Goal: Check status: Check status

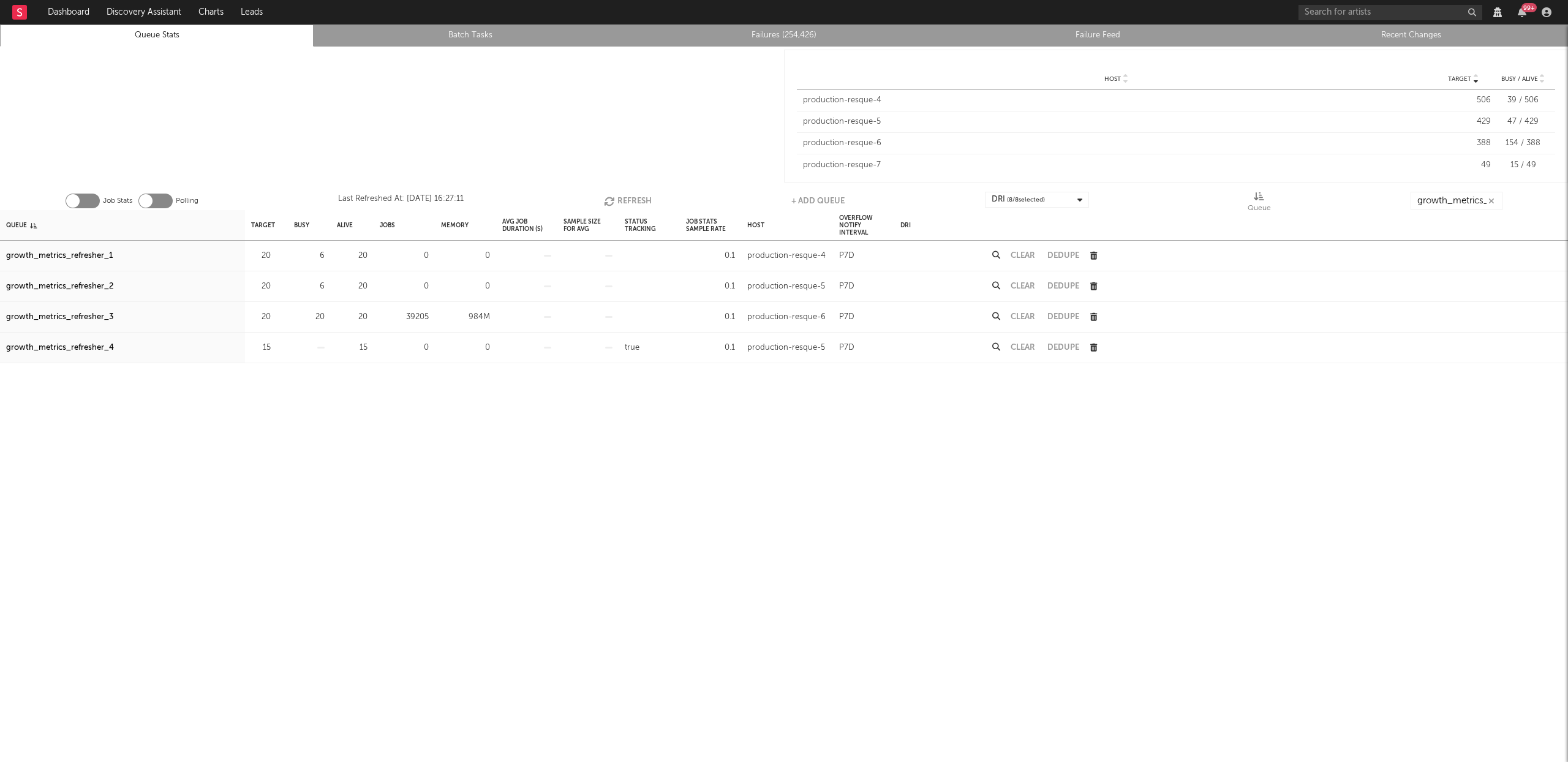
click at [642, 198] on button "Refresh" at bounding box center [628, 200] width 48 height 18
click at [642, 198] on button "Refresh" at bounding box center [630, 200] width 48 height 18
click at [111, 253] on div "growth_metrics_refresher_1" at bounding box center [59, 256] width 107 height 15
click at [95, 282] on div "growth_metrics_refresher_2" at bounding box center [59, 287] width 107 height 15
click at [95, 316] on div "growth_metrics_refresher_3" at bounding box center [59, 317] width 107 height 15
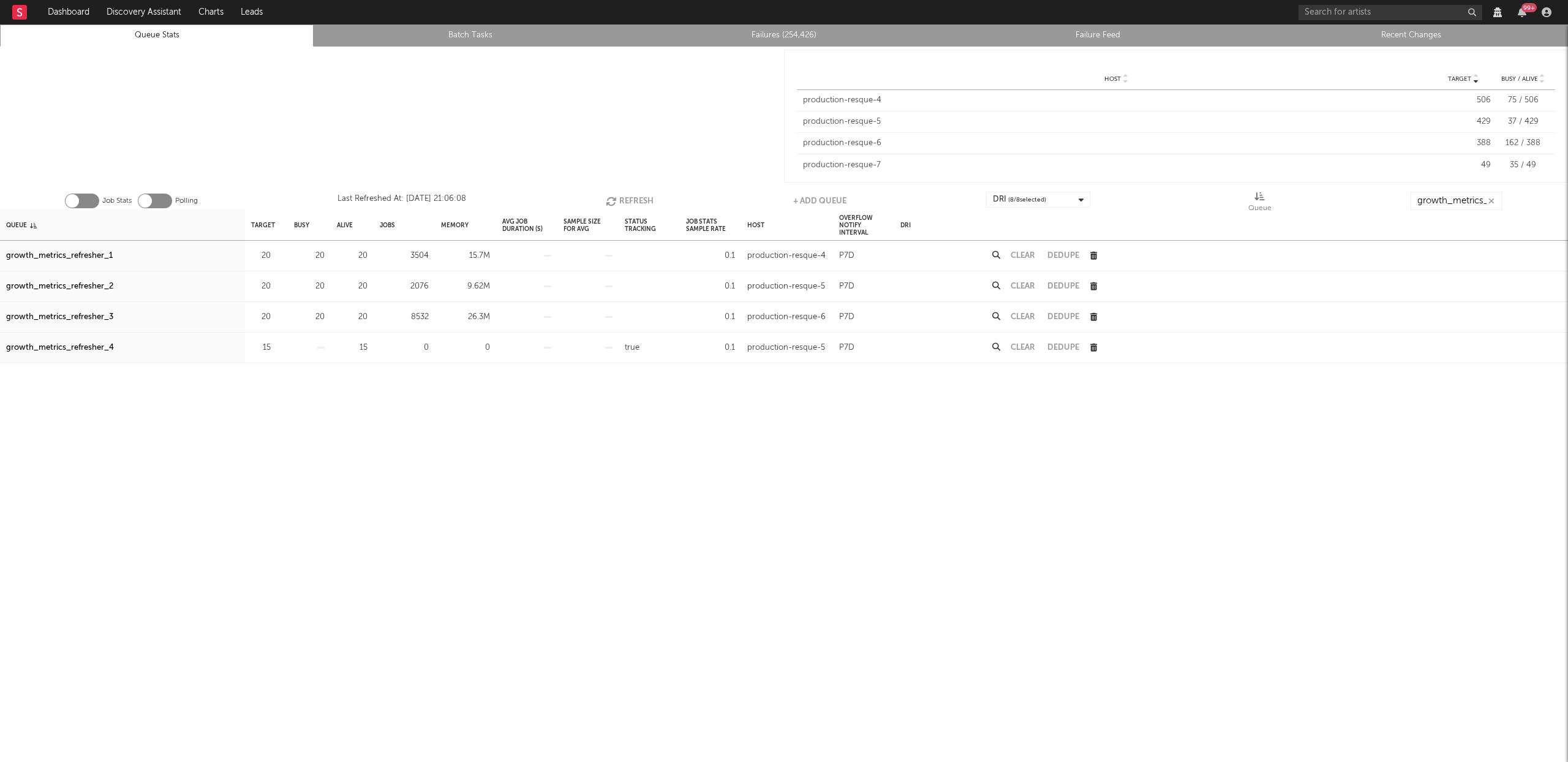
click at [1016, 314] on button "Clear" at bounding box center [1024, 317] width 25 height 8
click at [628, 193] on button "Refresh" at bounding box center [630, 200] width 48 height 18
click at [635, 201] on button "Refresh" at bounding box center [629, 200] width 48 height 18
click at [622, 191] on button "Refresh" at bounding box center [629, 200] width 48 height 18
click at [627, 196] on button "Refresh" at bounding box center [630, 200] width 48 height 18
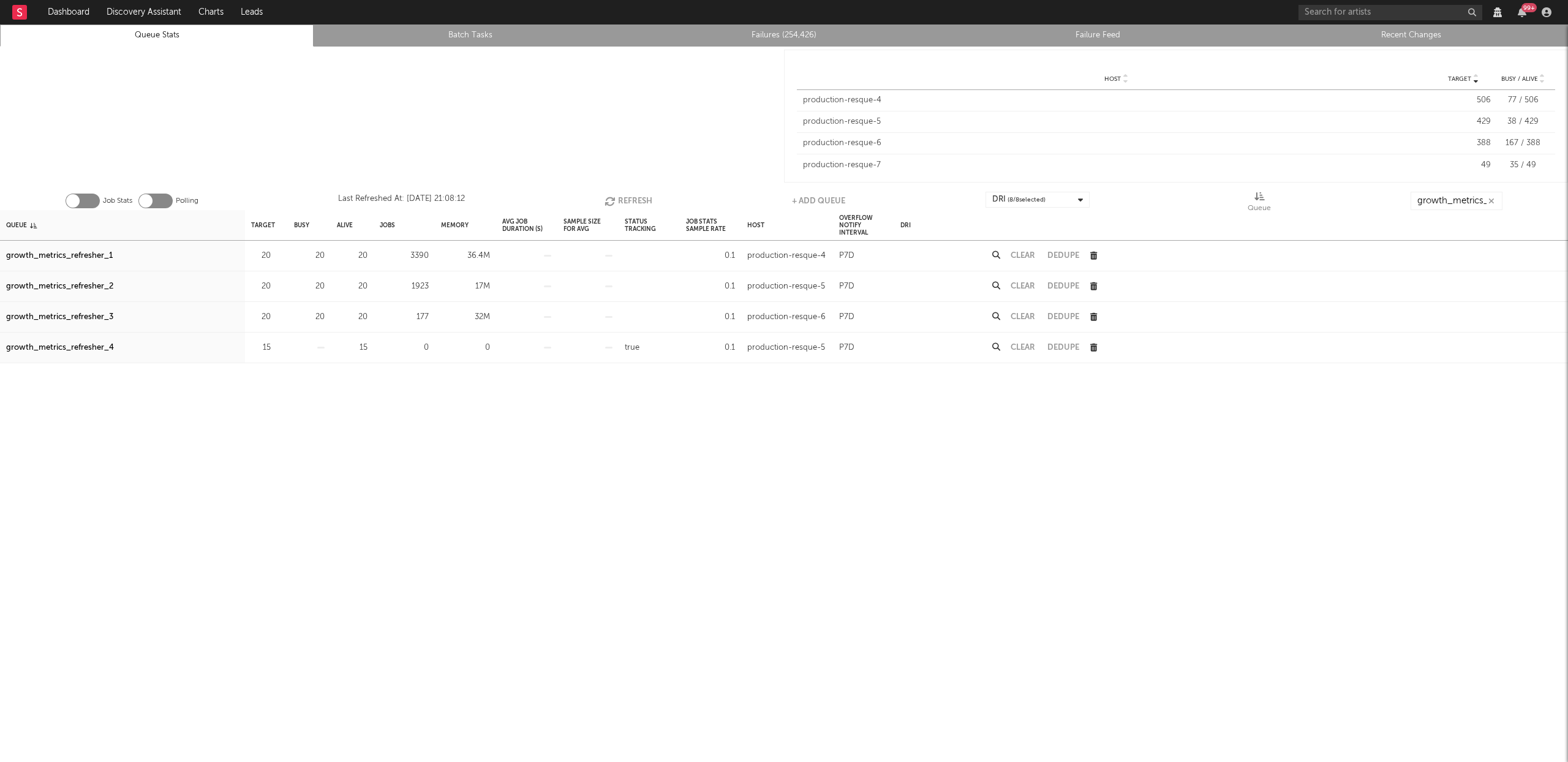
click at [630, 198] on button "Refresh" at bounding box center [629, 200] width 48 height 18
click at [634, 197] on button "Refresh" at bounding box center [630, 200] width 48 height 18
click at [642, 195] on button "Refresh" at bounding box center [629, 200] width 48 height 18
click at [1026, 248] on div "Clear" at bounding box center [1023, 255] width 36 height 31
click at [1025, 251] on div "Clear" at bounding box center [1023, 255] width 36 height 31
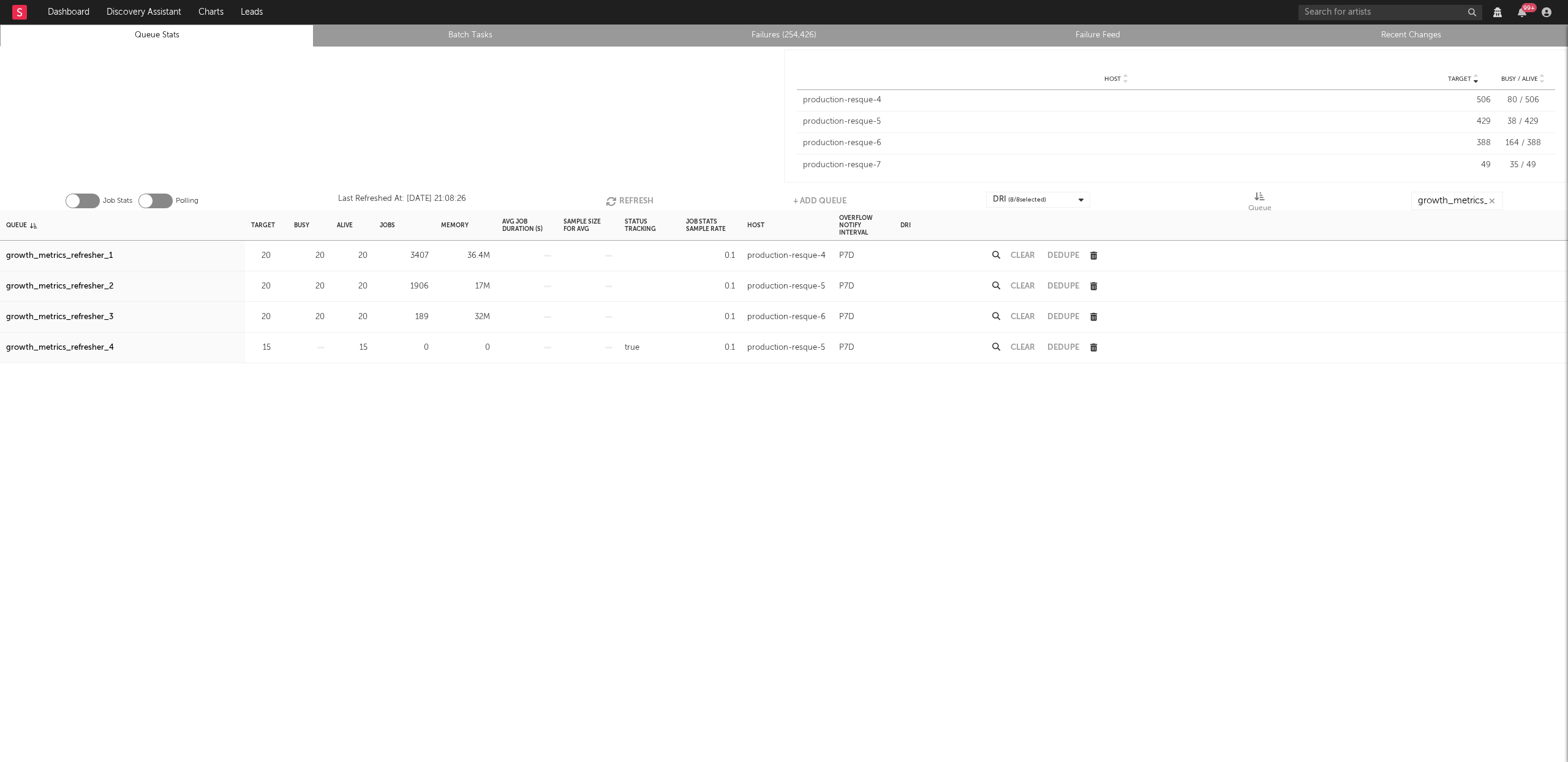
click at [1023, 254] on button "Clear" at bounding box center [1024, 256] width 25 height 8
click at [1037, 285] on div "Clear" at bounding box center [1023, 286] width 36 height 31
click at [1018, 285] on button "Clear" at bounding box center [1024, 287] width 25 height 8
click at [637, 195] on button "Refresh" at bounding box center [630, 200] width 48 height 18
click at [635, 200] on button "Refresh" at bounding box center [630, 200] width 48 height 18
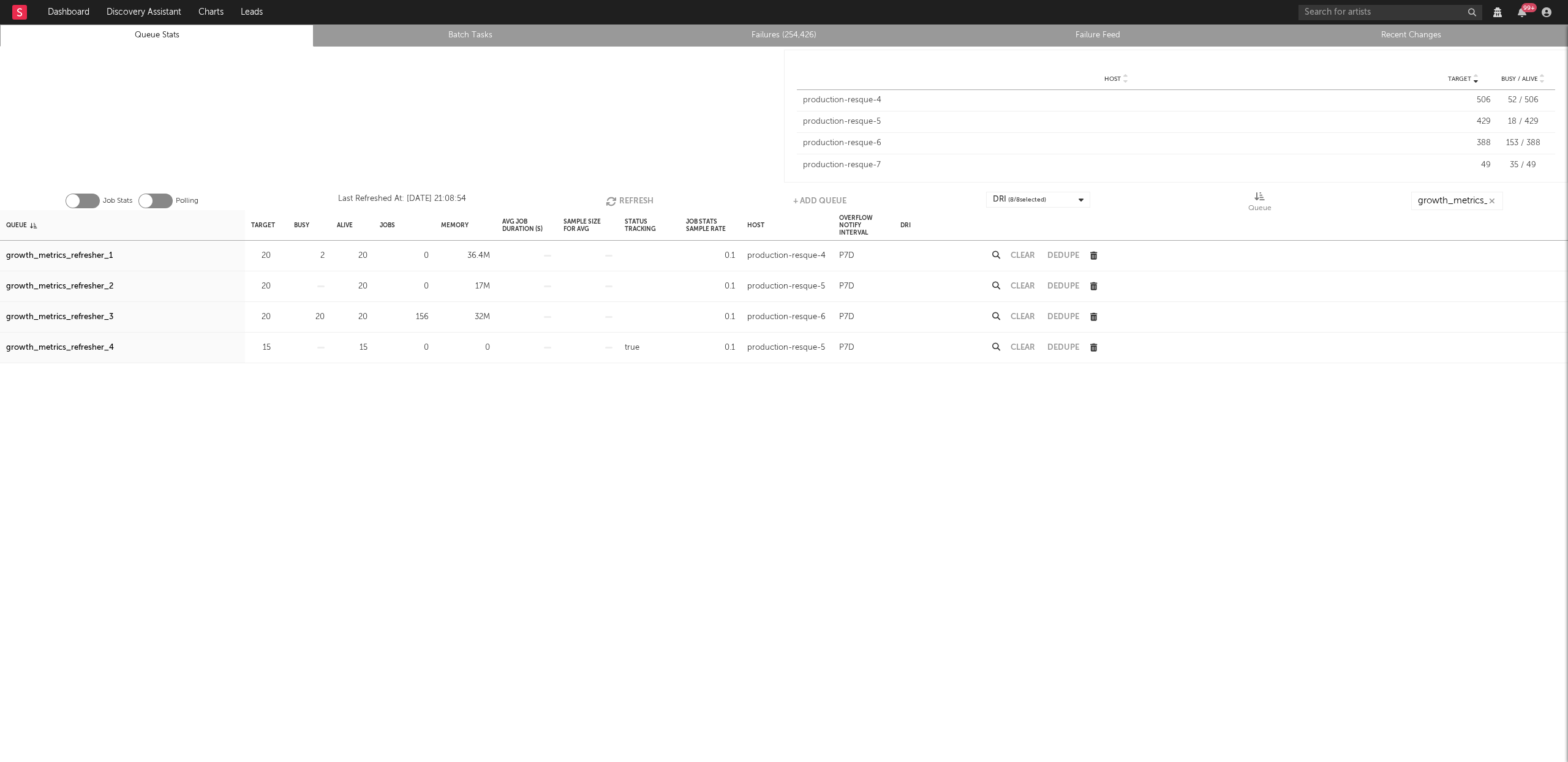
click at [631, 195] on button "Refresh" at bounding box center [630, 200] width 48 height 18
click at [636, 196] on button "Refresh" at bounding box center [630, 200] width 48 height 18
click at [636, 195] on button "Refresh" at bounding box center [629, 200] width 48 height 18
click at [638, 203] on button "Refresh" at bounding box center [630, 200] width 48 height 18
click at [68, 253] on div "growth_metrics_refresher_1" at bounding box center [59, 256] width 107 height 15
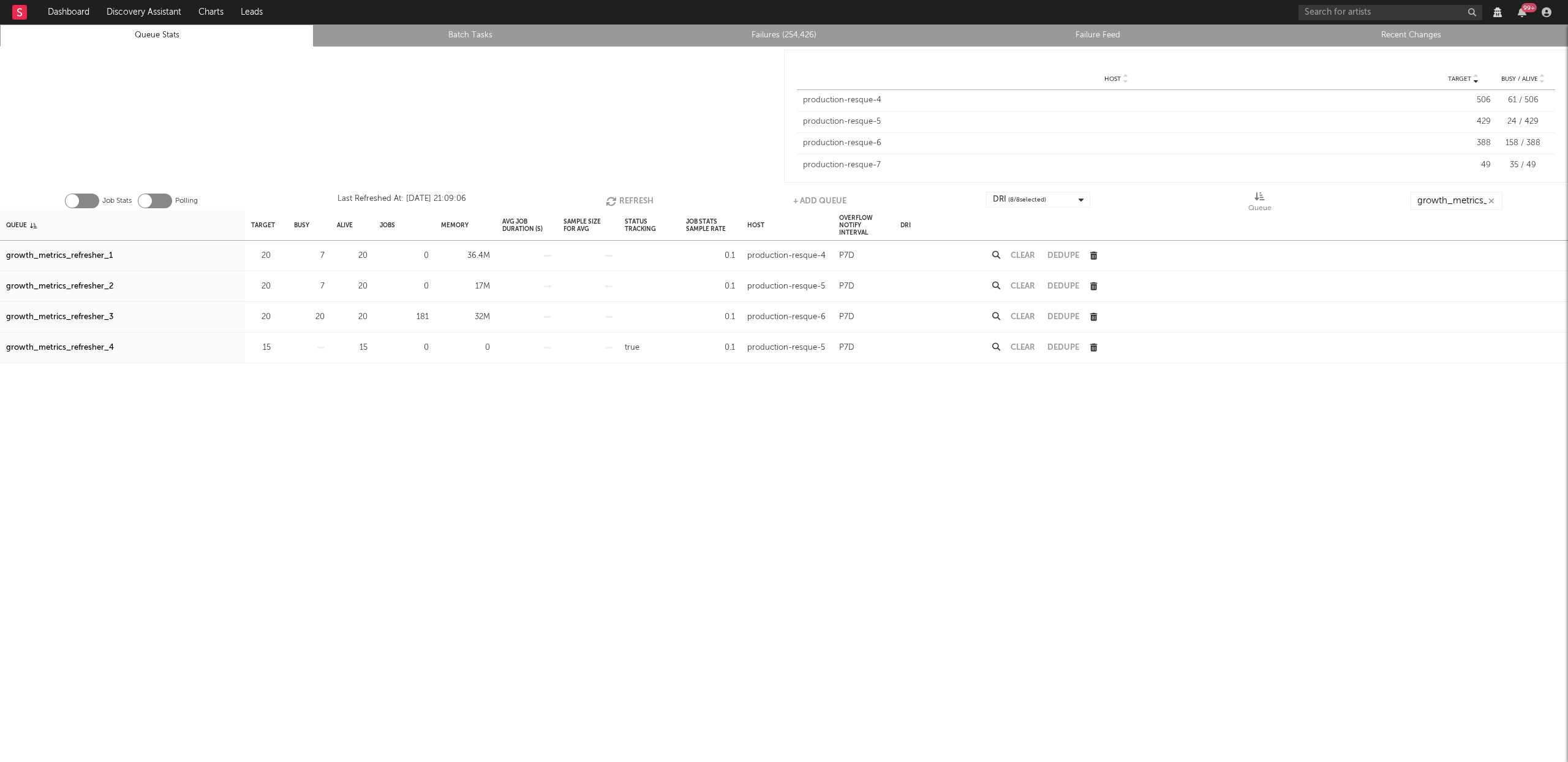
click at [80, 284] on div "growth_metrics_refresher_2" at bounding box center [59, 287] width 107 height 15
click at [85, 320] on div "growth_metrics_refresher_3" at bounding box center [59, 317] width 107 height 15
click at [614, 188] on div "Job Stats Polling Last Refreshed At: Aug 29 21:09:06 Refresh + Add Queue DRI ( …" at bounding box center [784, 198] width 1568 height 25
click at [617, 202] on icon "button" at bounding box center [612, 201] width 13 height 11
click at [623, 203] on button "Refresh" at bounding box center [629, 200] width 48 height 18
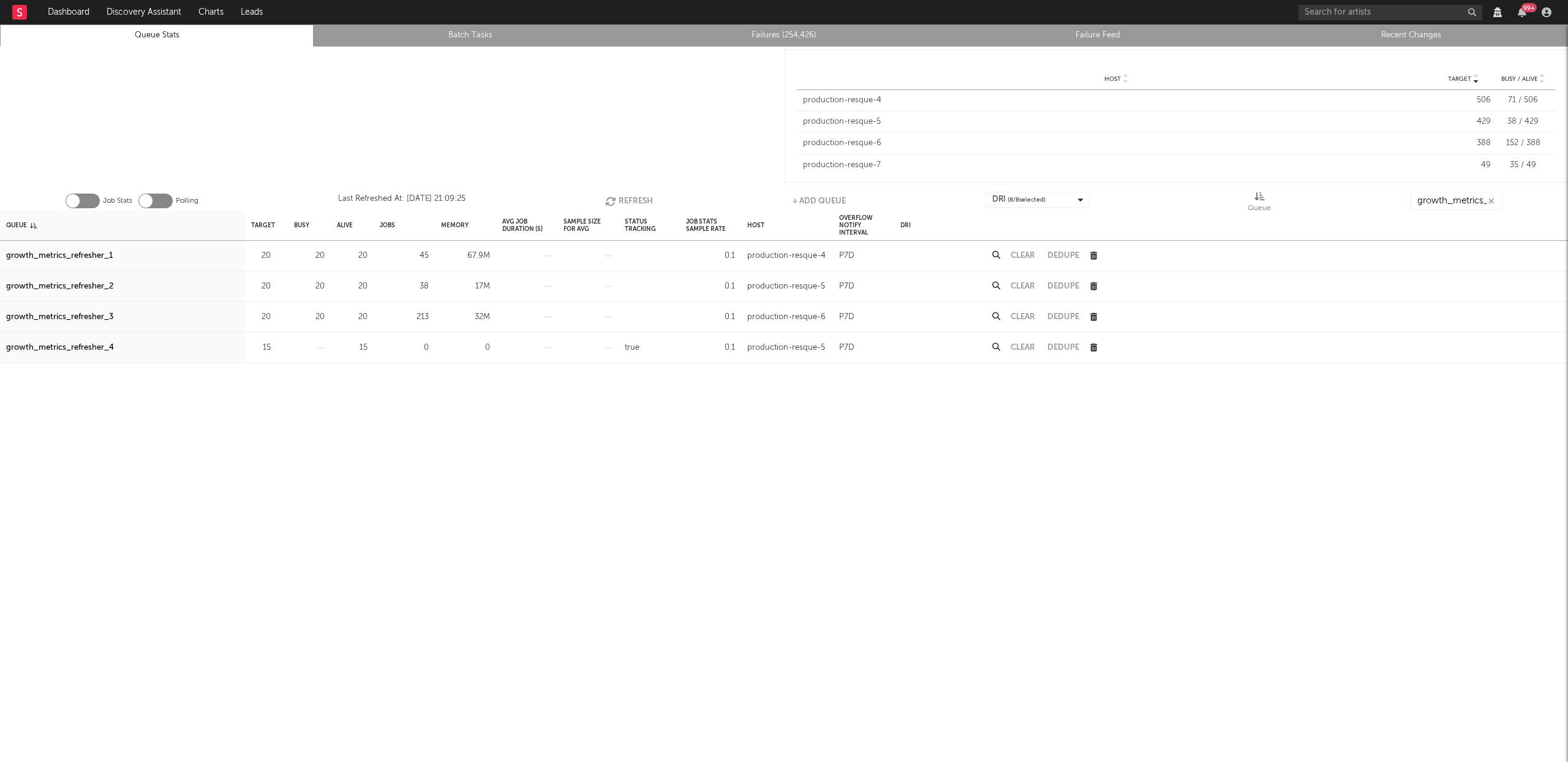
click at [623, 203] on button "Refresh" at bounding box center [629, 200] width 48 height 18
click at [627, 197] on button "Refresh" at bounding box center [630, 200] width 48 height 18
click at [618, 194] on button "Refresh" at bounding box center [629, 200] width 48 height 18
click at [618, 194] on button "Refresh" at bounding box center [630, 200] width 48 height 18
click at [618, 194] on button "Refresh" at bounding box center [629, 200] width 48 height 18
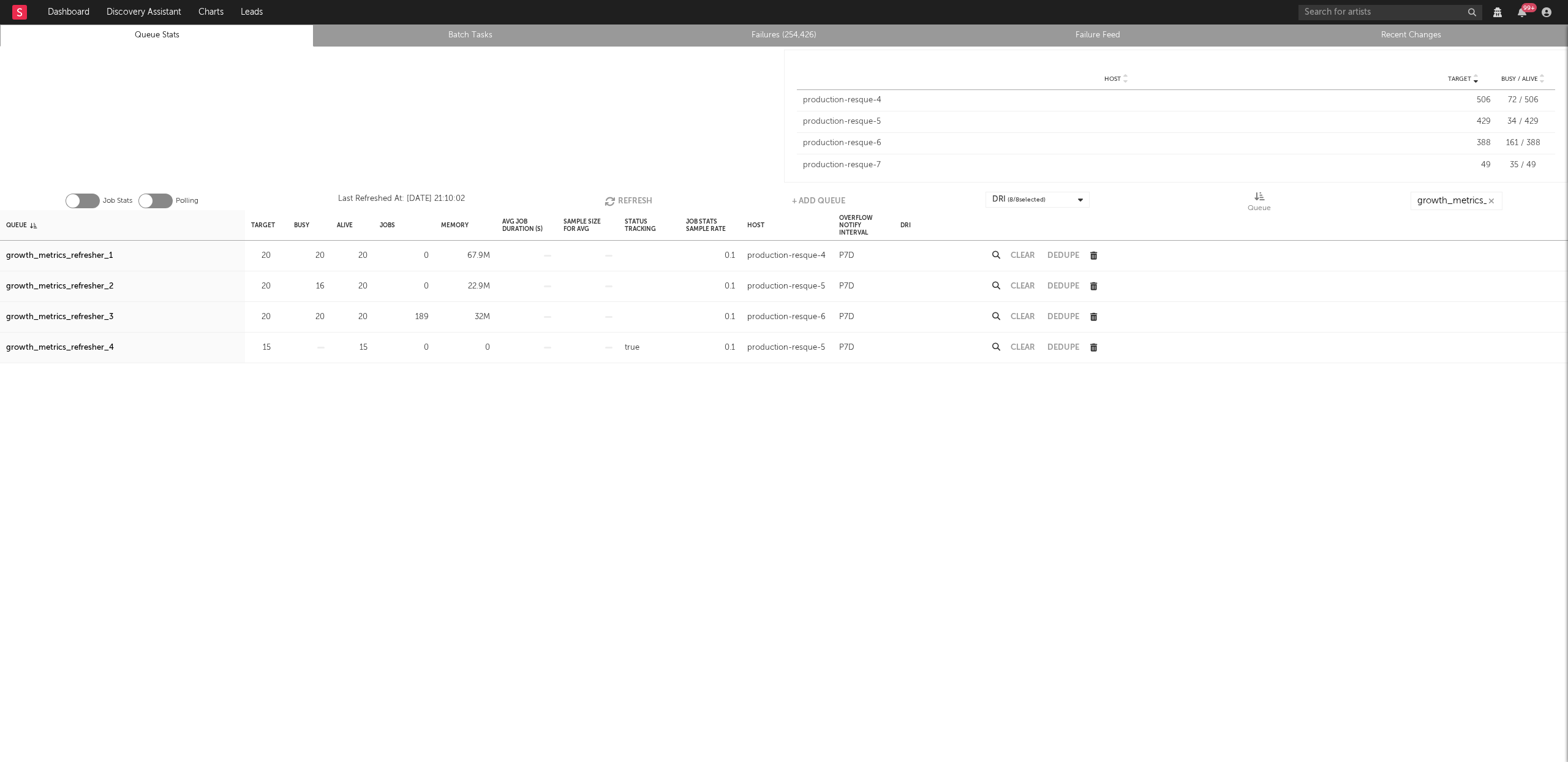
click at [618, 194] on button "Refresh" at bounding box center [629, 200] width 48 height 18
click at [621, 196] on button "Refresh" at bounding box center [629, 200] width 48 height 18
click at [621, 196] on button "Refresh" at bounding box center [627, 200] width 48 height 18
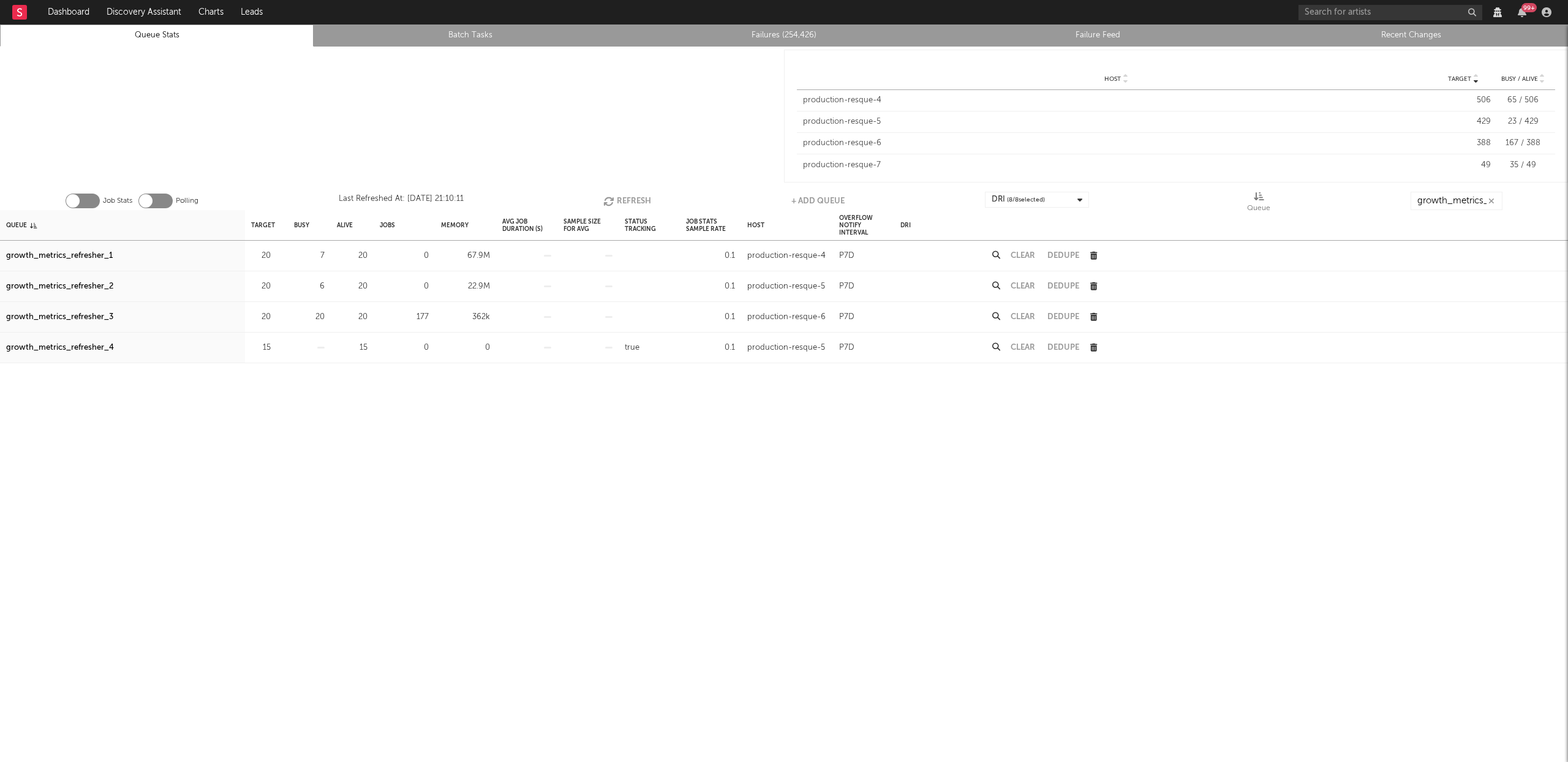
click at [621, 196] on button "Refresh" at bounding box center [627, 200] width 48 height 18
click at [646, 196] on button "Refresh" at bounding box center [629, 200] width 48 height 18
click at [646, 195] on button "Refresh" at bounding box center [628, 200] width 48 height 18
click at [646, 195] on button "Refresh" at bounding box center [629, 200] width 48 height 18
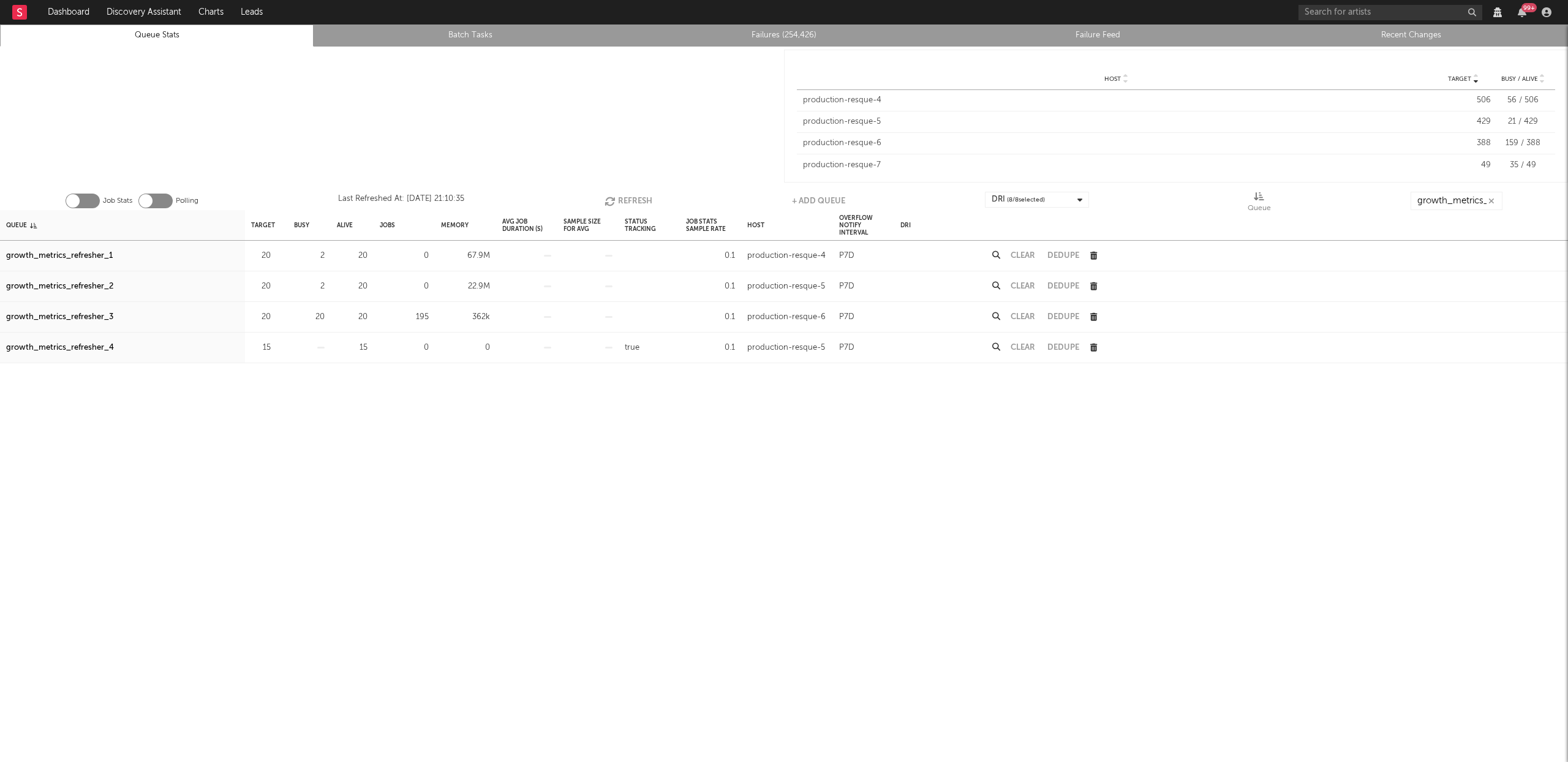
click at [637, 200] on button "Refresh" at bounding box center [629, 200] width 48 height 18
click at [634, 196] on button "Refresh" at bounding box center [629, 200] width 48 height 18
click at [626, 196] on button "Refresh" at bounding box center [628, 200] width 48 height 18
click at [626, 198] on button "Refresh" at bounding box center [628, 200] width 48 height 18
click at [648, 198] on button "Refresh" at bounding box center [631, 200] width 48 height 18
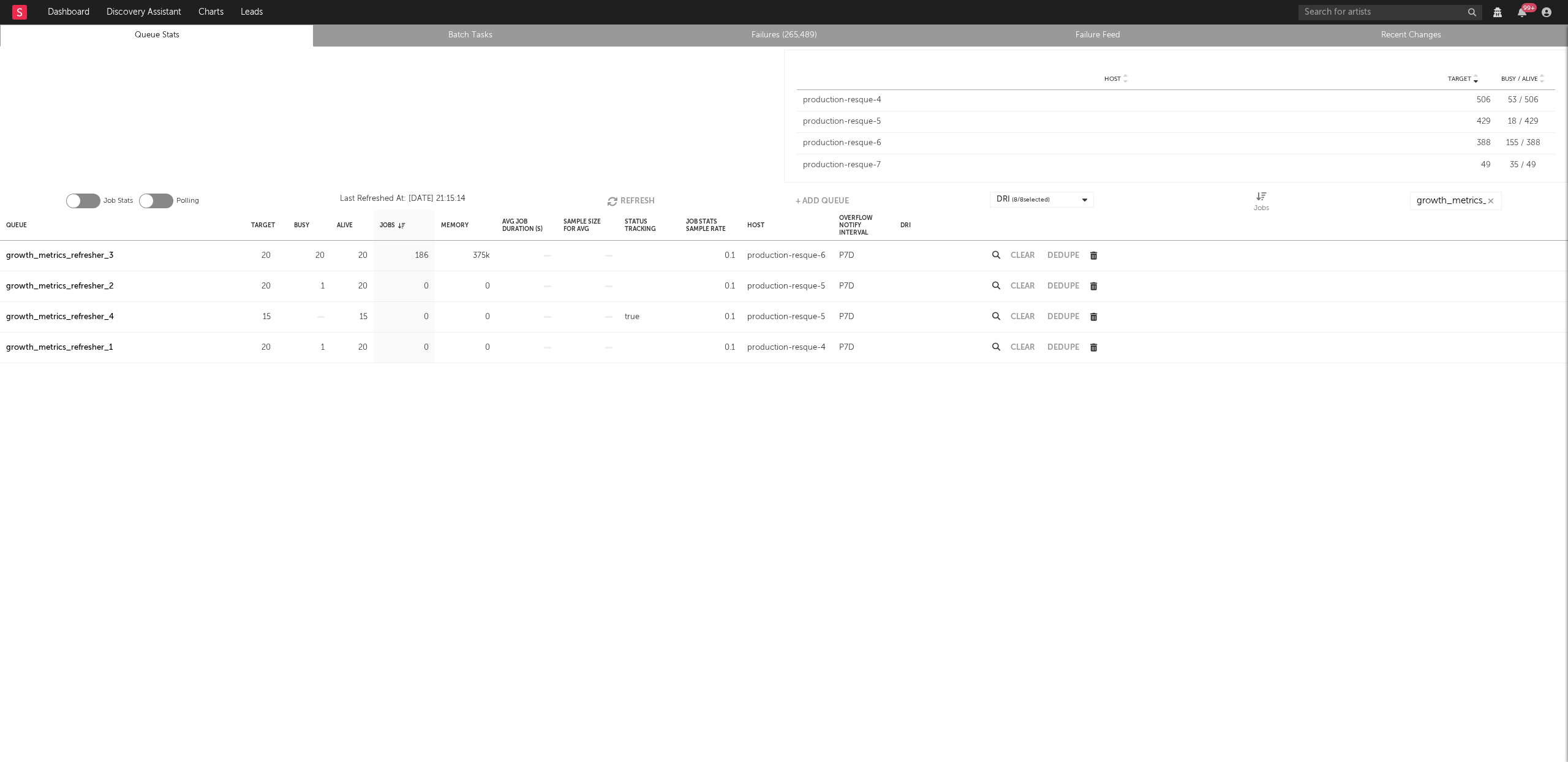
click at [648, 198] on button "Refresh" at bounding box center [631, 200] width 48 height 18
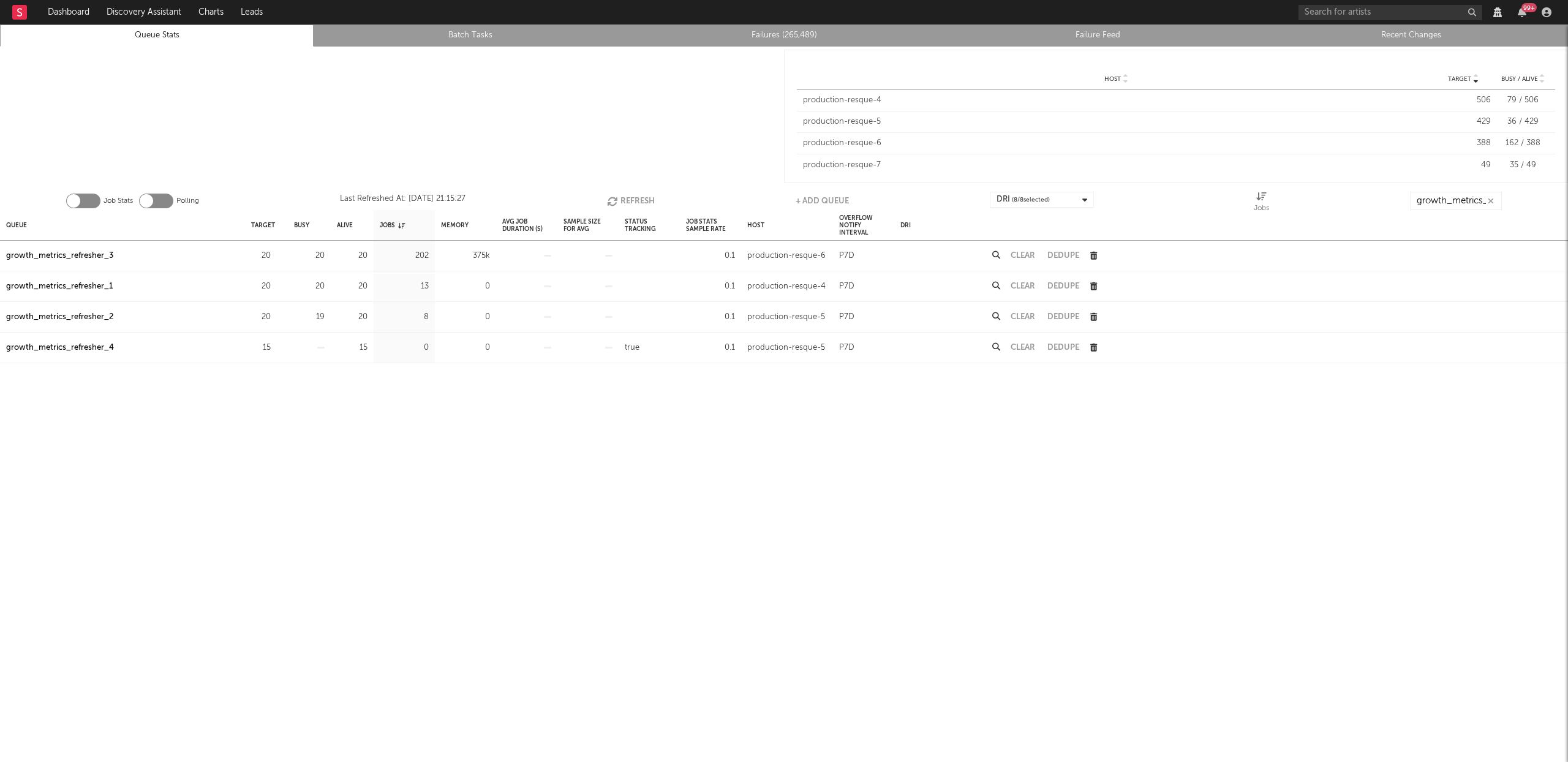
click at [648, 198] on button "Refresh" at bounding box center [631, 200] width 48 height 18
click at [642, 200] on button "Refresh" at bounding box center [631, 200] width 48 height 18
click at [645, 196] on button "Refresh" at bounding box center [631, 200] width 48 height 18
click at [648, 190] on div "Job Stats Polling Last Refreshed At: Aug 29 21:15:36 Refresh + Add Queue DRI ( …" at bounding box center [784, 198] width 1568 height 25
click at [647, 195] on button "Refresh" at bounding box center [631, 200] width 48 height 18
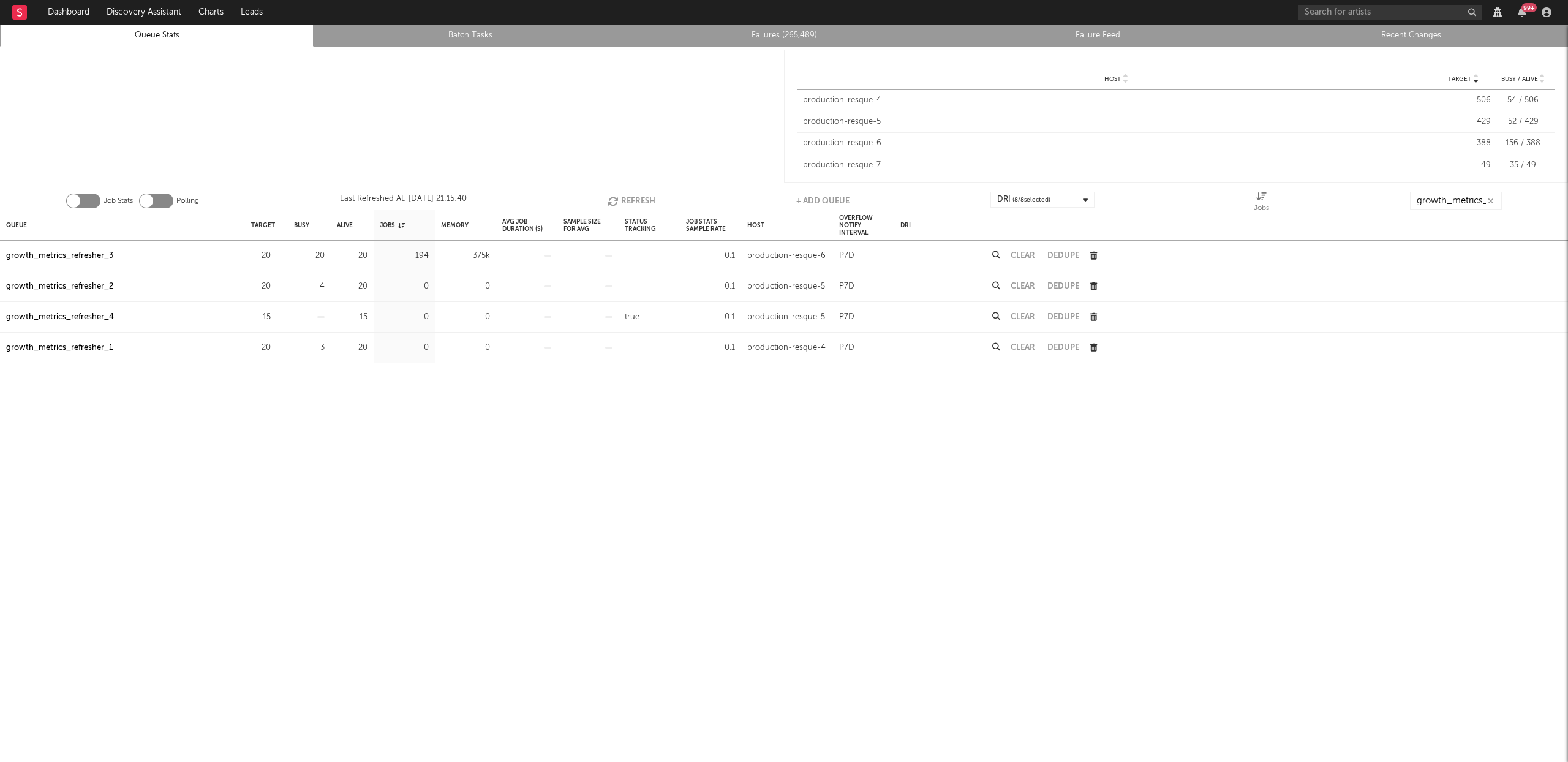
click at [649, 190] on div "Job Stats Polling Last Refreshed At: Aug 29 21:15:40 Refresh + Add Queue DRI ( …" at bounding box center [784, 198] width 1568 height 25
click at [647, 196] on button "Refresh" at bounding box center [632, 200] width 48 height 18
click at [1025, 257] on button "Clear" at bounding box center [1024, 256] width 25 height 8
click at [634, 199] on button "Refresh" at bounding box center [632, 200] width 48 height 18
click at [634, 199] on button "Refresh" at bounding box center [631, 200] width 48 height 18
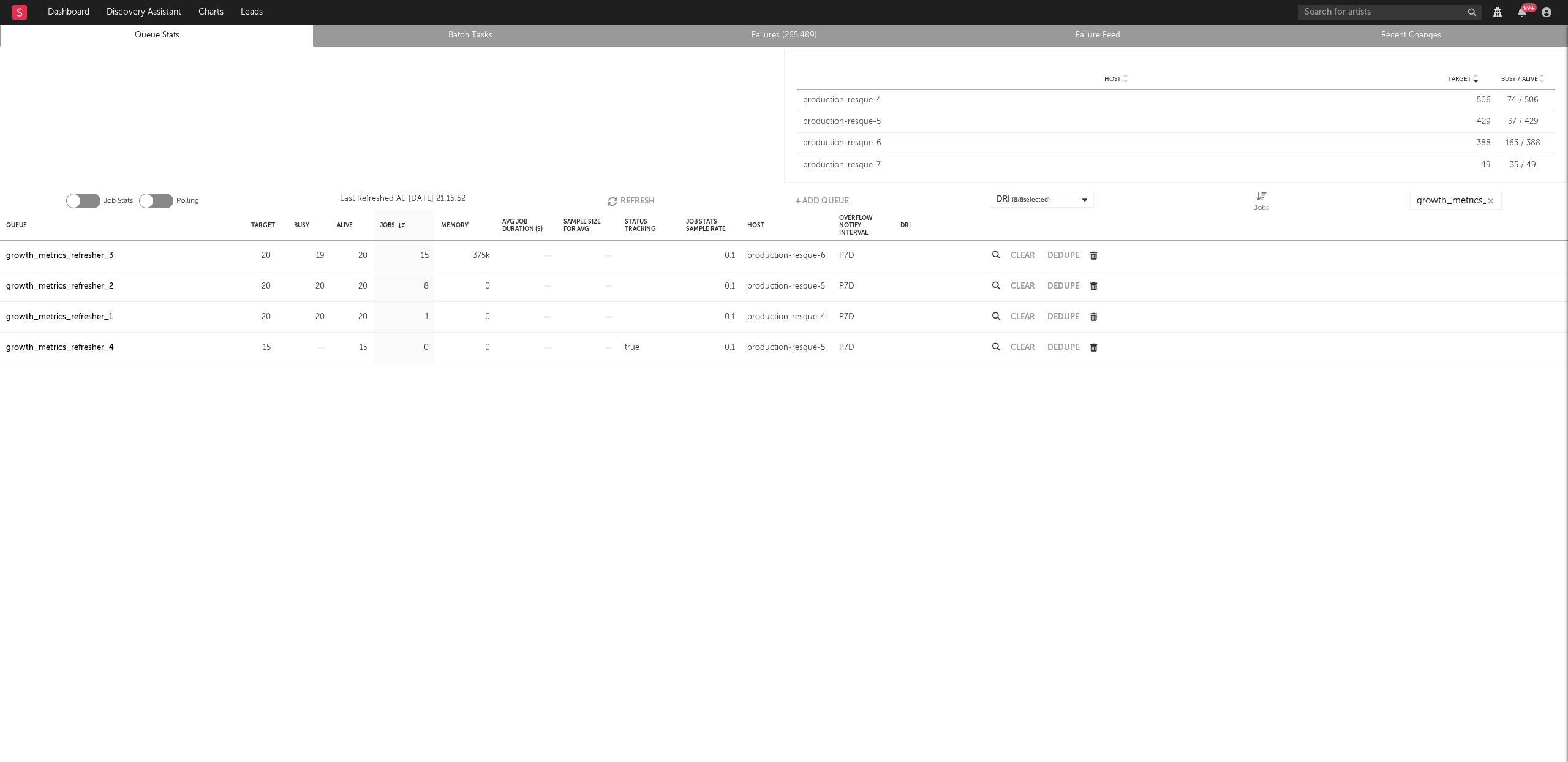
click at [635, 198] on button "Refresh" at bounding box center [631, 200] width 48 height 18
click at [638, 199] on button "Refresh" at bounding box center [631, 200] width 48 height 18
click at [638, 198] on button "Refresh" at bounding box center [632, 200] width 48 height 18
click at [639, 198] on button "Refresh" at bounding box center [632, 200] width 48 height 18
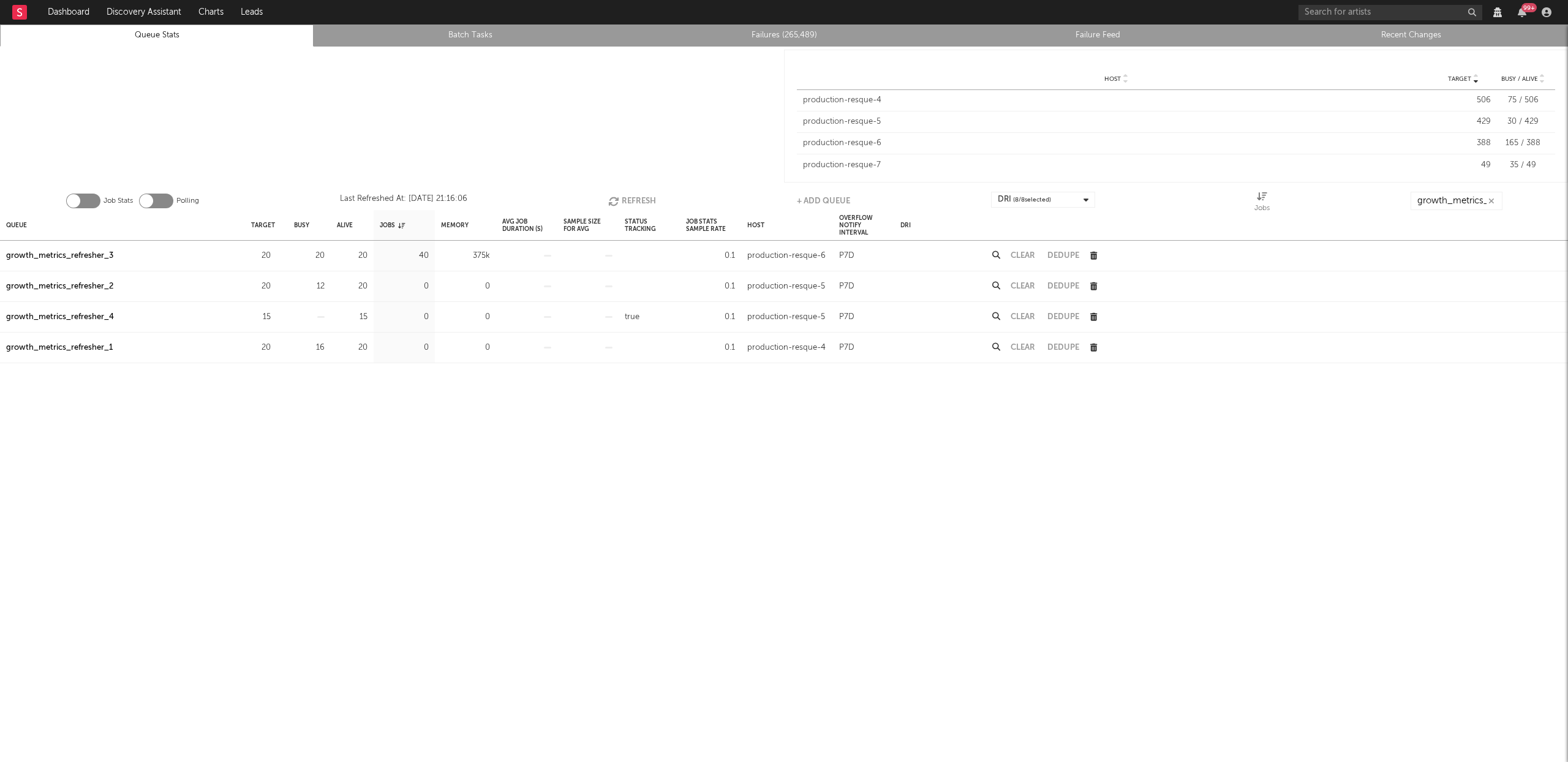
click at [637, 201] on button "Refresh" at bounding box center [632, 200] width 48 height 18
click at [646, 202] on button "Refresh" at bounding box center [632, 200] width 48 height 18
click at [644, 196] on button "Refresh" at bounding box center [632, 200] width 48 height 18
click at [644, 195] on button "Refresh" at bounding box center [631, 200] width 48 height 18
click at [643, 195] on button "Refresh" at bounding box center [631, 200] width 48 height 18
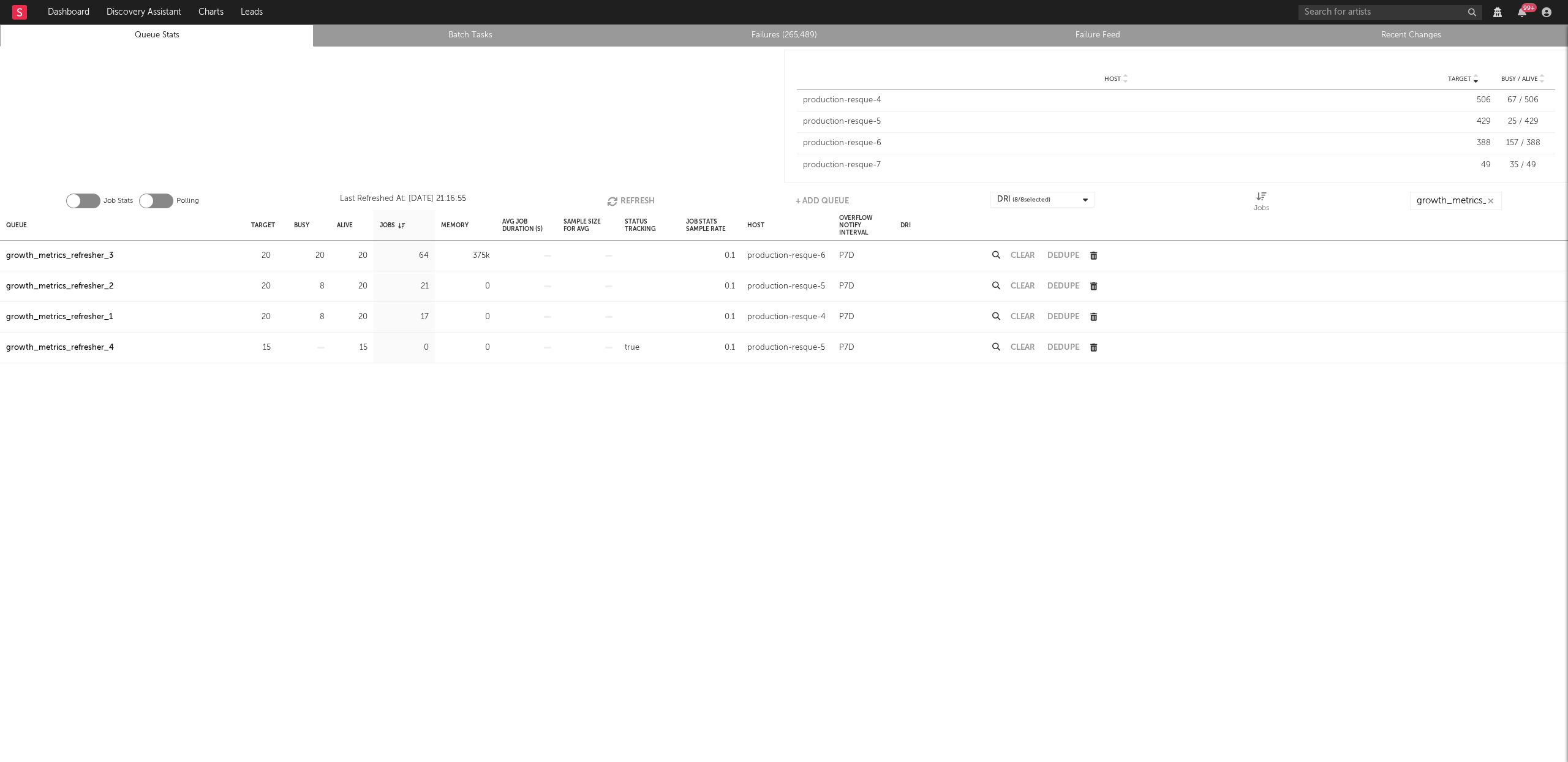
click at [635, 196] on button "Refresh" at bounding box center [631, 200] width 48 height 18
click at [635, 196] on button "Refresh" at bounding box center [632, 200] width 48 height 18
click at [638, 205] on button "Refresh" at bounding box center [632, 200] width 48 height 18
click at [637, 204] on button "Refresh" at bounding box center [632, 200] width 48 height 18
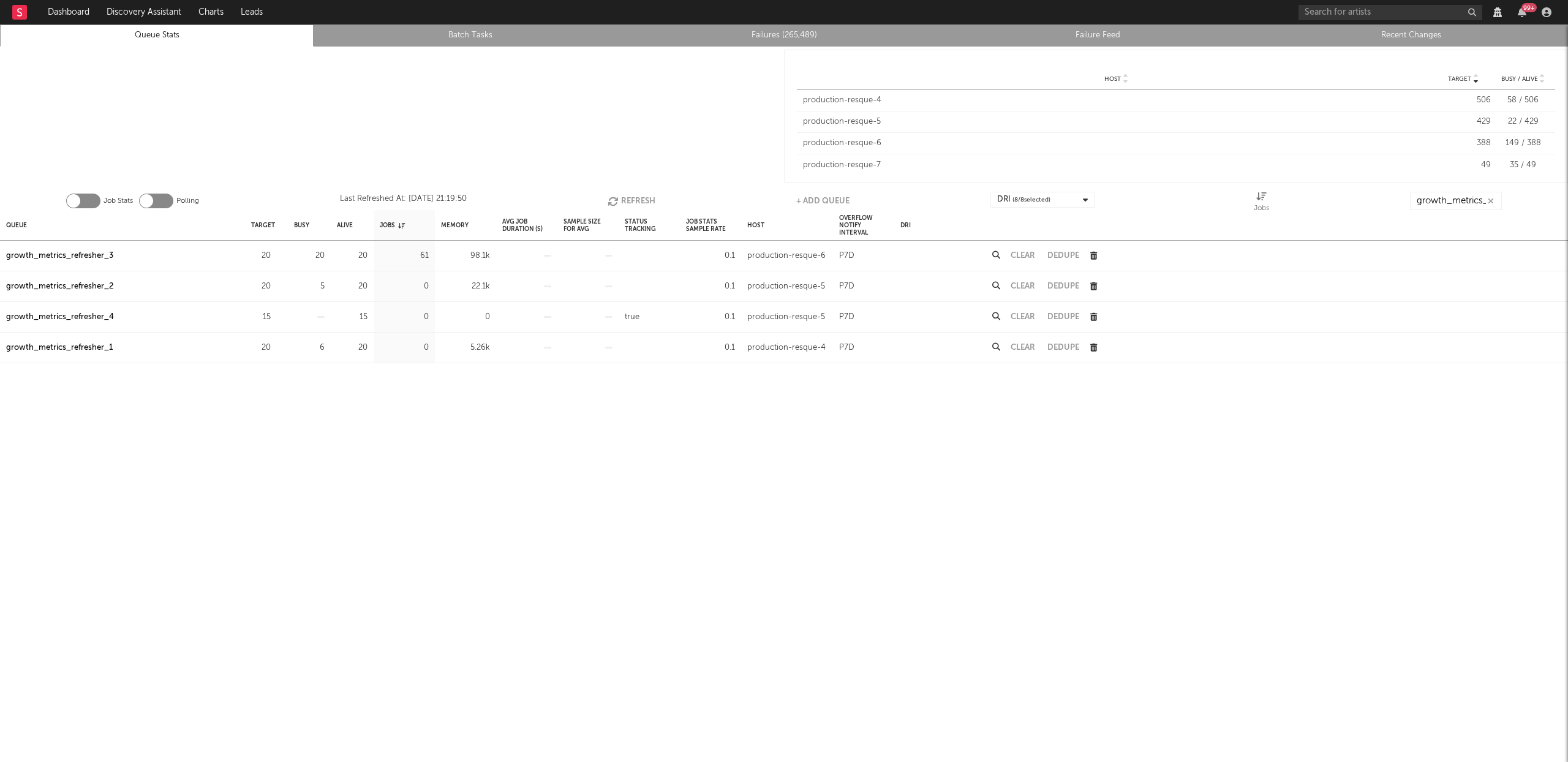
click at [636, 202] on button "Refresh" at bounding box center [632, 200] width 48 height 18
click at [637, 200] on button "Refresh" at bounding box center [631, 200] width 48 height 18
click at [638, 200] on button "Refresh" at bounding box center [631, 200] width 48 height 18
click at [639, 200] on button "Refresh" at bounding box center [631, 200] width 48 height 18
click at [639, 200] on button "Refresh" at bounding box center [632, 200] width 48 height 18
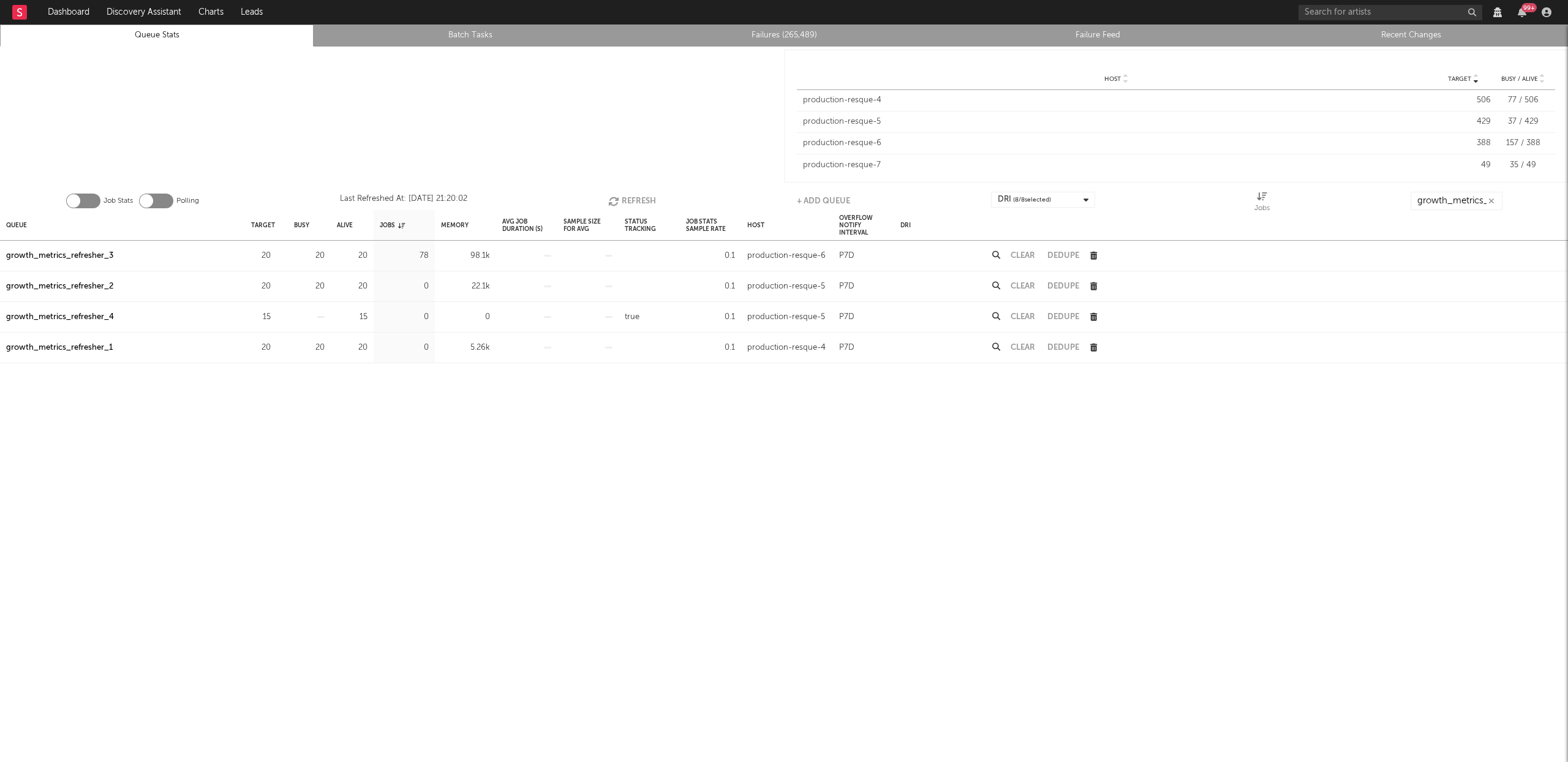
click at [646, 200] on button "Refresh" at bounding box center [632, 200] width 48 height 18
click at [617, 200] on icon "button" at bounding box center [615, 201] width 13 height 11
click at [640, 200] on button "Refresh" at bounding box center [632, 200] width 48 height 18
click at [624, 200] on button "Refresh" at bounding box center [632, 200] width 48 height 18
click at [626, 201] on button "Refresh" at bounding box center [631, 200] width 48 height 18
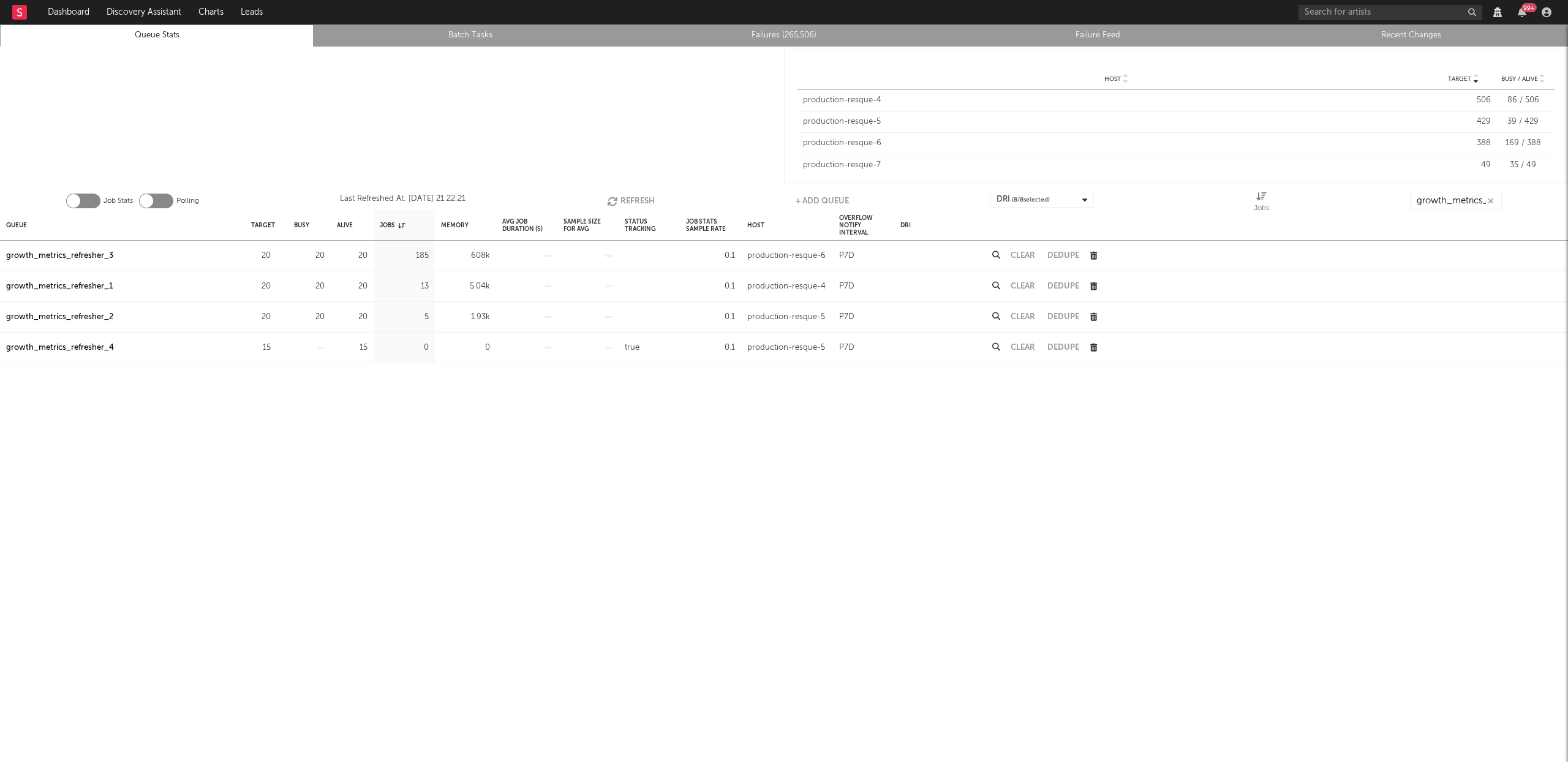
click at [637, 199] on button "Refresh" at bounding box center [631, 200] width 48 height 18
click at [638, 198] on button "Refresh" at bounding box center [631, 200] width 48 height 18
click at [638, 198] on button "Refresh" at bounding box center [632, 200] width 48 height 18
click at [1023, 256] on button "Clear" at bounding box center [1024, 256] width 25 height 8
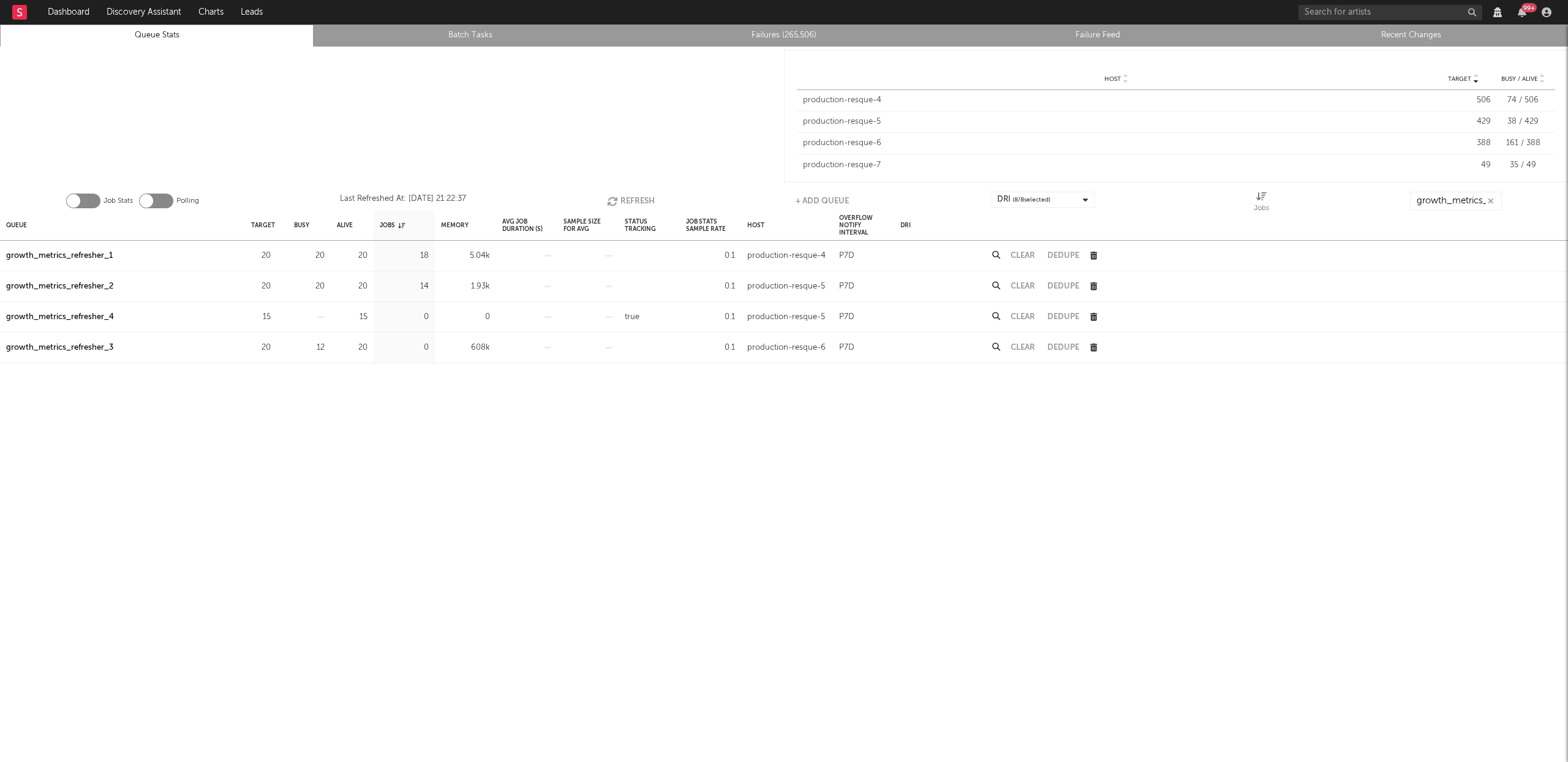
click at [637, 197] on button "Refresh" at bounding box center [631, 200] width 48 height 18
click at [630, 199] on button "Refresh" at bounding box center [632, 200] width 48 height 18
click at [20, 223] on div "Queue" at bounding box center [16, 225] width 21 height 27
click at [20, 223] on div "Queue" at bounding box center [21, 225] width 31 height 27
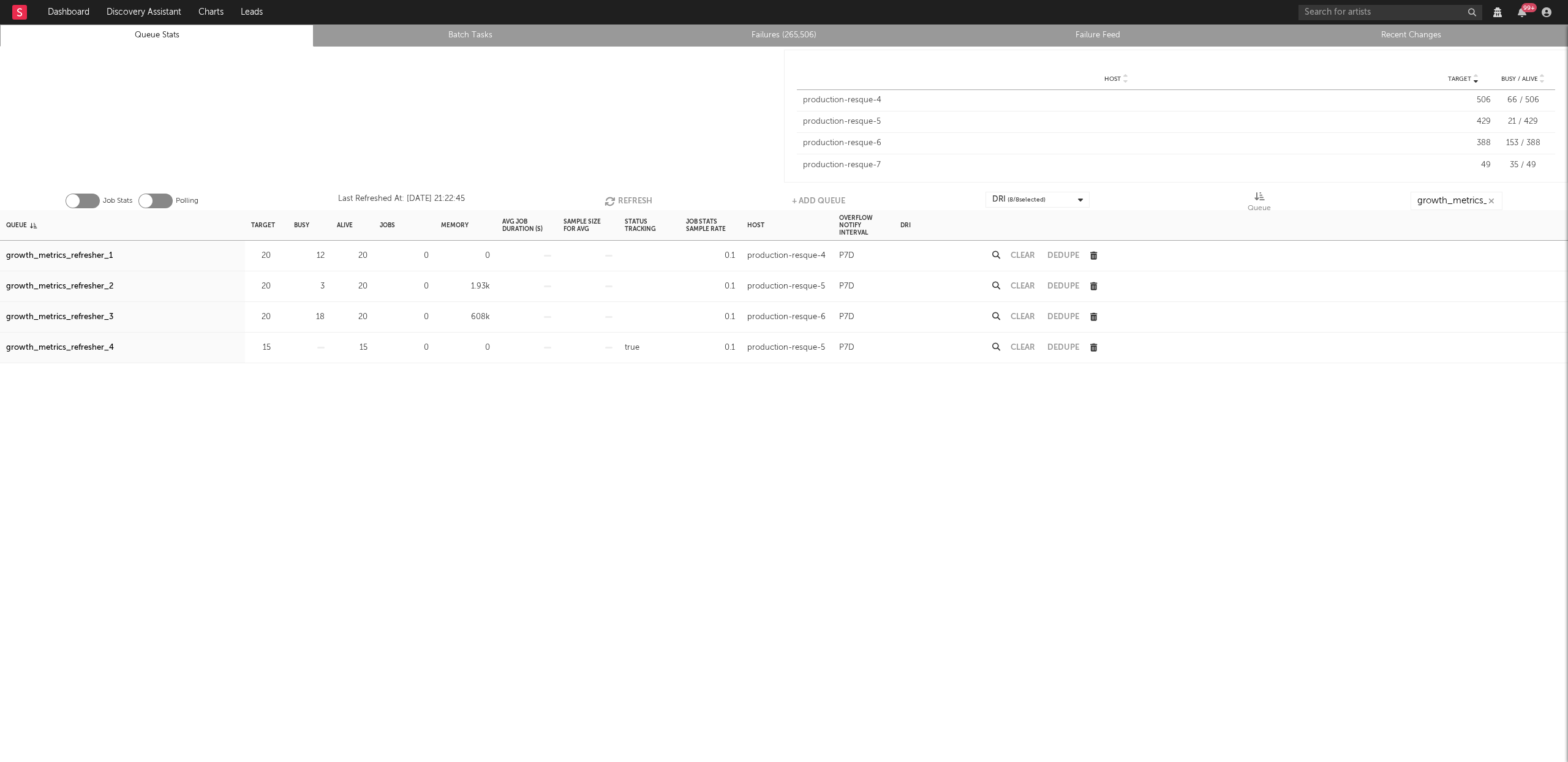
click at [647, 199] on button "Refresh" at bounding box center [629, 200] width 48 height 18
click at [647, 196] on button "Refresh" at bounding box center [629, 200] width 48 height 18
click at [628, 196] on button "Refresh" at bounding box center [629, 200] width 48 height 18
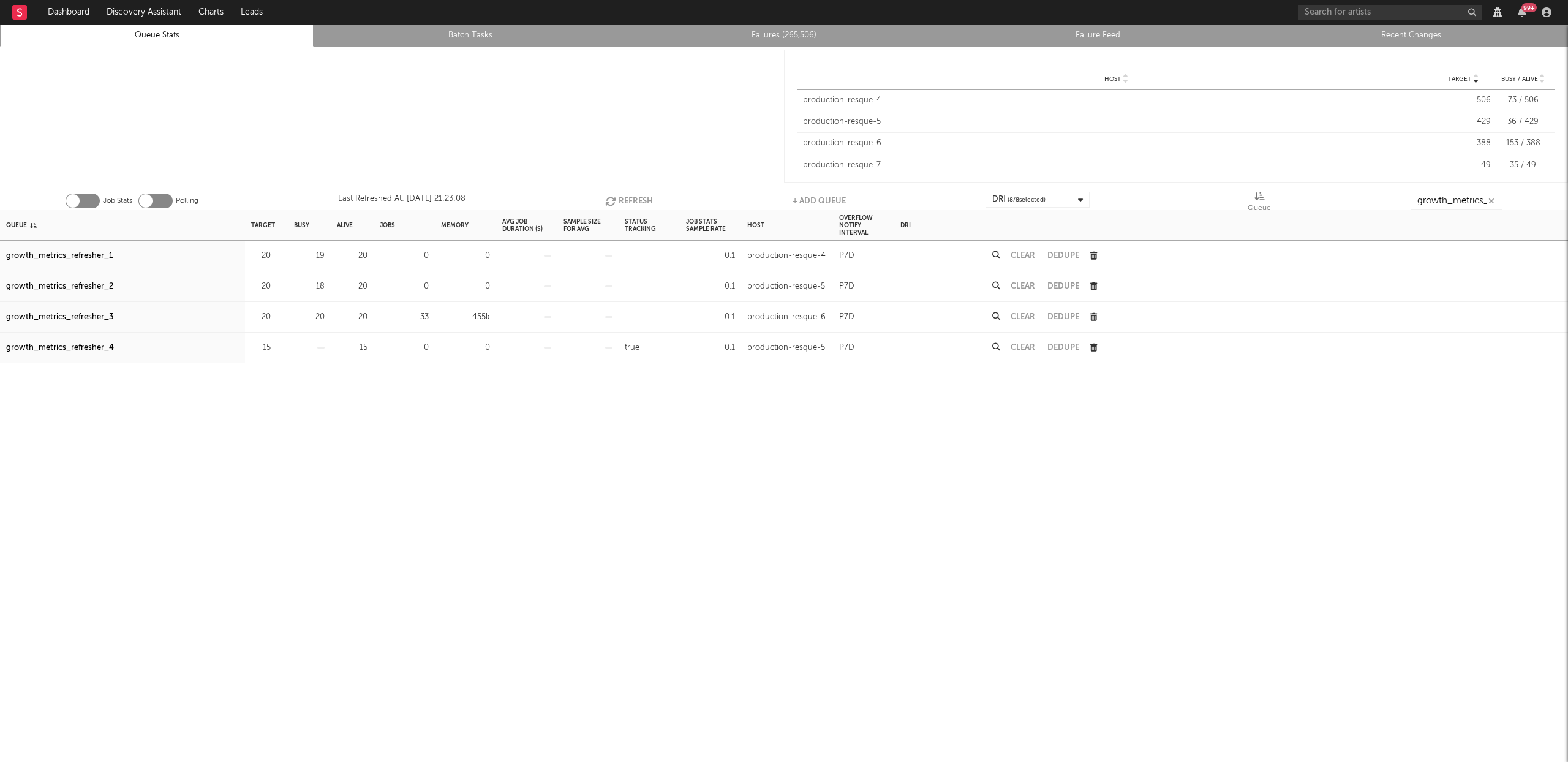
click at [635, 194] on button "Refresh" at bounding box center [629, 200] width 48 height 18
click at [635, 195] on button "Refresh" at bounding box center [628, 200] width 48 height 18
click at [619, 198] on button "Refresh" at bounding box center [629, 200] width 48 height 18
click at [639, 192] on button "Refresh" at bounding box center [628, 200] width 48 height 18
click at [632, 195] on button "Refresh" at bounding box center [629, 200] width 48 height 18
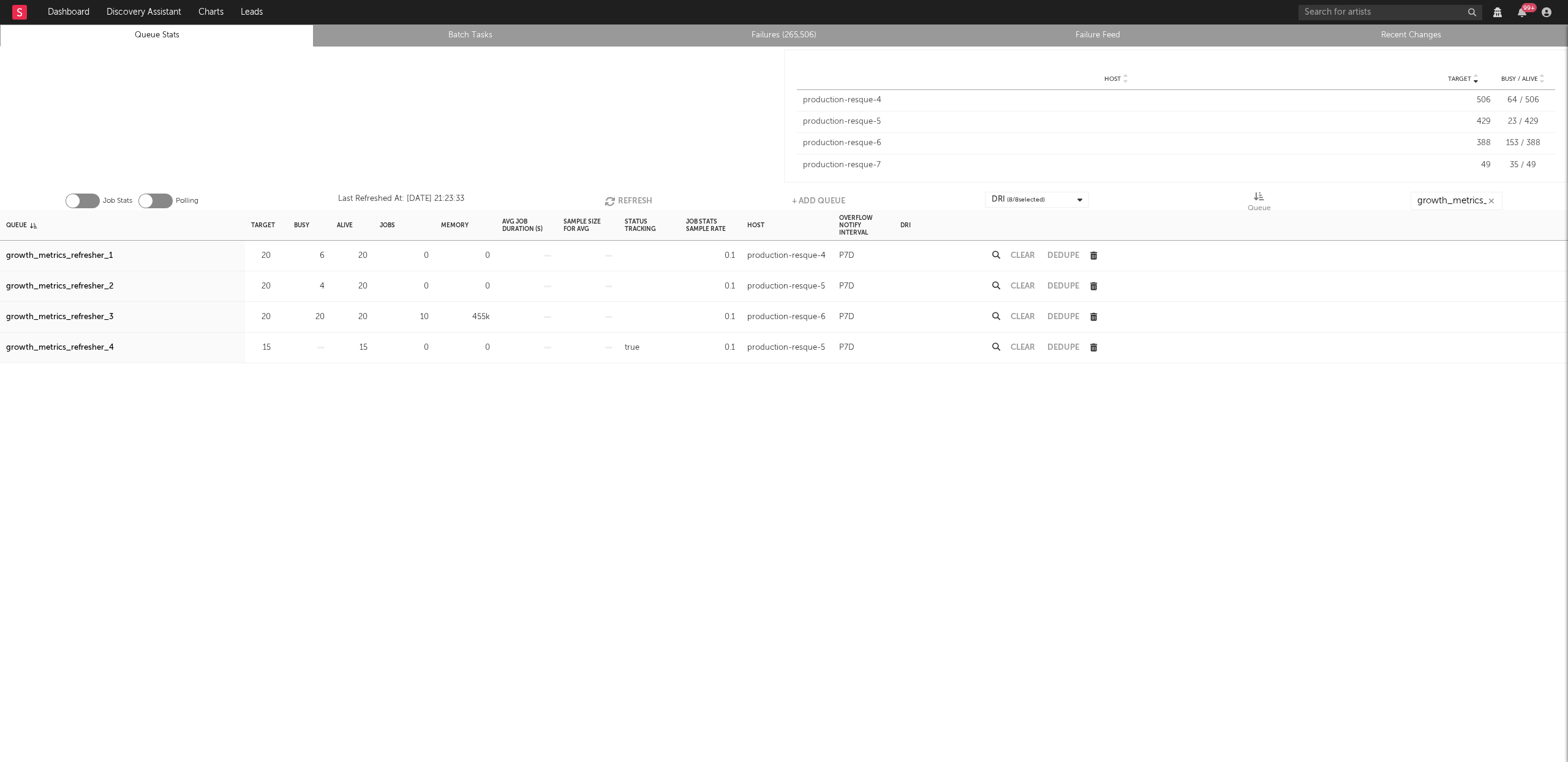
click at [632, 195] on button "Refresh" at bounding box center [629, 200] width 48 height 18
click at [627, 193] on button "Refresh" at bounding box center [629, 200] width 48 height 18
click at [627, 192] on button "Refresh" at bounding box center [629, 200] width 48 height 18
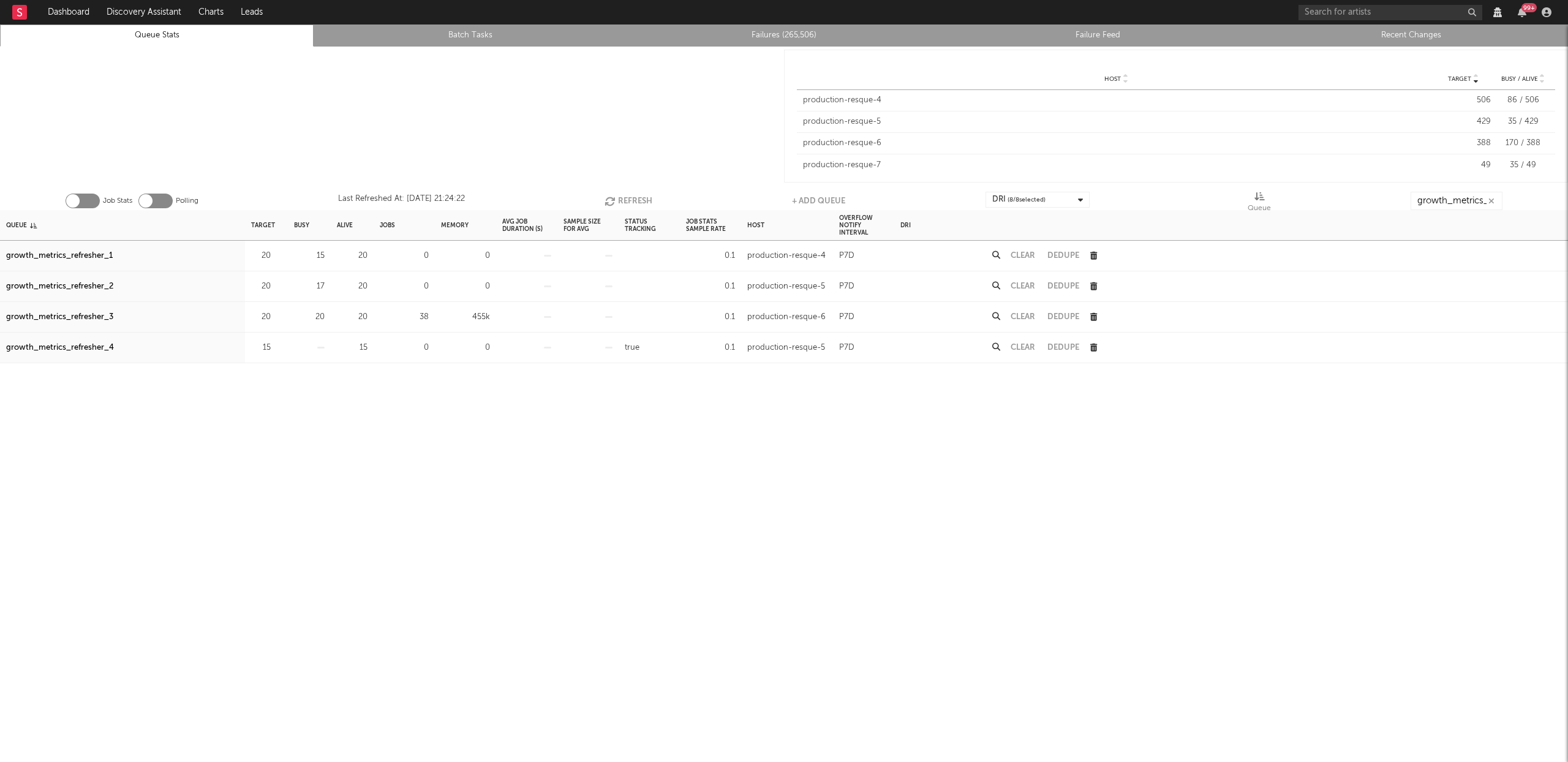
click at [629, 191] on button "Refresh" at bounding box center [629, 200] width 48 height 18
click at [631, 196] on button "Refresh" at bounding box center [629, 200] width 48 height 18
click at [625, 198] on button "Refresh" at bounding box center [629, 200] width 48 height 18
click at [640, 199] on button "Refresh" at bounding box center [629, 200] width 48 height 18
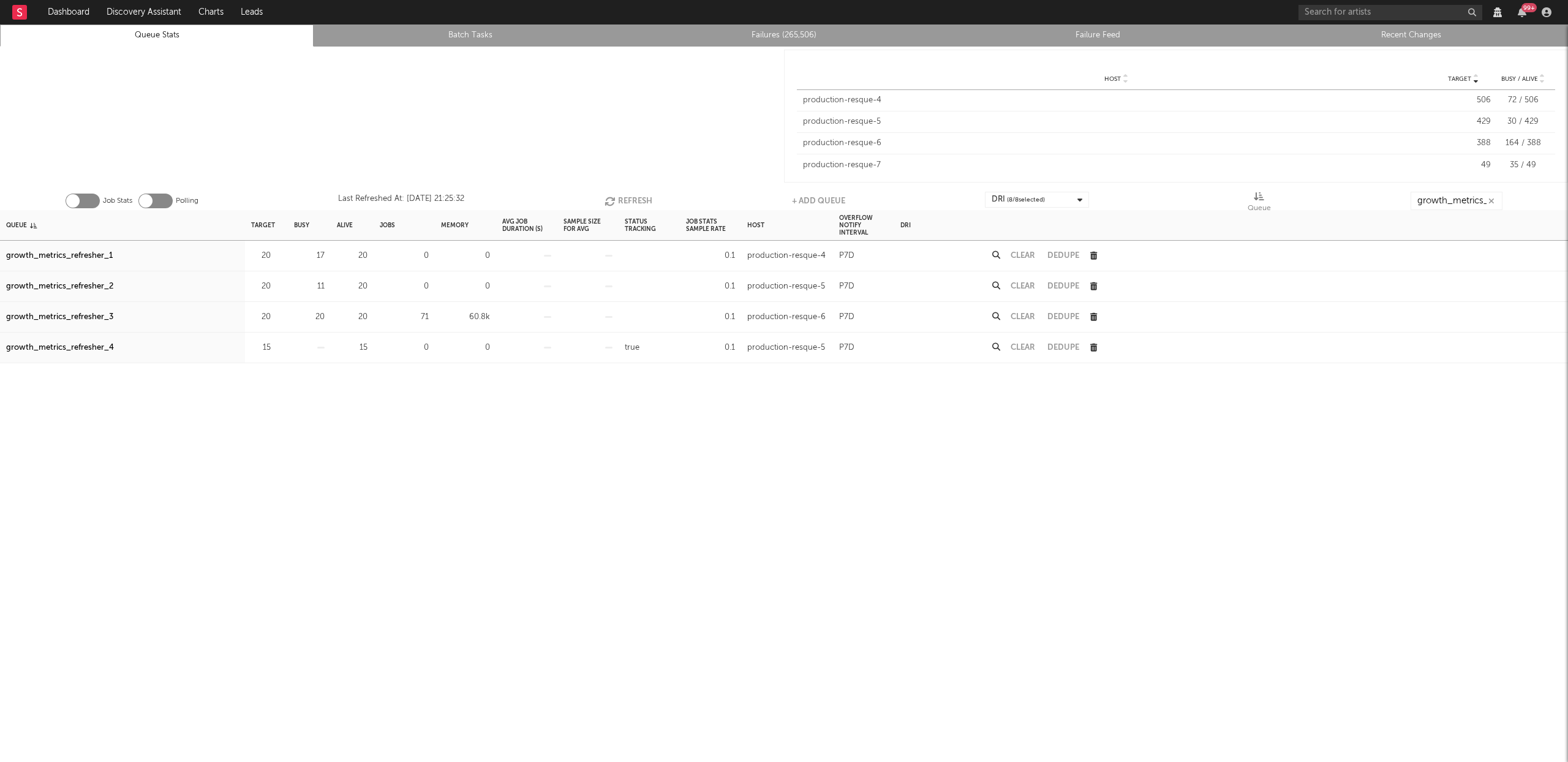
click at [630, 199] on button "Refresh" at bounding box center [629, 200] width 48 height 18
click at [633, 205] on button "Refresh" at bounding box center [629, 200] width 48 height 18
click at [633, 205] on button "Refresh" at bounding box center [630, 200] width 48 height 18
click at [1019, 321] on div "Clear" at bounding box center [1023, 316] width 36 height 31
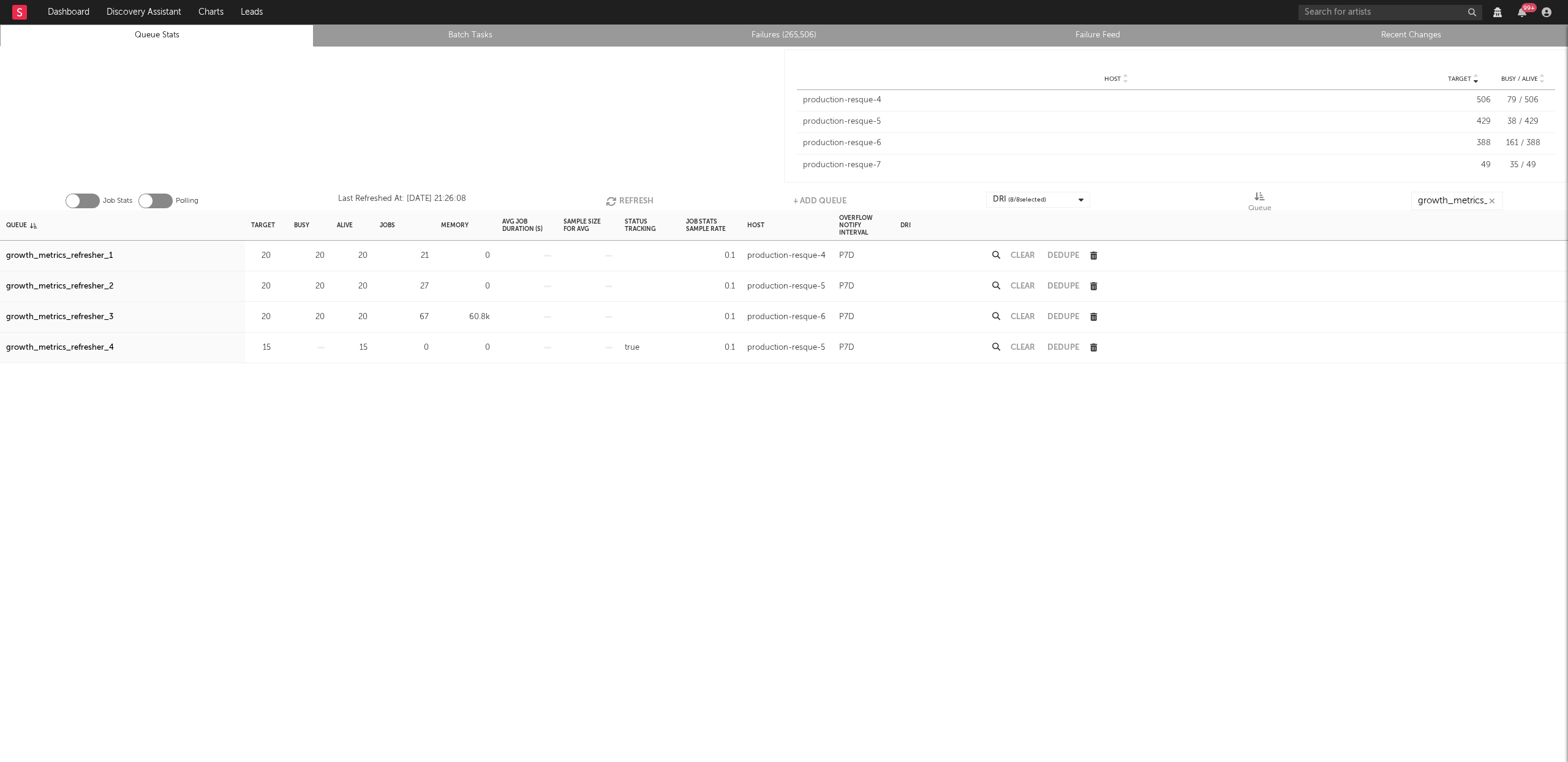
click at [1022, 316] on button "Clear" at bounding box center [1024, 317] width 25 height 8
click at [642, 200] on button "Refresh" at bounding box center [629, 200] width 48 height 18
click at [642, 202] on button "Refresh" at bounding box center [629, 200] width 48 height 18
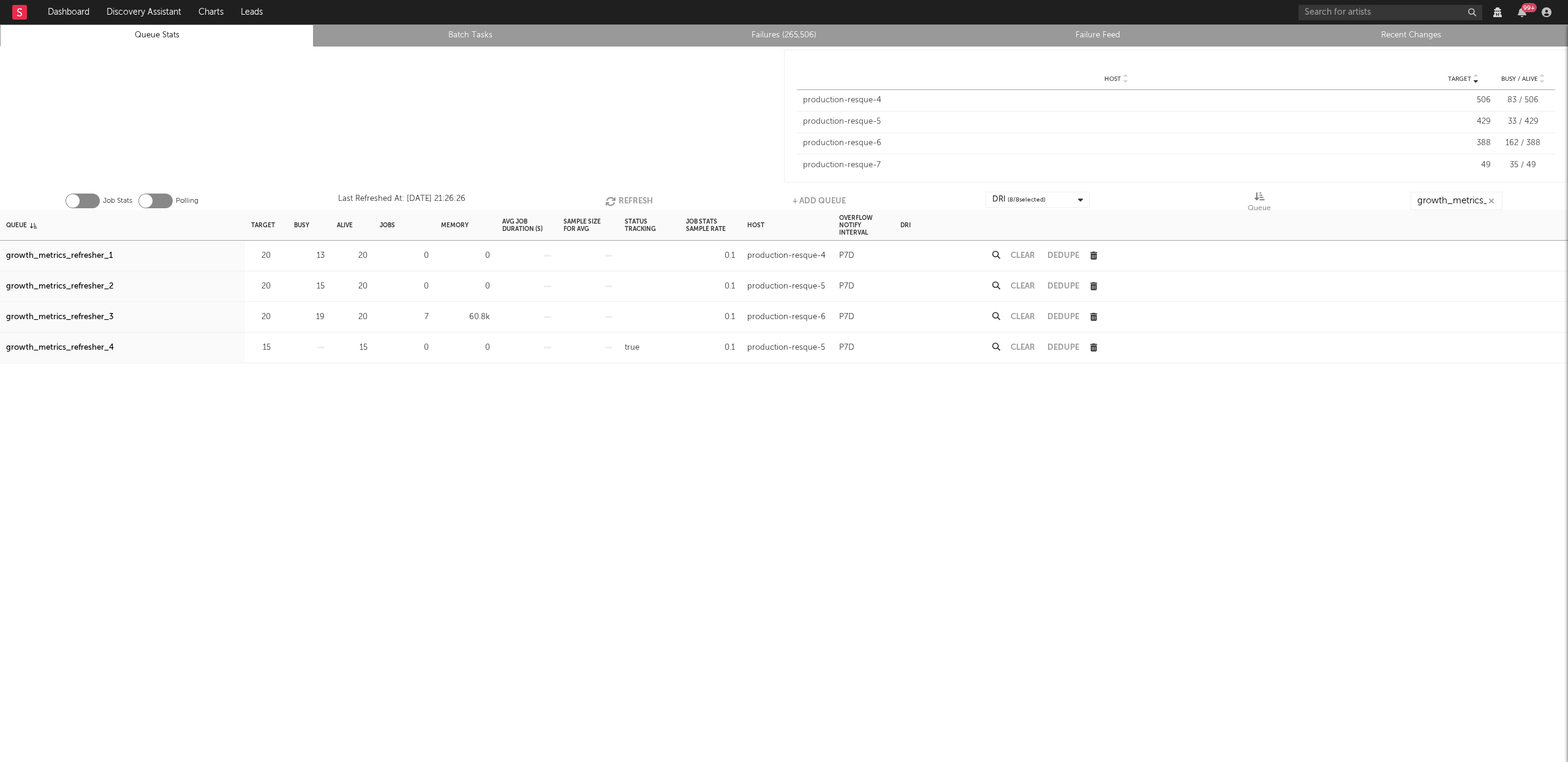
click at [640, 202] on button "Refresh" at bounding box center [629, 200] width 48 height 18
click at [641, 196] on button "Refresh" at bounding box center [629, 200] width 48 height 18
click at [640, 196] on button "Refresh" at bounding box center [629, 200] width 48 height 18
click at [637, 200] on button "Refresh" at bounding box center [629, 200] width 48 height 18
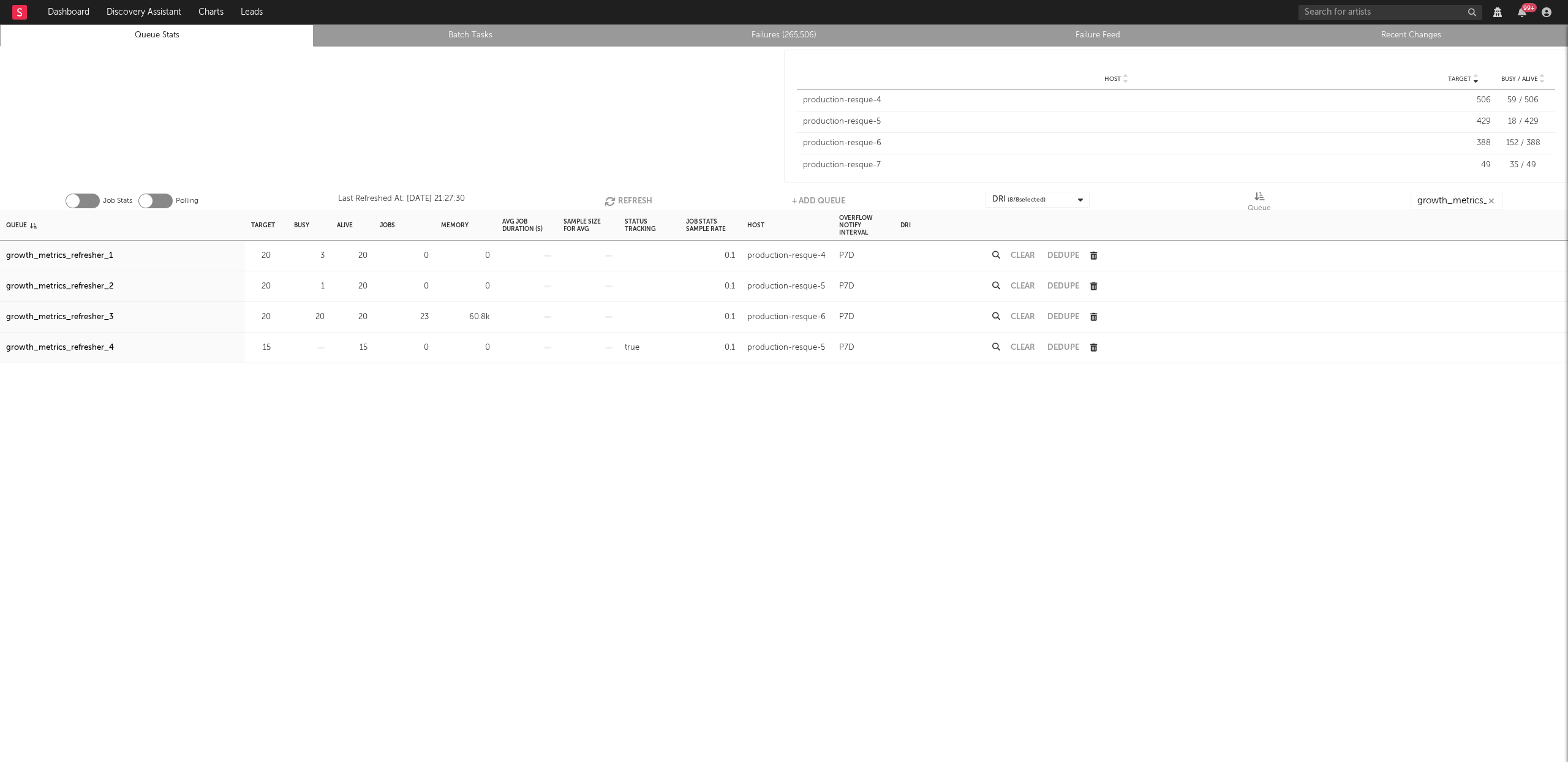
click at [636, 200] on button "Refresh" at bounding box center [629, 200] width 48 height 18
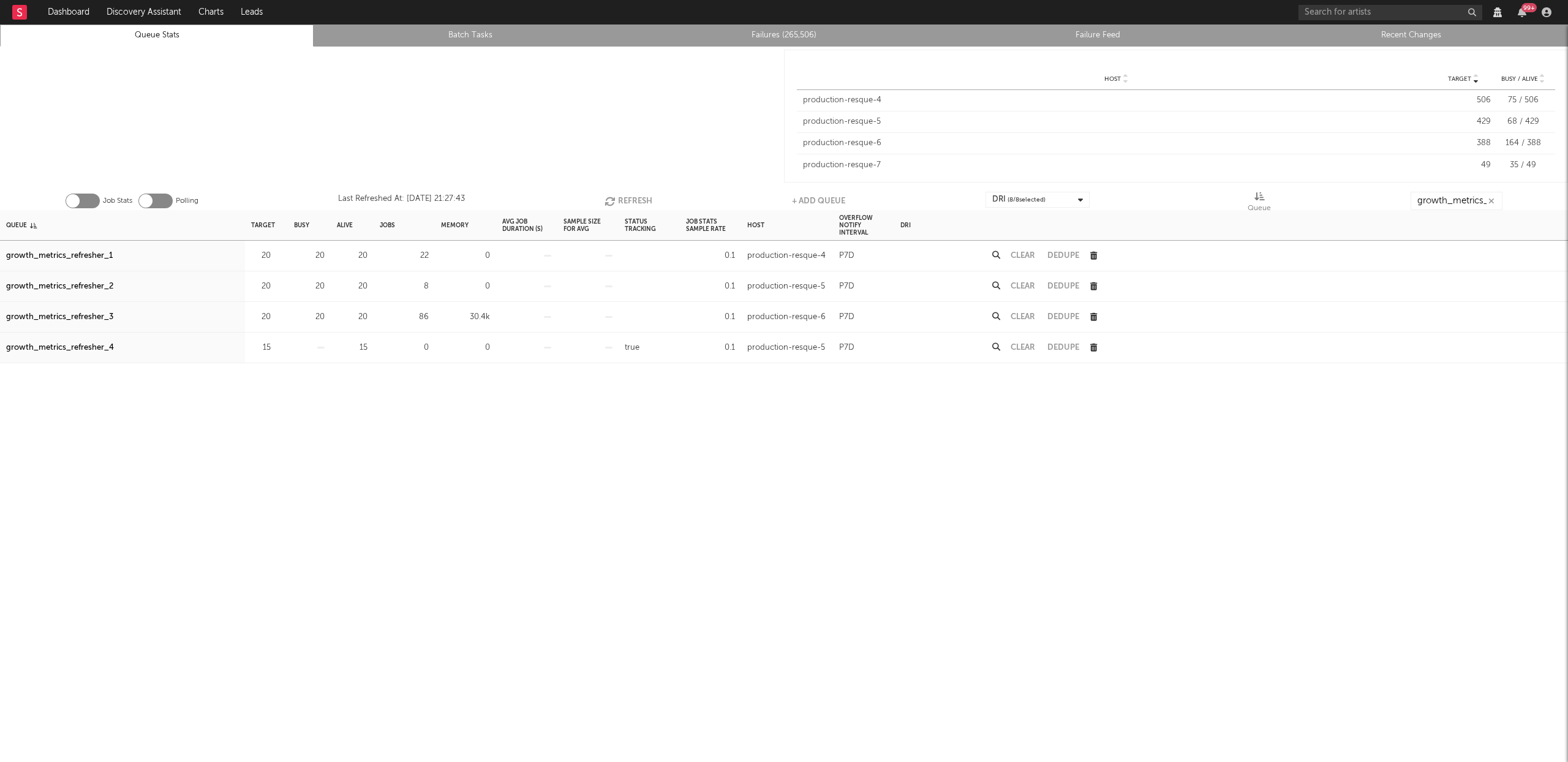
click at [636, 200] on button "Refresh" at bounding box center [629, 200] width 48 height 18
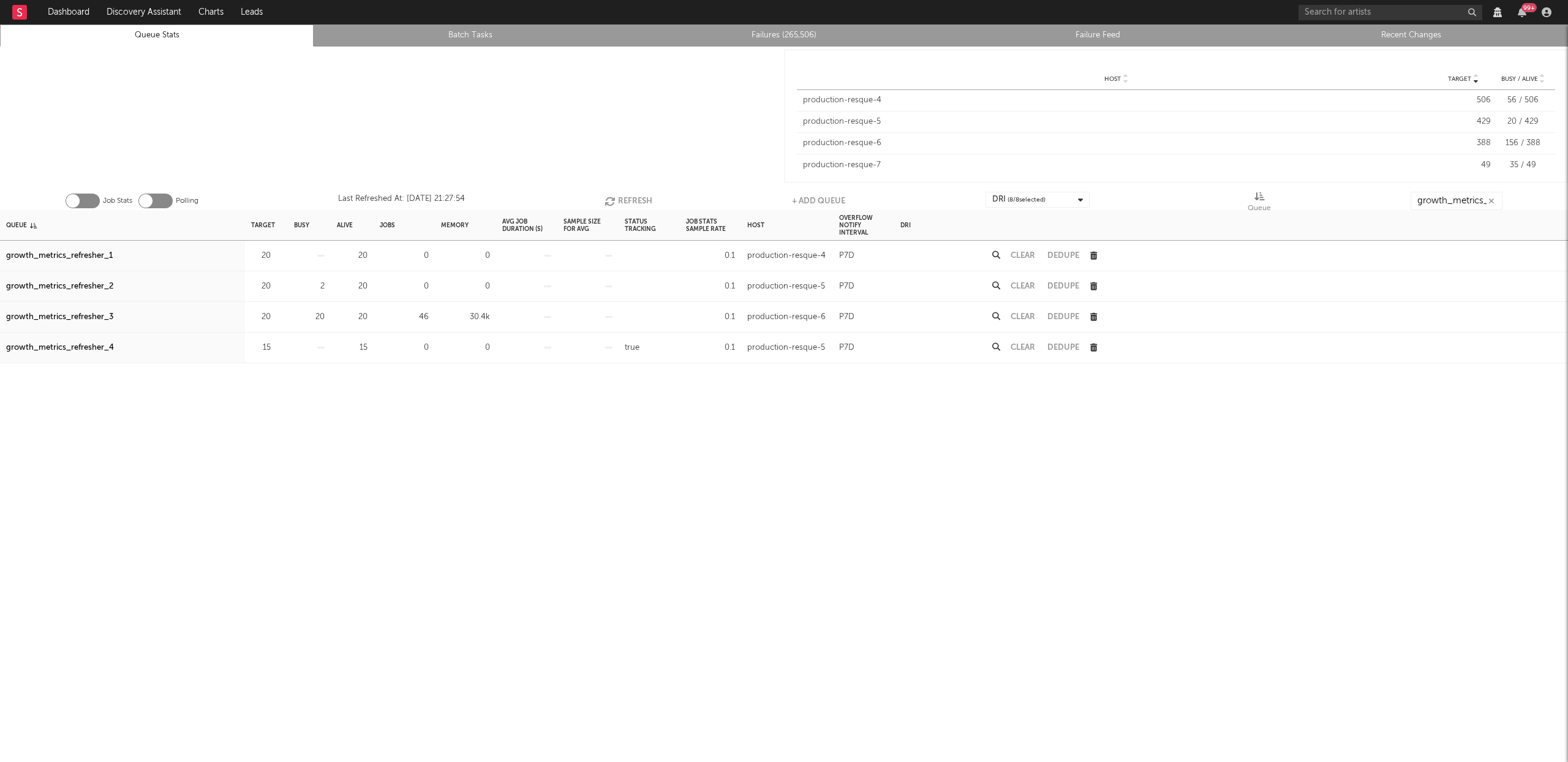
click at [636, 200] on button "Refresh" at bounding box center [629, 200] width 48 height 18
click at [633, 195] on button "Refresh" at bounding box center [629, 200] width 48 height 18
click at [627, 198] on button "Refresh" at bounding box center [630, 200] width 48 height 18
click at [627, 198] on button "Refresh" at bounding box center [628, 200] width 48 height 18
click at [627, 198] on button "Refresh" at bounding box center [629, 200] width 48 height 18
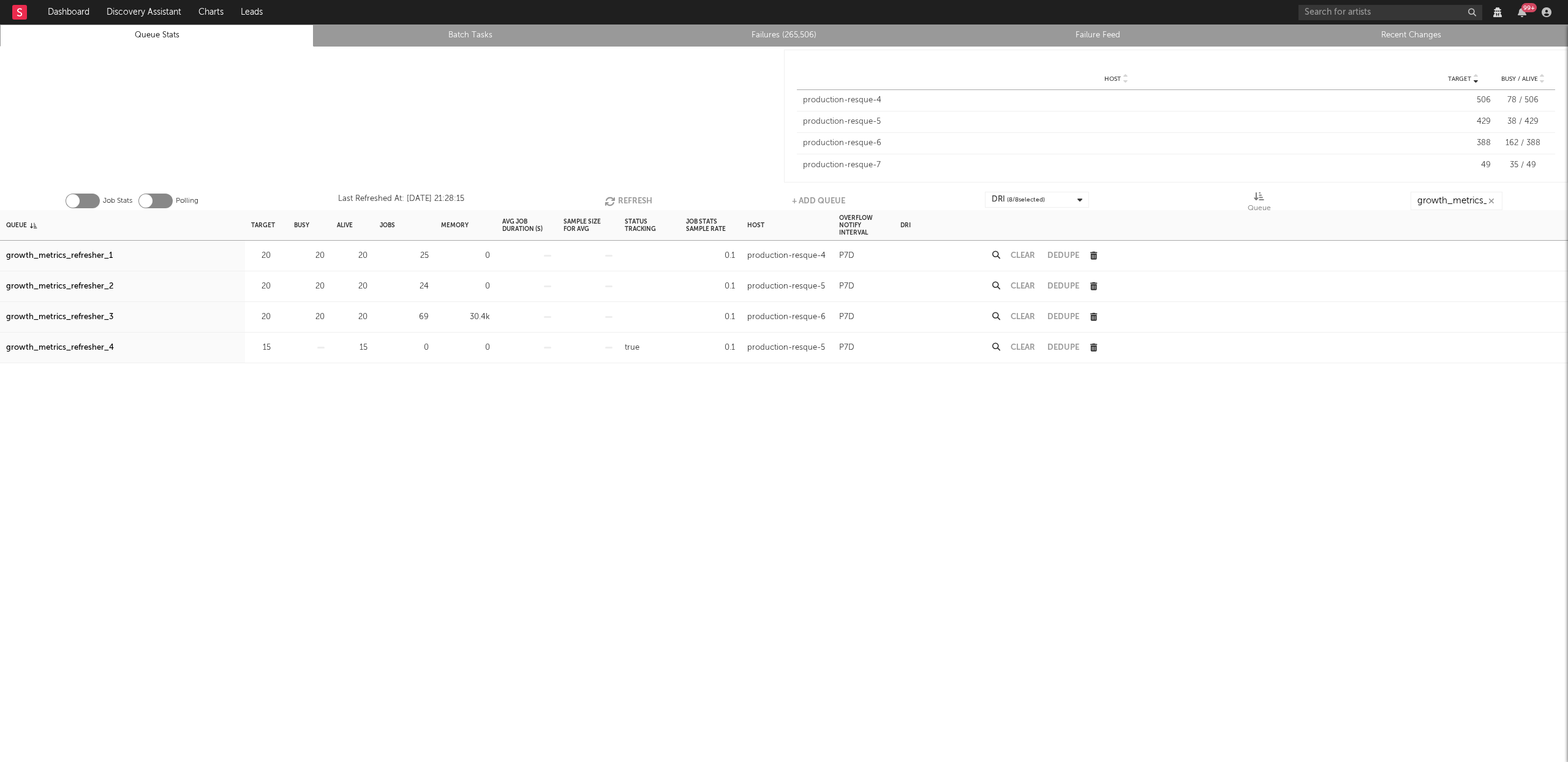
click at [627, 198] on button "Refresh" at bounding box center [629, 200] width 48 height 18
click at [635, 201] on button "Refresh" at bounding box center [629, 200] width 48 height 18
click at [635, 204] on button "Refresh" at bounding box center [629, 200] width 48 height 18
click at [1031, 317] on button "Clear" at bounding box center [1024, 317] width 25 height 8
click at [630, 195] on button "Refresh" at bounding box center [629, 200] width 48 height 18
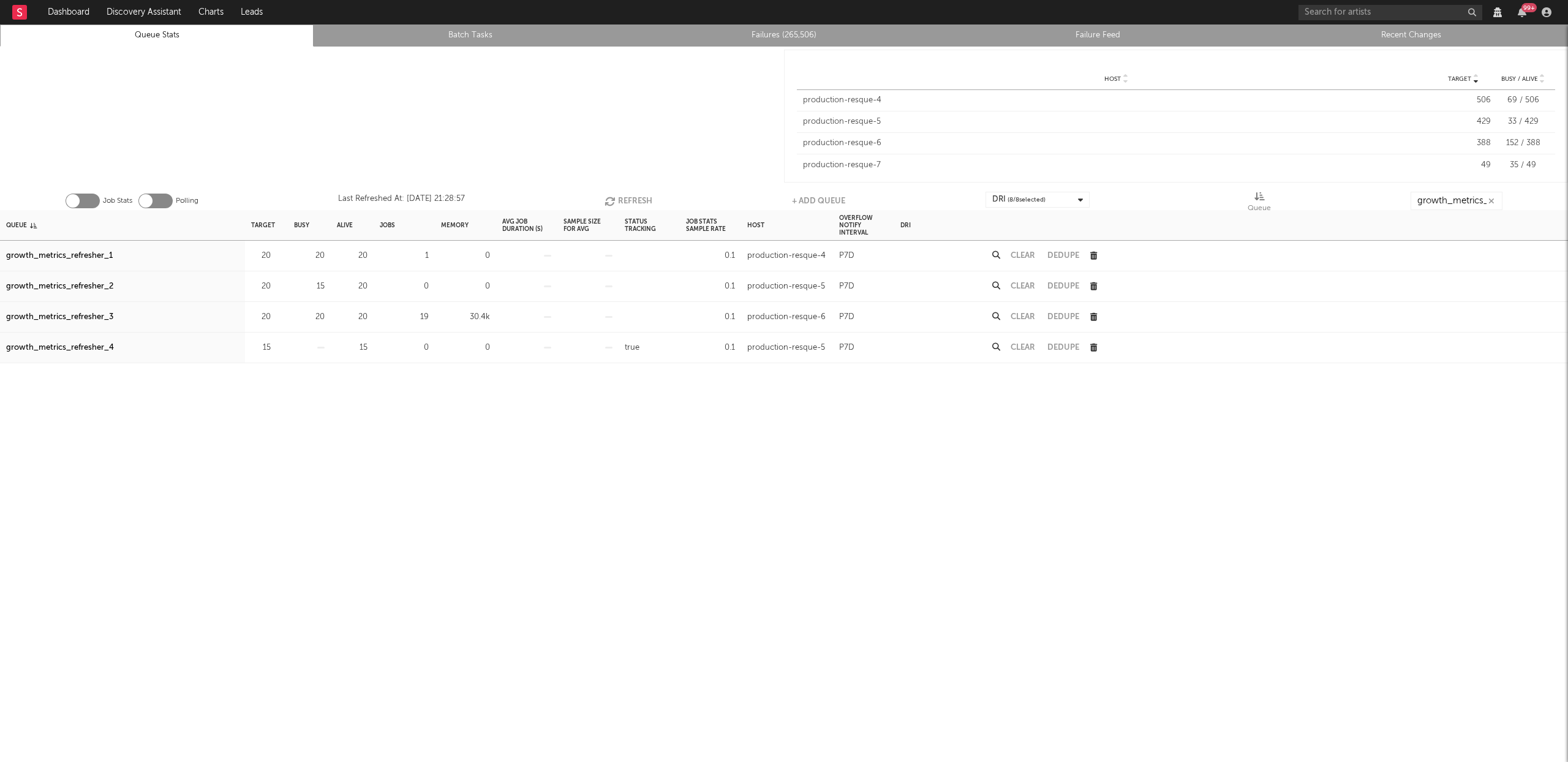
click at [630, 195] on button "Refresh" at bounding box center [629, 200] width 48 height 18
click at [630, 195] on button "Refresh" at bounding box center [630, 200] width 48 height 18
click at [630, 195] on button "Refresh" at bounding box center [629, 200] width 48 height 18
click at [631, 195] on button "Refresh" at bounding box center [630, 200] width 48 height 18
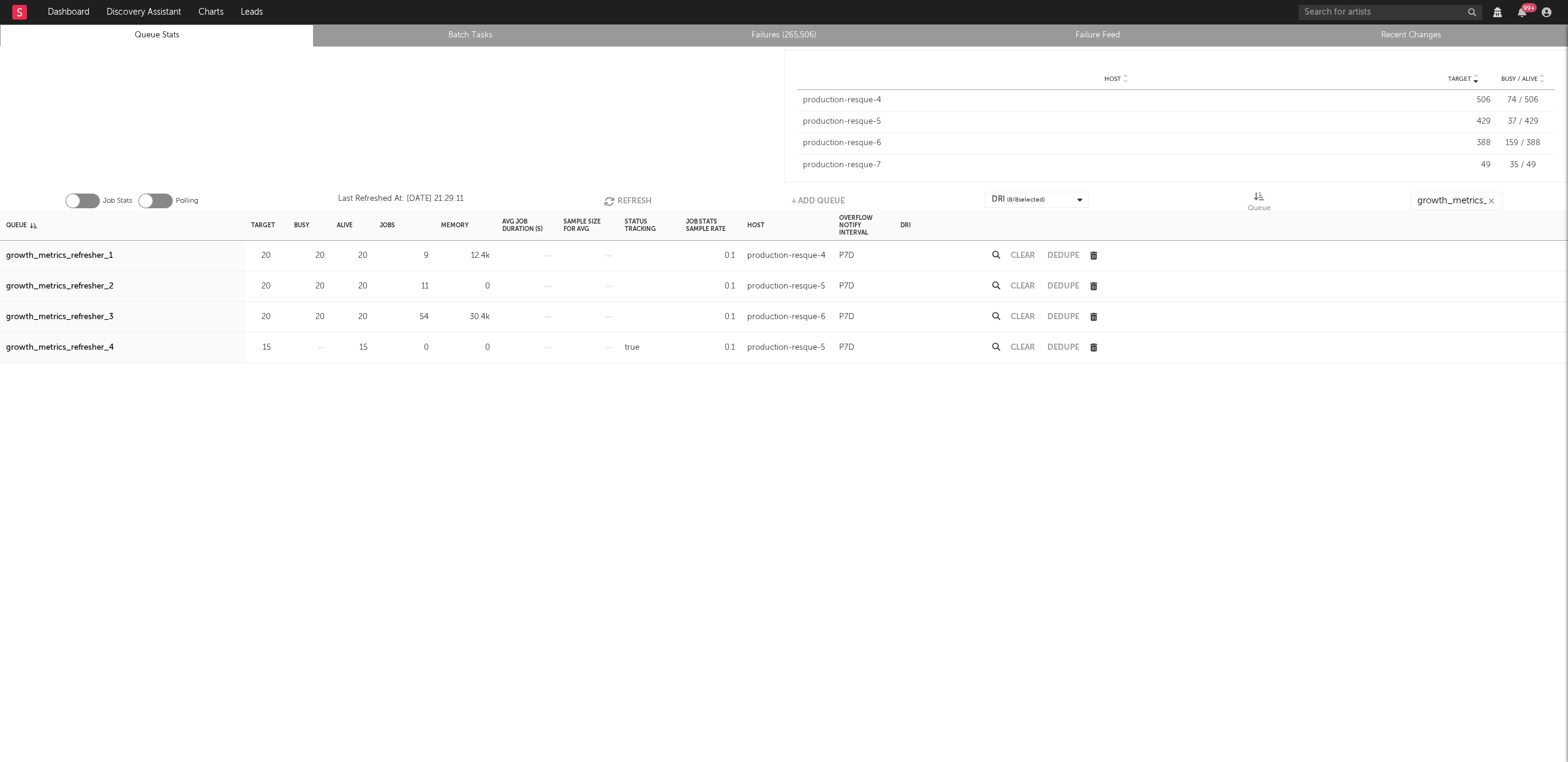
click at [631, 195] on button "Refresh" at bounding box center [628, 200] width 48 height 18
click at [631, 195] on button "Refresh" at bounding box center [629, 200] width 48 height 18
click at [633, 198] on button "Refresh" at bounding box center [629, 200] width 48 height 18
click at [633, 198] on button "Refresh" at bounding box center [630, 200] width 48 height 18
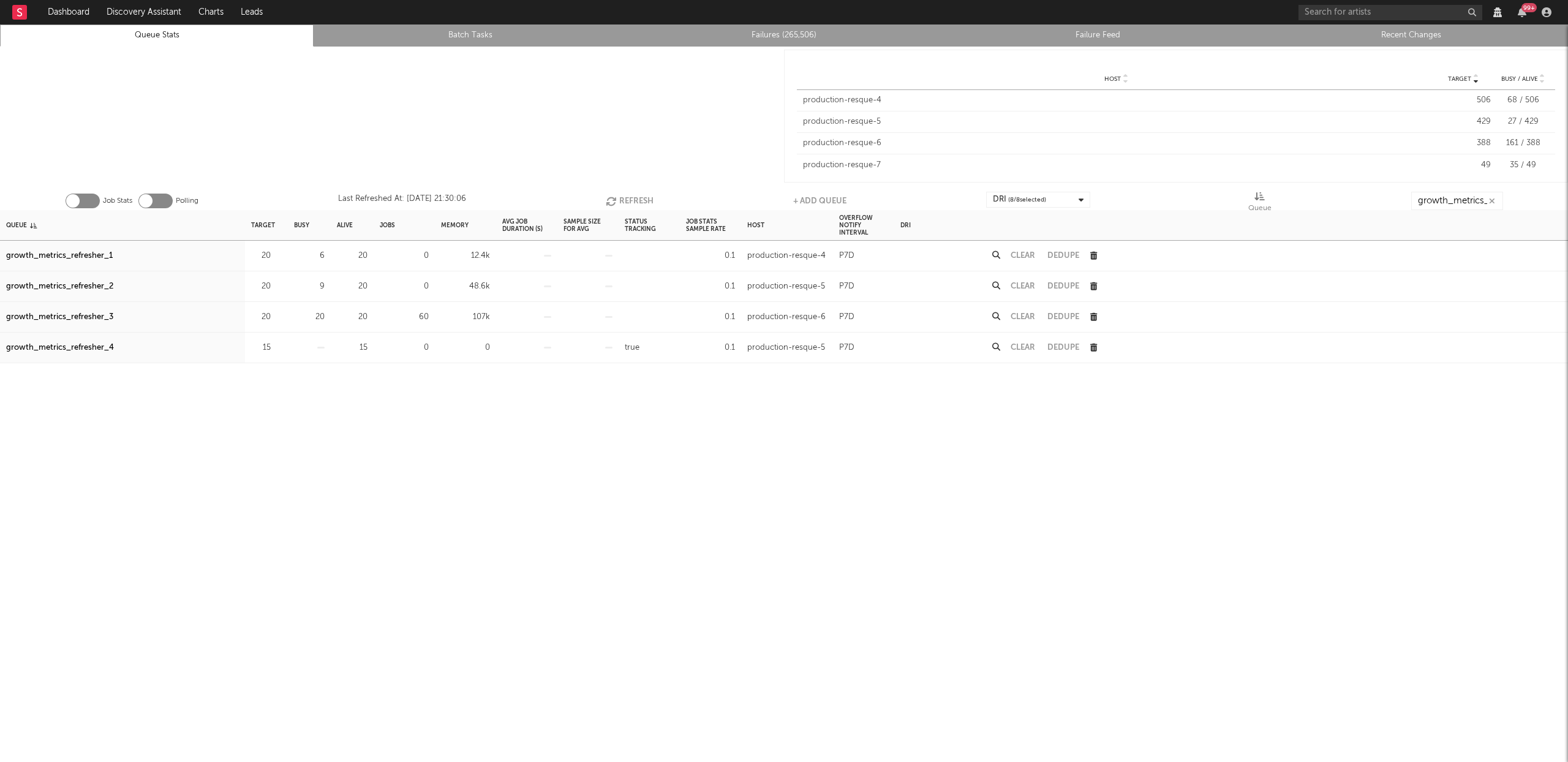
click at [633, 198] on button "Refresh" at bounding box center [630, 200] width 48 height 18
click at [633, 198] on button "Refresh" at bounding box center [629, 200] width 48 height 18
click at [628, 192] on button "Refresh" at bounding box center [629, 200] width 48 height 18
click at [627, 194] on button "Refresh" at bounding box center [629, 200] width 48 height 18
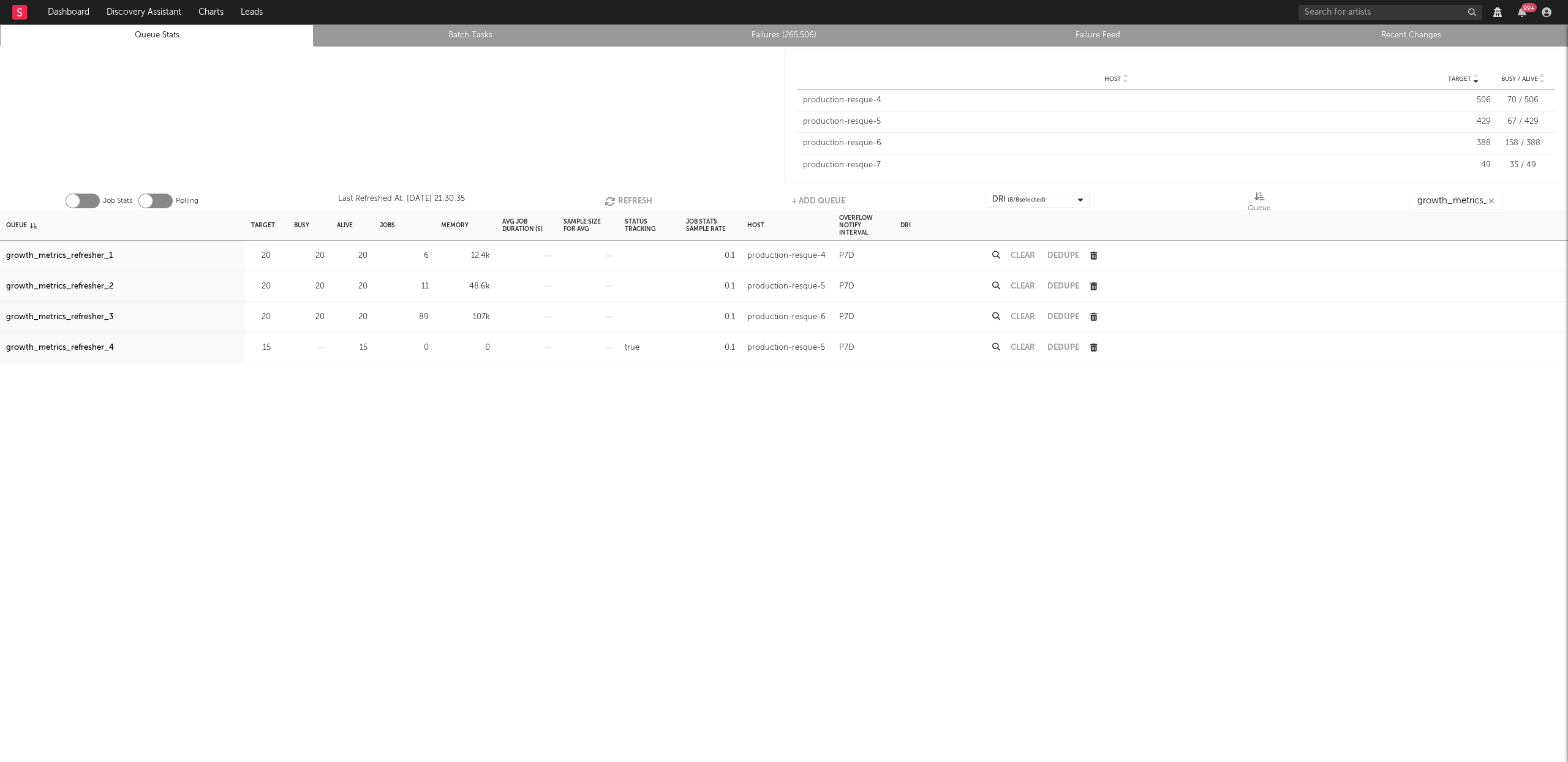
click at [1026, 316] on button "Clear" at bounding box center [1024, 317] width 25 height 8
click at [1024, 316] on button "Clear" at bounding box center [1024, 317] width 25 height 8
click at [623, 200] on button "Refresh" at bounding box center [630, 200] width 48 height 18
click at [627, 198] on button "Refresh" at bounding box center [630, 200] width 48 height 18
click at [631, 198] on button "Refresh" at bounding box center [629, 200] width 48 height 18
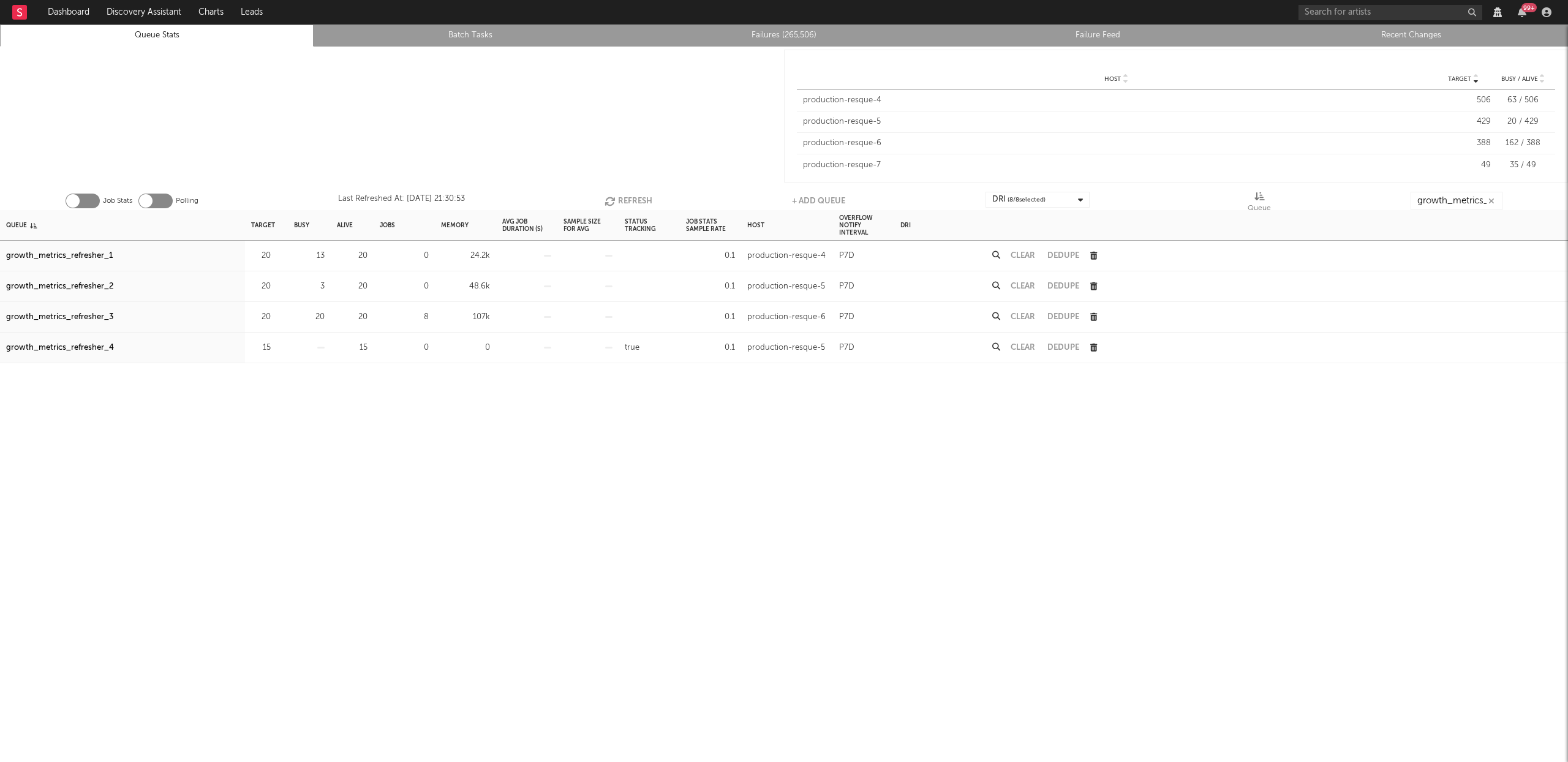
click at [635, 199] on button "Refresh" at bounding box center [629, 200] width 48 height 18
click at [637, 199] on button "Refresh" at bounding box center [629, 200] width 48 height 18
click at [640, 198] on button "Refresh" at bounding box center [629, 200] width 48 height 18
click at [627, 205] on button "Refresh" at bounding box center [628, 200] width 48 height 18
click at [626, 203] on button "Refresh" at bounding box center [628, 200] width 48 height 18
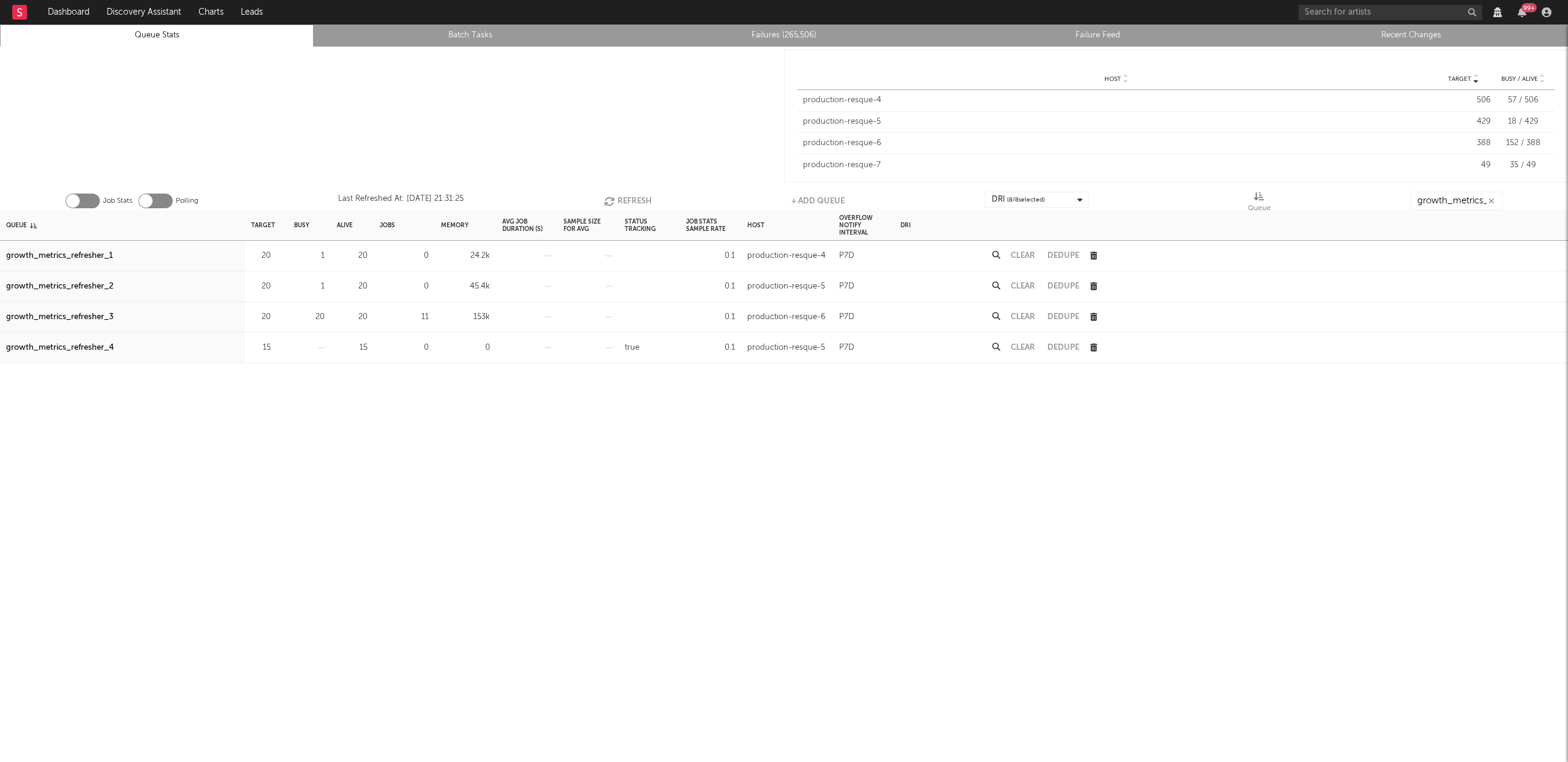
click at [617, 194] on button "Refresh" at bounding box center [628, 200] width 48 height 18
click at [620, 200] on button "Refresh" at bounding box center [629, 200] width 48 height 18
click at [622, 198] on button "Refresh" at bounding box center [629, 200] width 48 height 18
click at [1029, 317] on button "Clear" at bounding box center [1024, 317] width 25 height 8
click at [619, 198] on button "Refresh" at bounding box center [629, 200] width 48 height 18
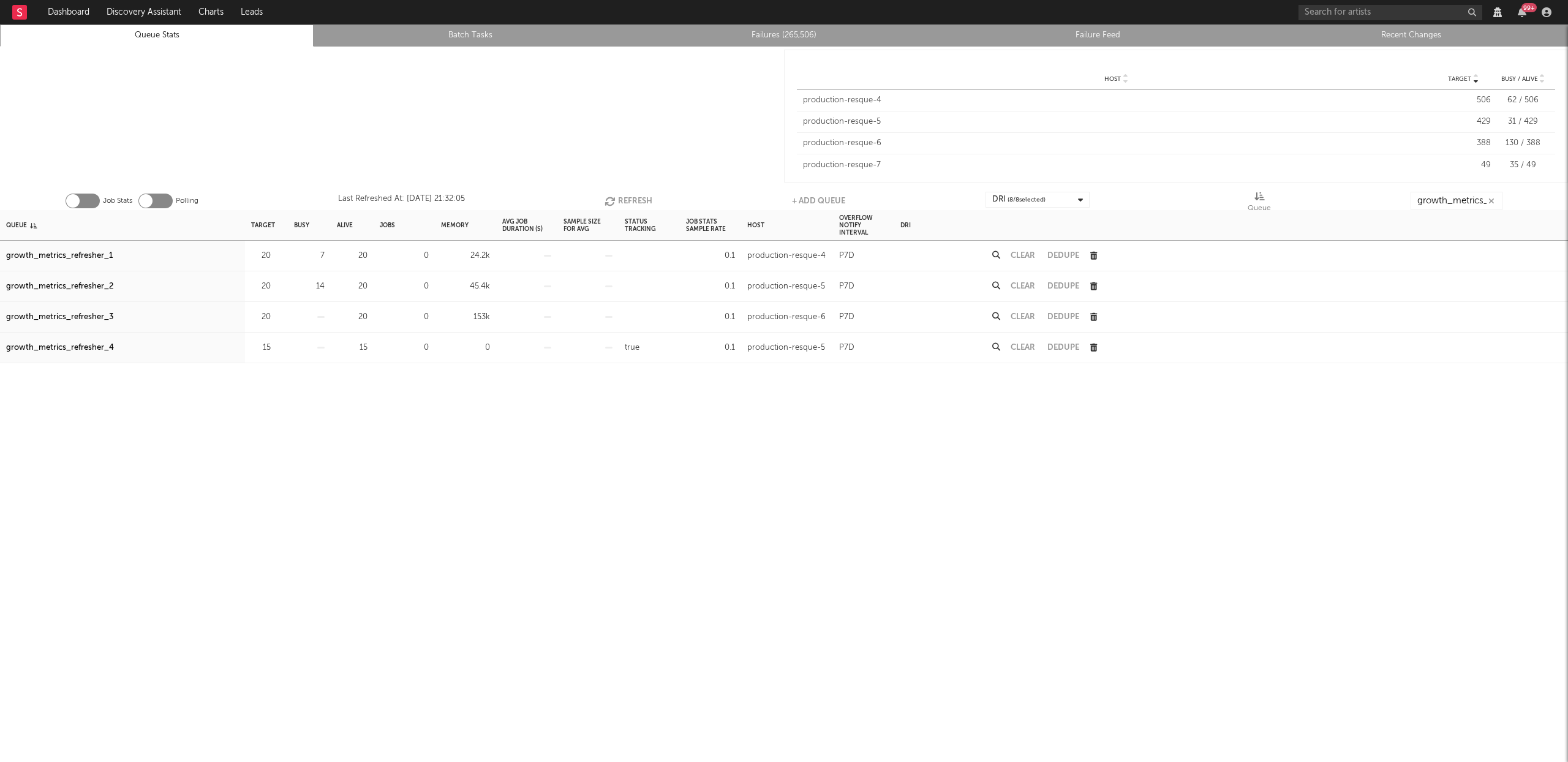
click at [619, 200] on button "Refresh" at bounding box center [629, 200] width 48 height 18
click at [640, 200] on button "Refresh" at bounding box center [629, 200] width 48 height 18
click at [651, 199] on button "Refresh" at bounding box center [627, 200] width 48 height 18
click at [628, 199] on button "Refresh" at bounding box center [629, 200] width 48 height 18
click at [631, 198] on button "Refresh" at bounding box center [629, 200] width 48 height 18
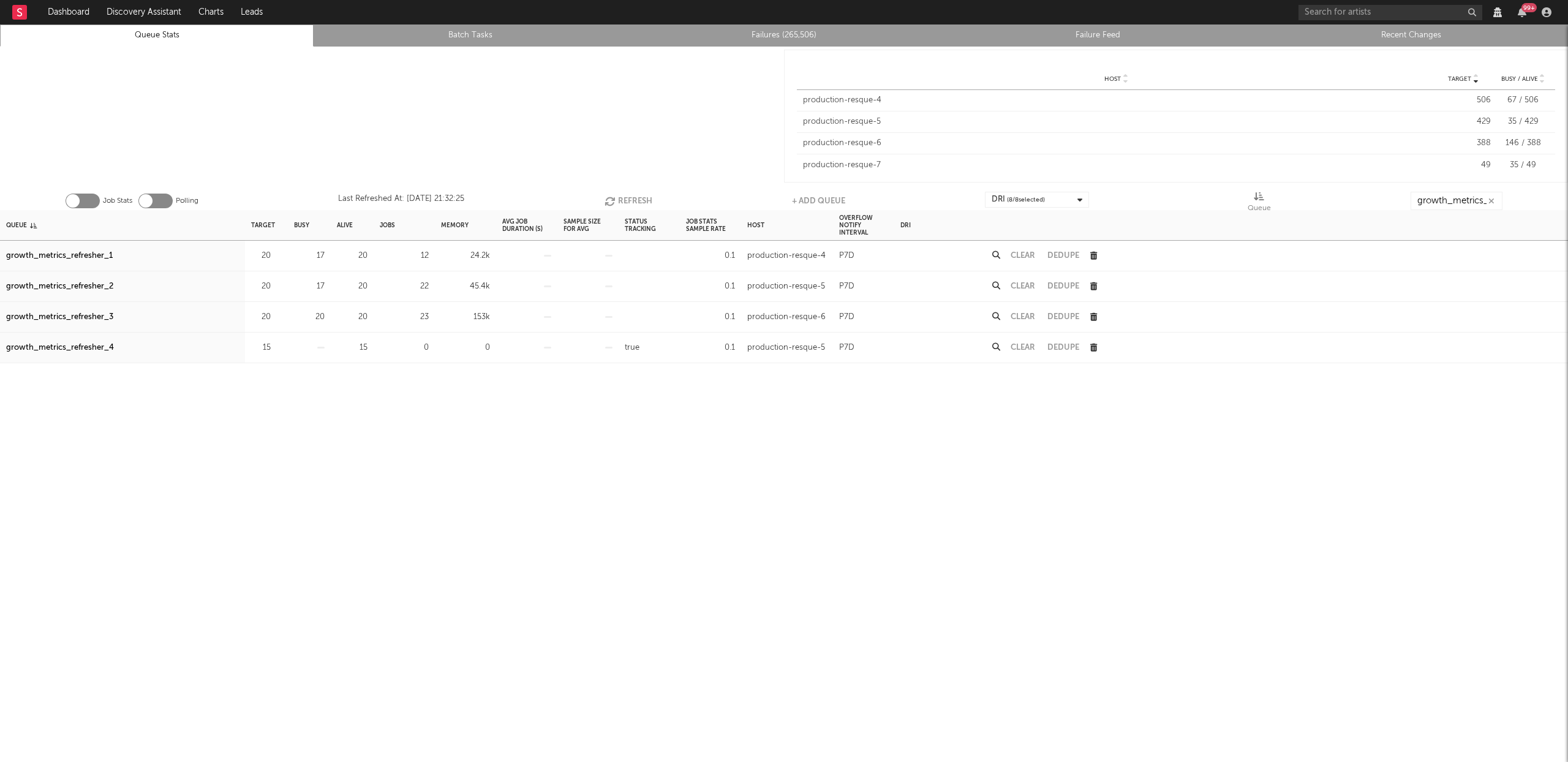
click at [631, 198] on button "Refresh" at bounding box center [629, 200] width 48 height 18
click at [636, 200] on button "Refresh" at bounding box center [629, 200] width 48 height 18
click at [637, 200] on button "Refresh" at bounding box center [629, 200] width 48 height 18
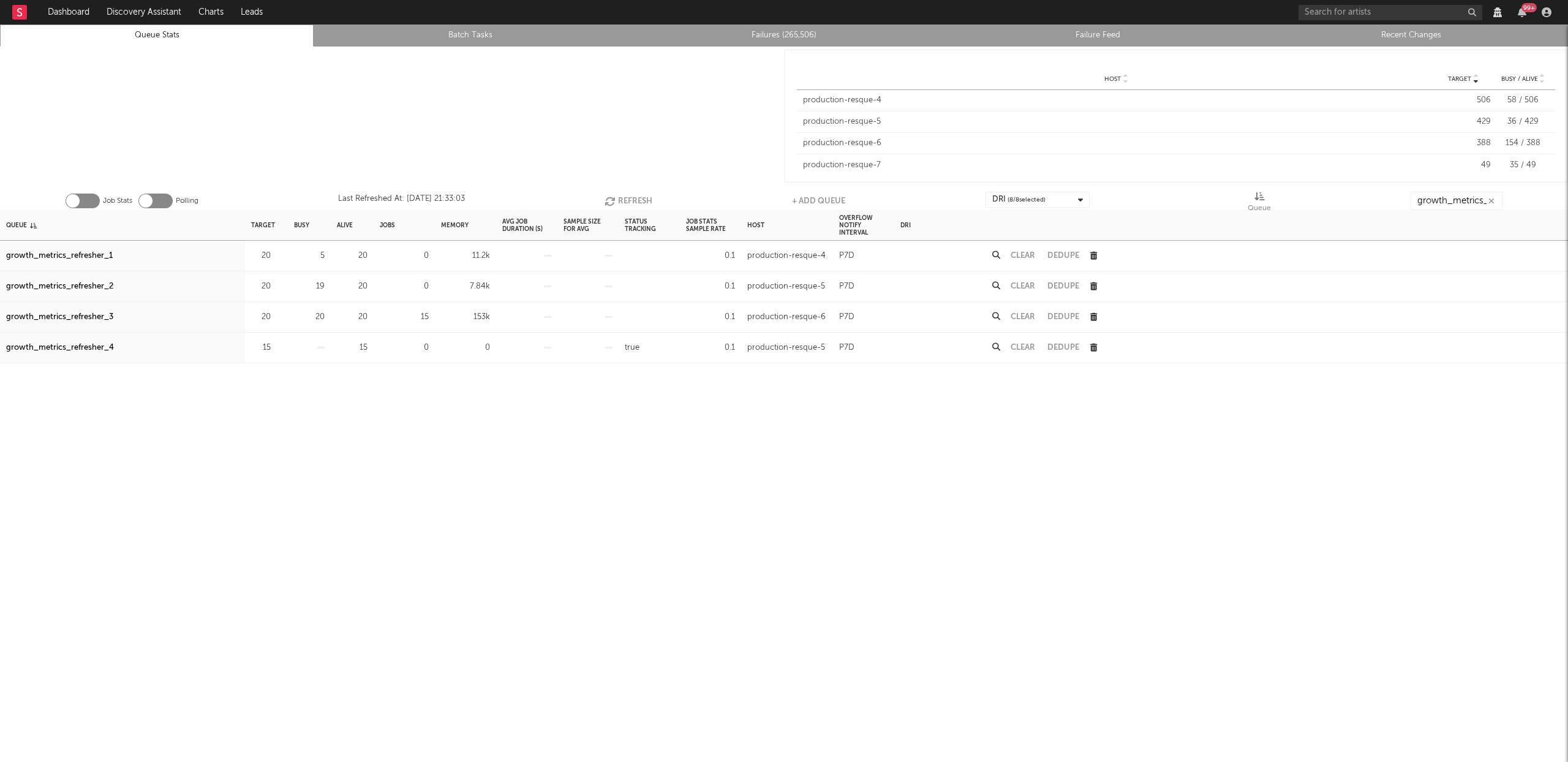
click at [642, 197] on button "Refresh" at bounding box center [629, 200] width 48 height 18
click at [641, 195] on button "Refresh" at bounding box center [629, 200] width 48 height 18
click at [1029, 319] on button "Clear" at bounding box center [1024, 317] width 25 height 8
click at [646, 200] on button "Refresh" at bounding box center [629, 200] width 48 height 18
click at [633, 197] on button "Refresh" at bounding box center [629, 200] width 48 height 18
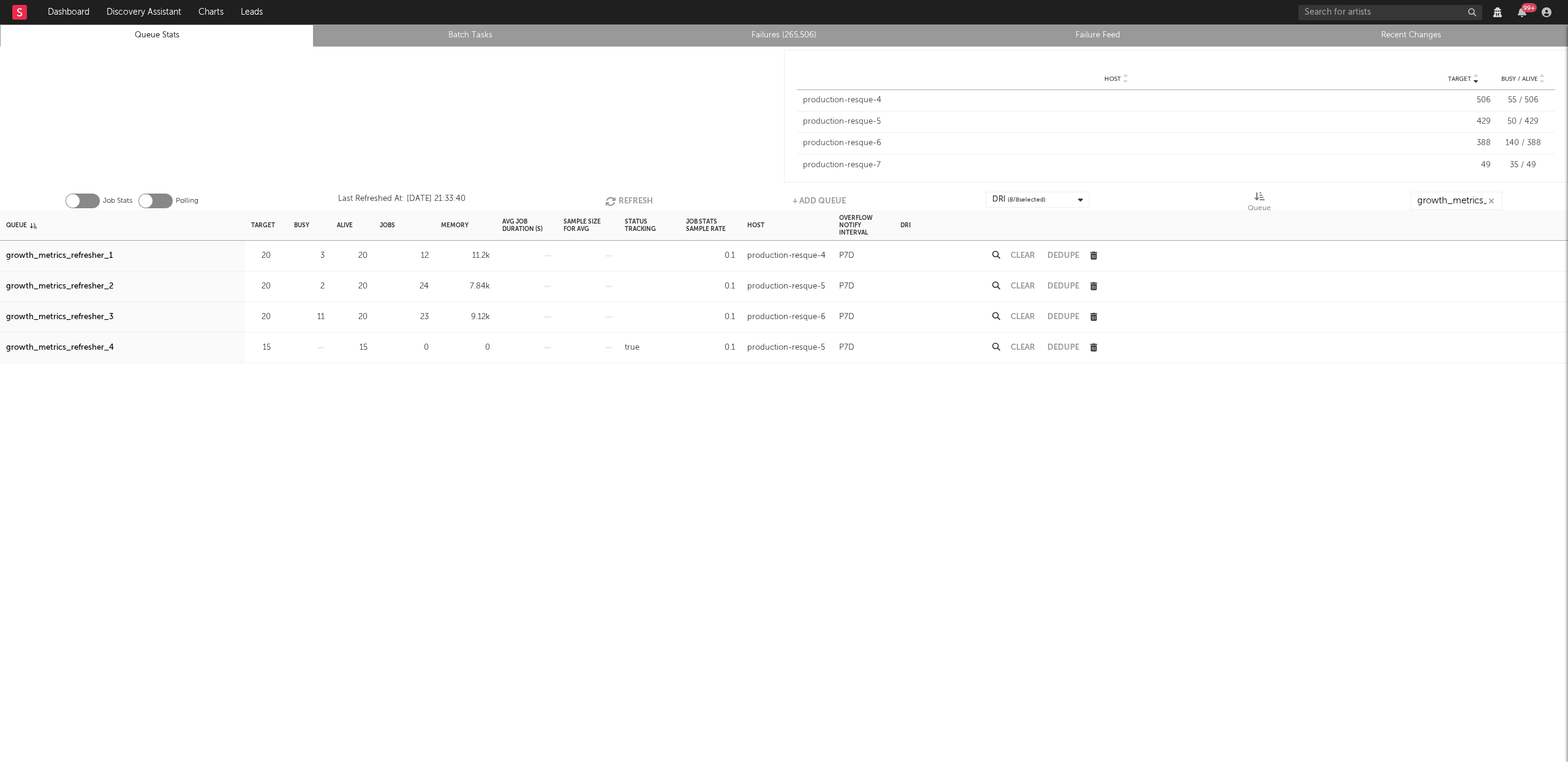
click at [631, 195] on button "Refresh" at bounding box center [629, 200] width 48 height 18
click at [1035, 316] on button "Clear" at bounding box center [1024, 317] width 25 height 8
click at [631, 197] on button "Refresh" at bounding box center [629, 200] width 48 height 18
click at [630, 198] on button "Refresh" at bounding box center [629, 200] width 48 height 18
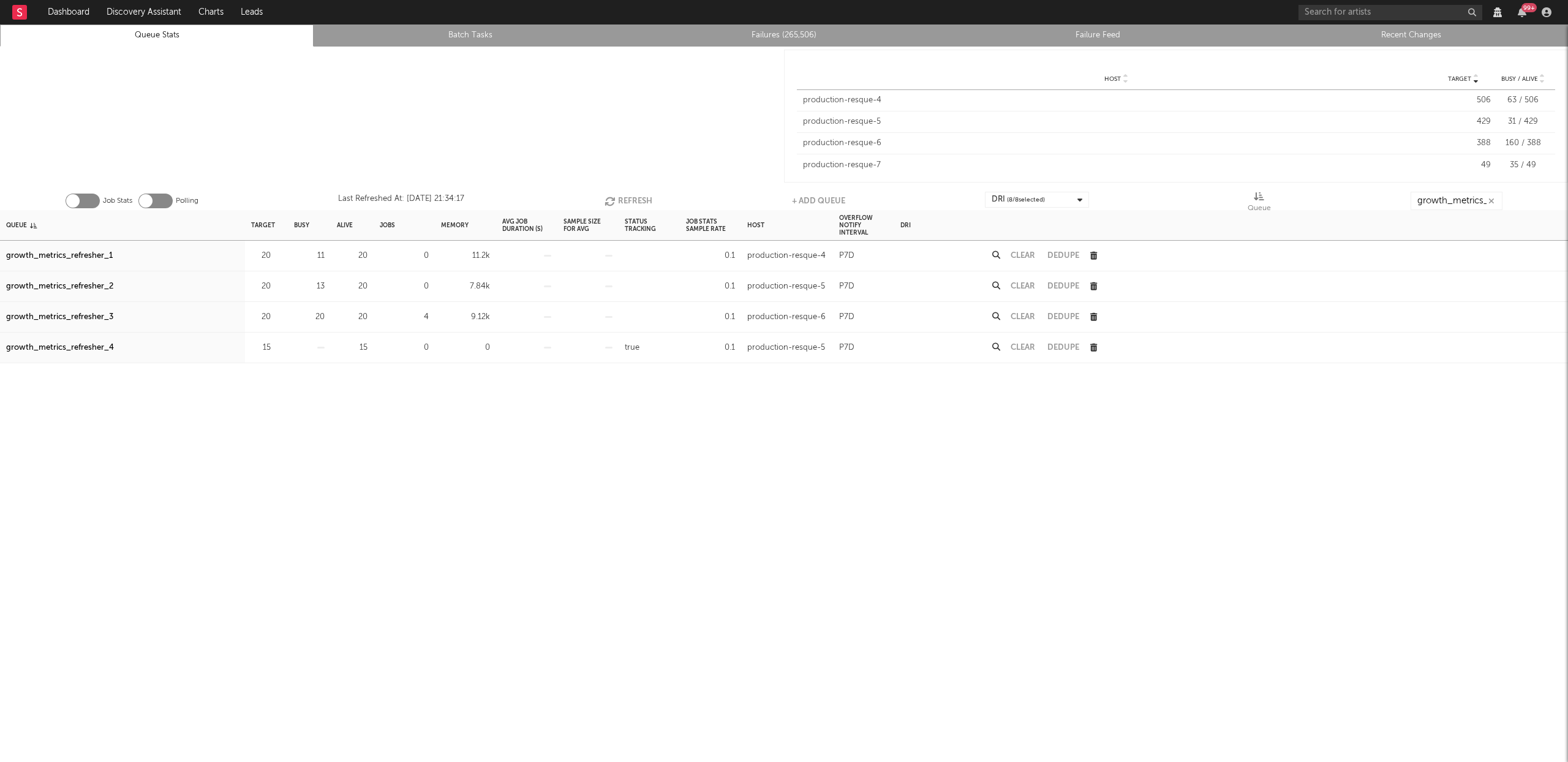
click at [630, 198] on button "Refresh" at bounding box center [629, 200] width 48 height 18
click at [639, 192] on button "Refresh" at bounding box center [629, 200] width 48 height 18
click at [639, 191] on button "Refresh" at bounding box center [629, 200] width 48 height 18
click at [625, 200] on button "Refresh" at bounding box center [629, 200] width 48 height 18
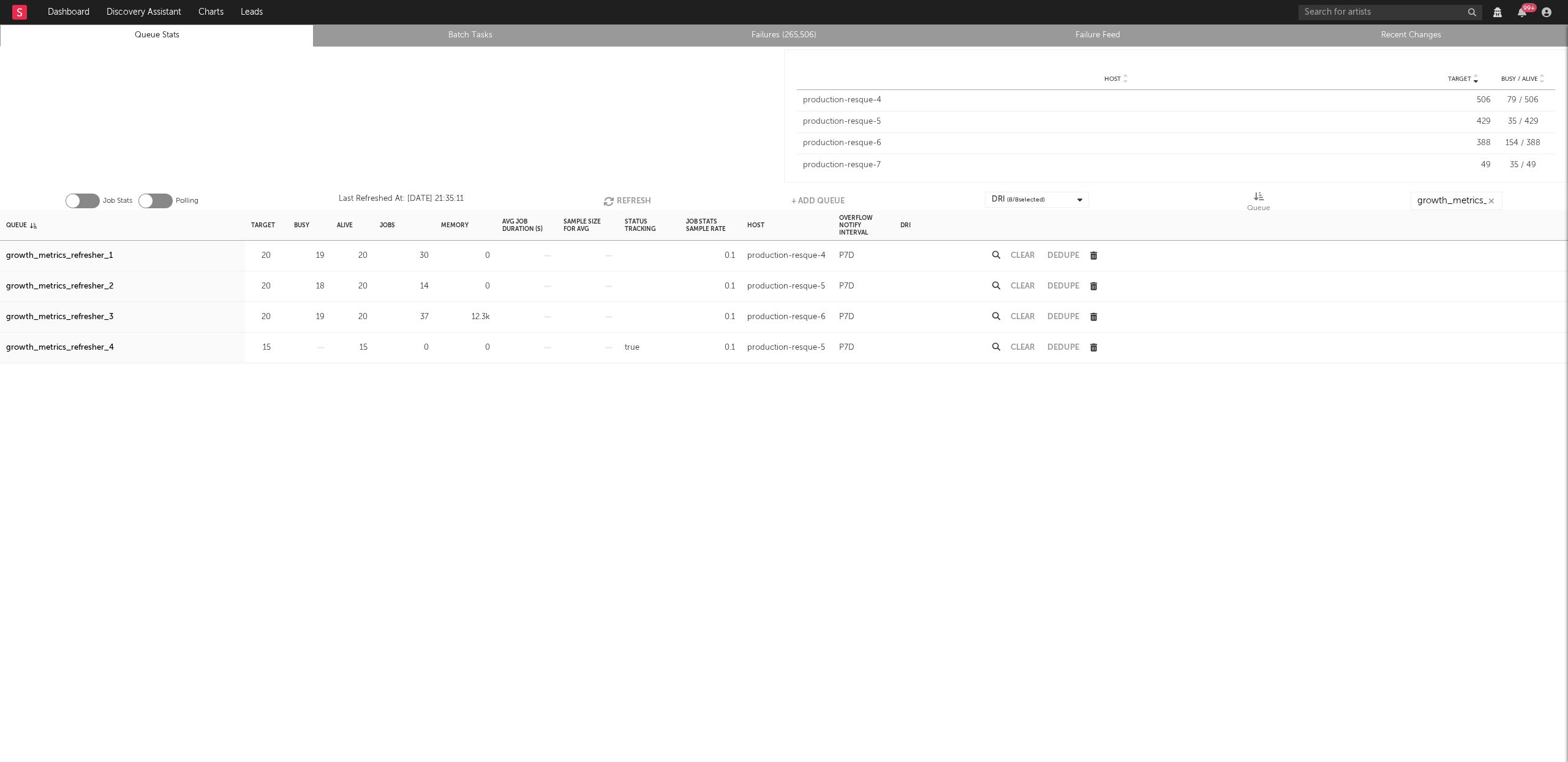
click at [625, 200] on button "Refresh" at bounding box center [627, 200] width 48 height 18
click at [1019, 316] on button "Clear" at bounding box center [1024, 317] width 25 height 8
click at [621, 196] on button "Refresh" at bounding box center [629, 200] width 48 height 18
click at [621, 196] on button "Refresh" at bounding box center [628, 200] width 48 height 18
click at [621, 195] on button "Refresh" at bounding box center [629, 200] width 48 height 18
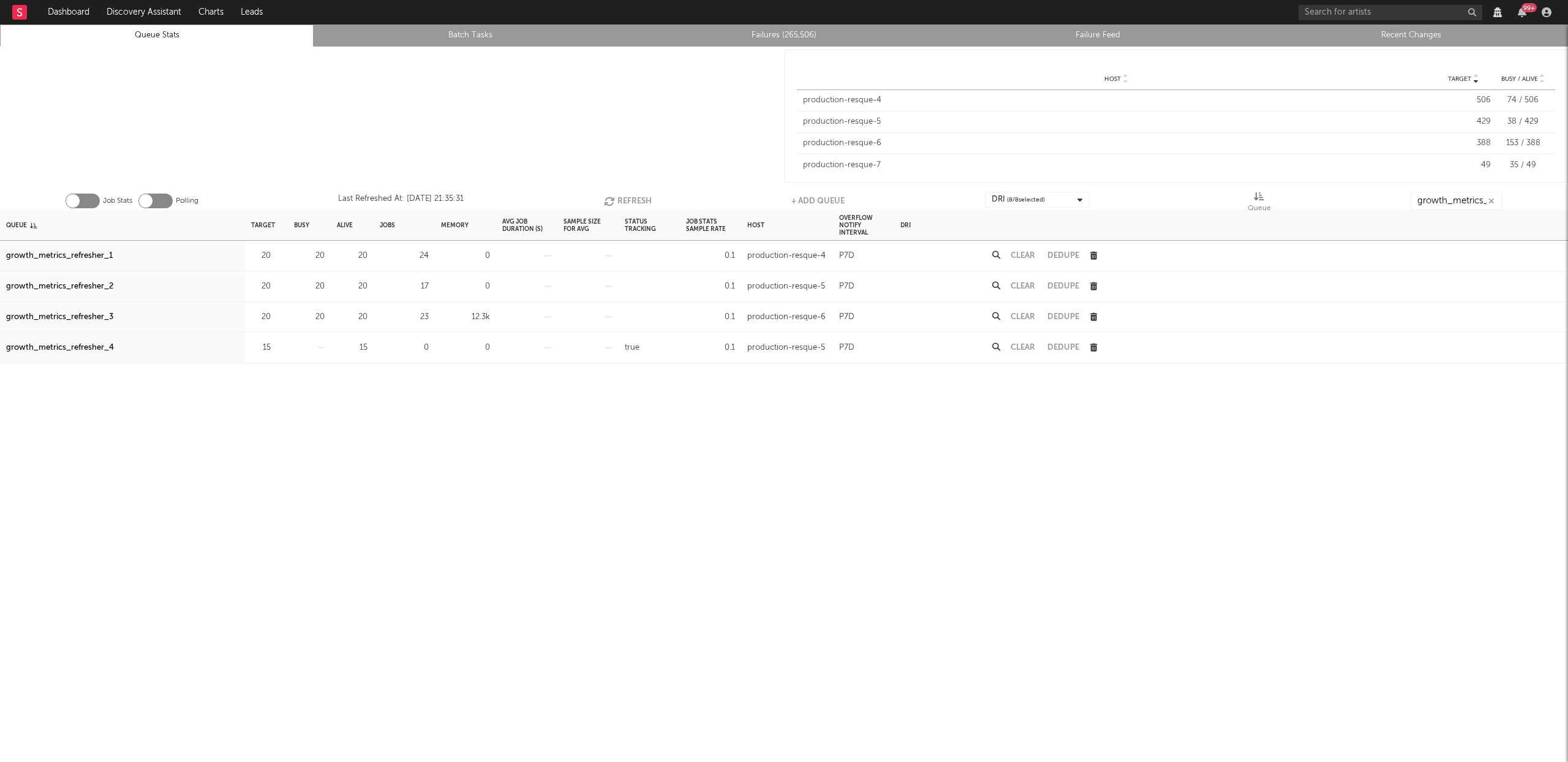
click at [621, 195] on button "Refresh" at bounding box center [628, 200] width 48 height 18
click at [626, 196] on button "Refresh" at bounding box center [629, 200] width 48 height 18
click at [627, 197] on button "Refresh" at bounding box center [629, 200] width 48 height 18
click at [627, 197] on button "Refresh" at bounding box center [629, 200] width 48 height 18
click at [642, 196] on button "Refresh" at bounding box center [629, 200] width 48 height 18
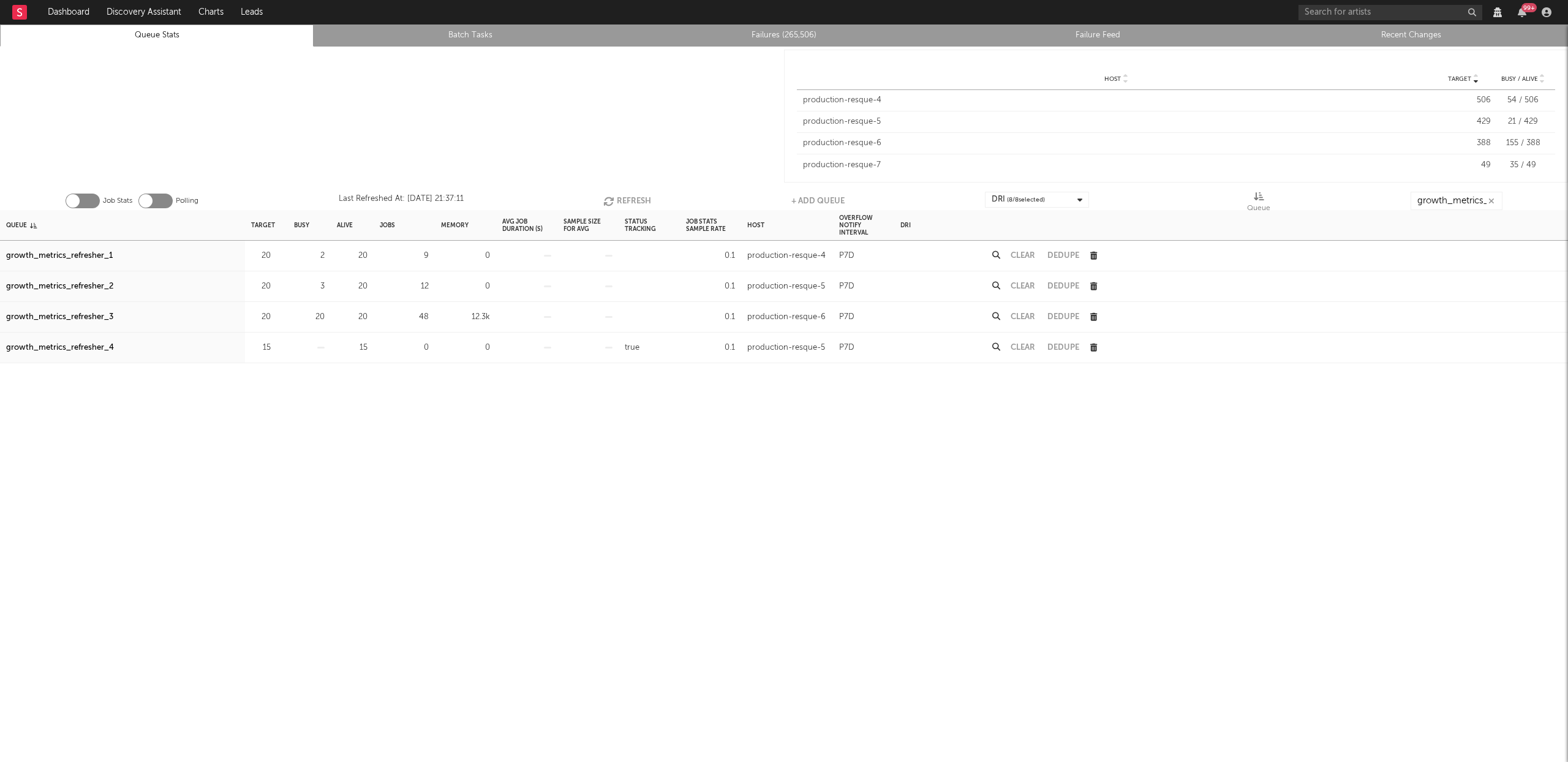
click at [641, 198] on button "Refresh" at bounding box center [627, 200] width 48 height 18
click at [641, 198] on button "Refresh" at bounding box center [628, 200] width 48 height 18
click at [641, 199] on button "Refresh" at bounding box center [628, 200] width 48 height 18
click at [1024, 317] on button "Clear" at bounding box center [1024, 317] width 25 height 8
click at [1013, 314] on button "Clear" at bounding box center [1024, 317] width 25 height 8
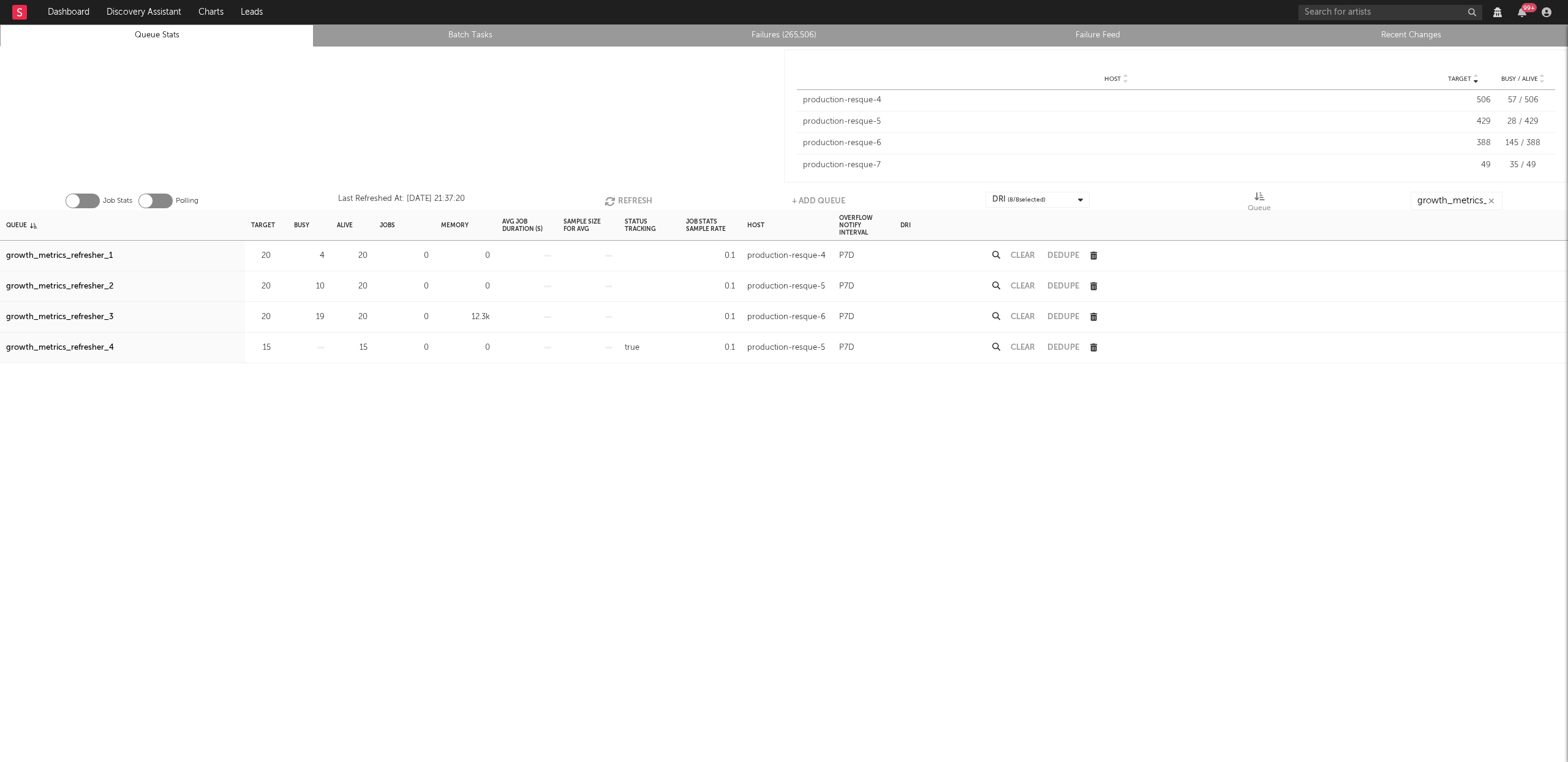
click at [623, 195] on button "Refresh" at bounding box center [629, 200] width 48 height 18
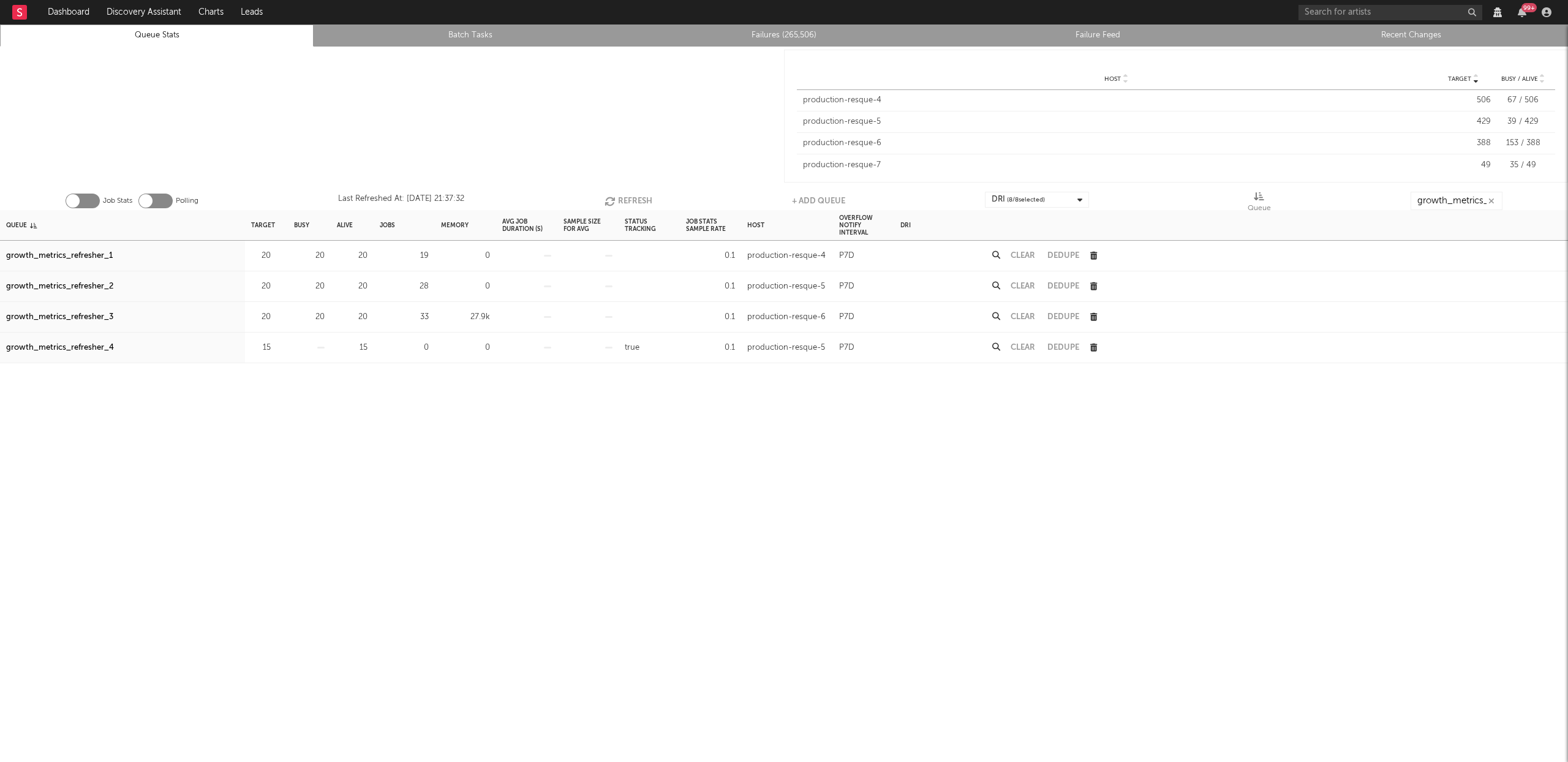
click at [623, 195] on button "Refresh" at bounding box center [629, 200] width 48 height 18
click at [639, 198] on button "Refresh" at bounding box center [629, 200] width 48 height 18
click at [631, 199] on button "Refresh" at bounding box center [629, 200] width 48 height 18
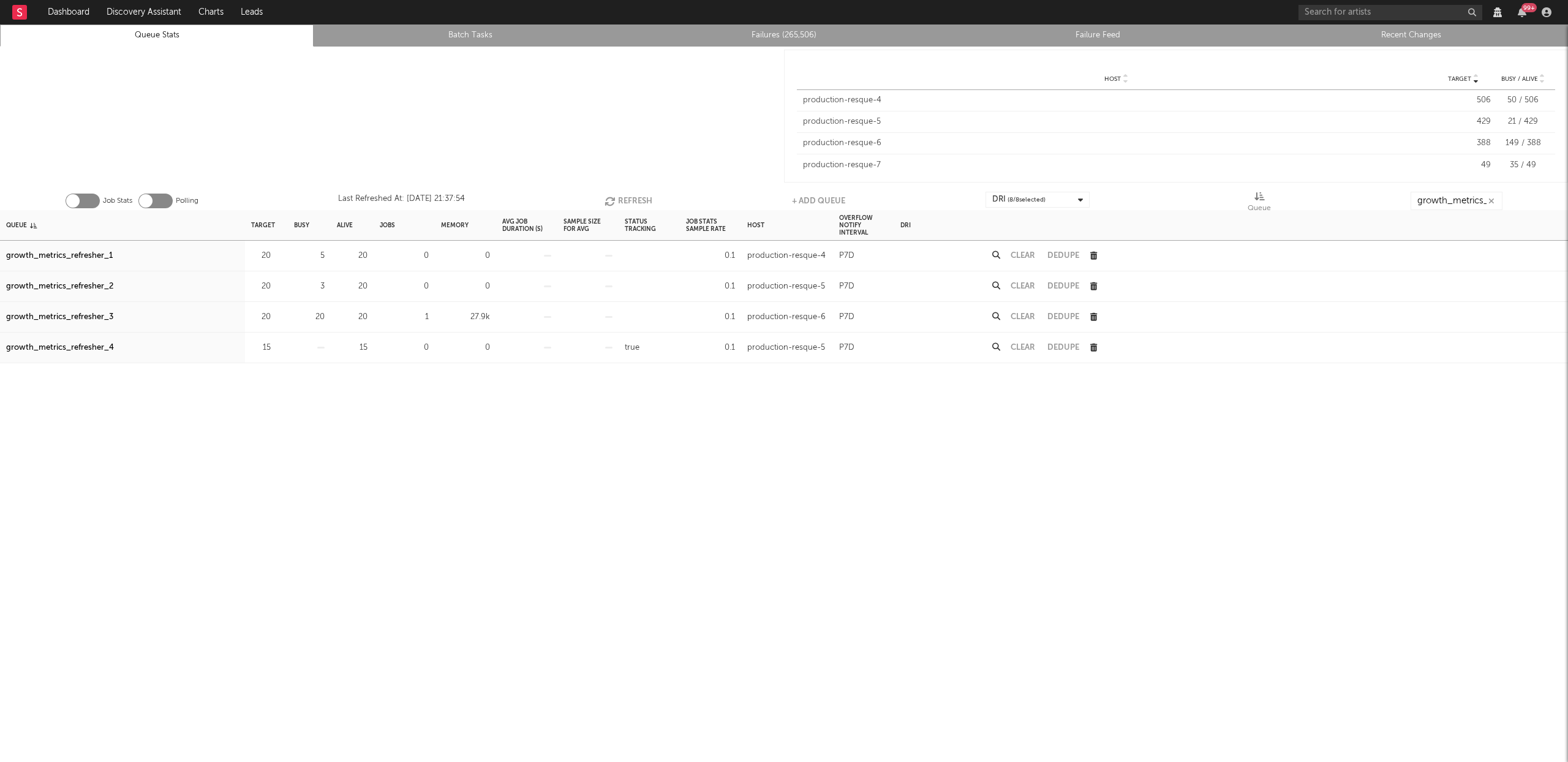
click at [631, 199] on button "Refresh" at bounding box center [629, 200] width 48 height 18
click at [630, 202] on button "Refresh" at bounding box center [629, 200] width 48 height 18
click at [627, 198] on button "Refresh" at bounding box center [630, 200] width 48 height 18
click at [1027, 316] on button "Clear" at bounding box center [1024, 317] width 25 height 8
click at [1028, 315] on button "Clear" at bounding box center [1024, 317] width 25 height 8
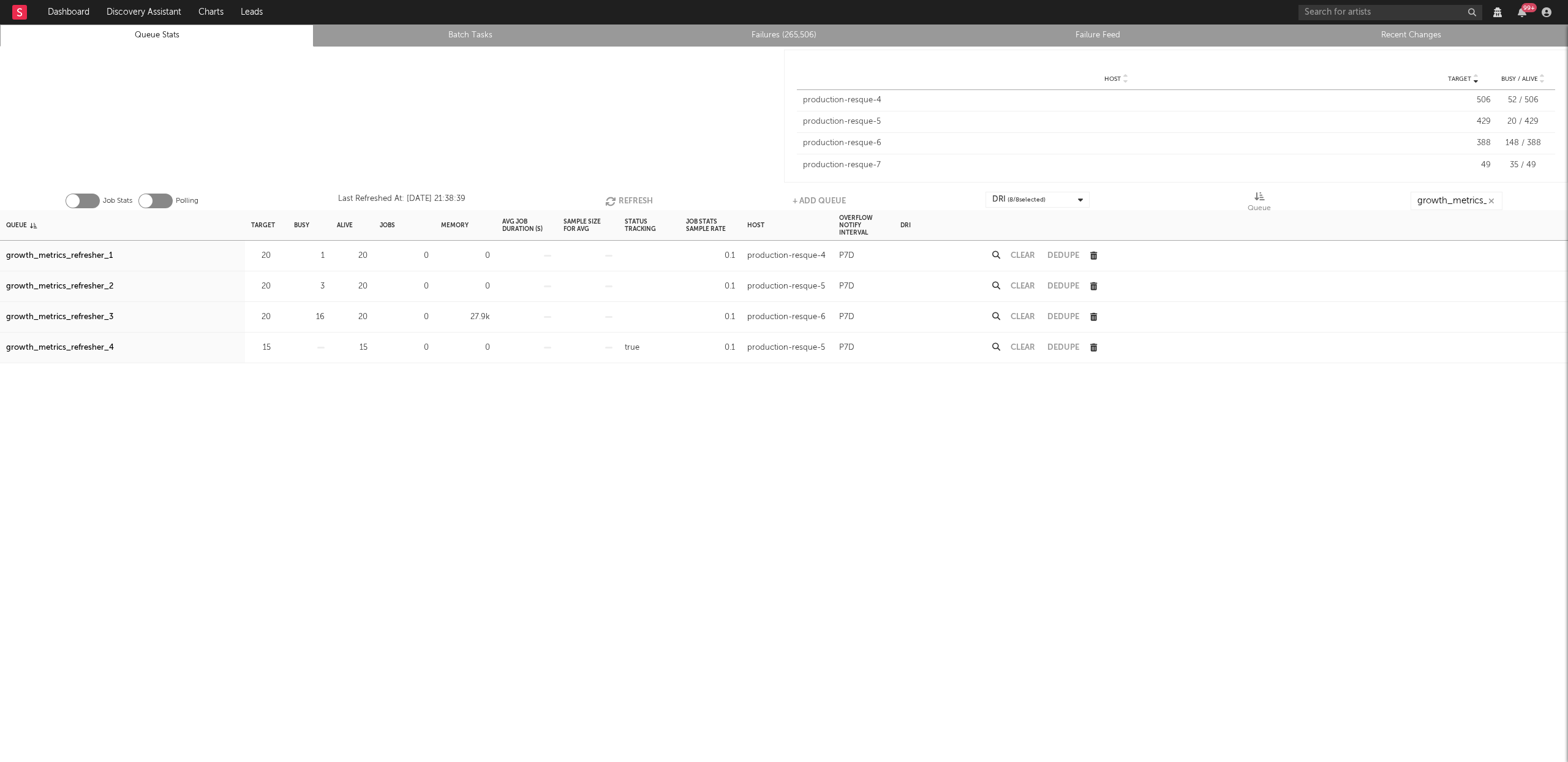
click at [1021, 317] on button "Clear" at bounding box center [1024, 317] width 25 height 8
click at [645, 193] on button "Refresh" at bounding box center [629, 200] width 48 height 18
click at [645, 193] on button "Refresh" at bounding box center [630, 200] width 48 height 18
click at [640, 201] on button "Refresh" at bounding box center [629, 200] width 48 height 18
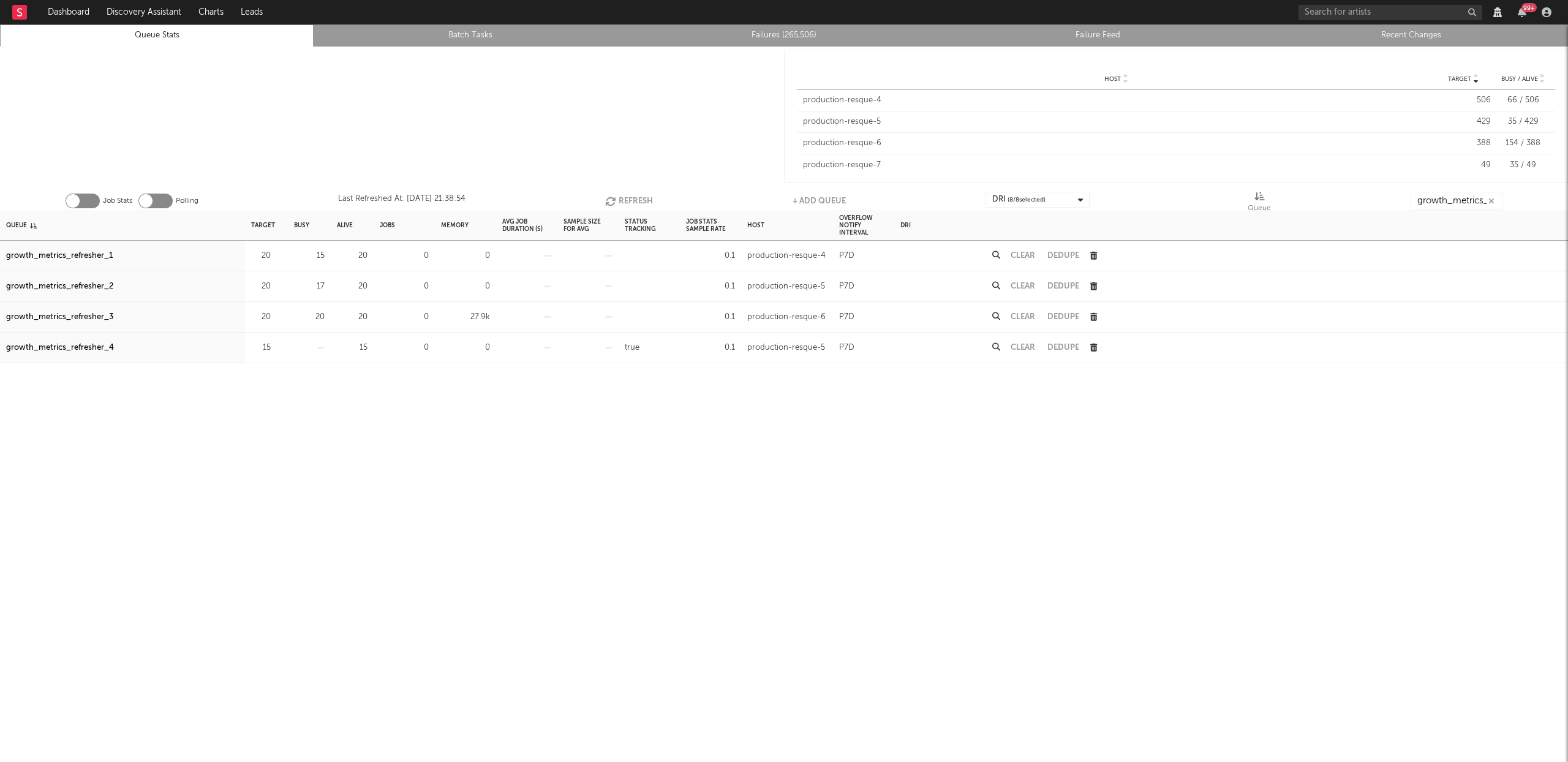
click at [640, 201] on button "Refresh" at bounding box center [629, 200] width 48 height 18
click at [636, 199] on button "Refresh" at bounding box center [629, 200] width 48 height 18
click at [1024, 316] on button "Clear" at bounding box center [1024, 317] width 25 height 8
click at [623, 201] on button "Refresh" at bounding box center [630, 200] width 48 height 18
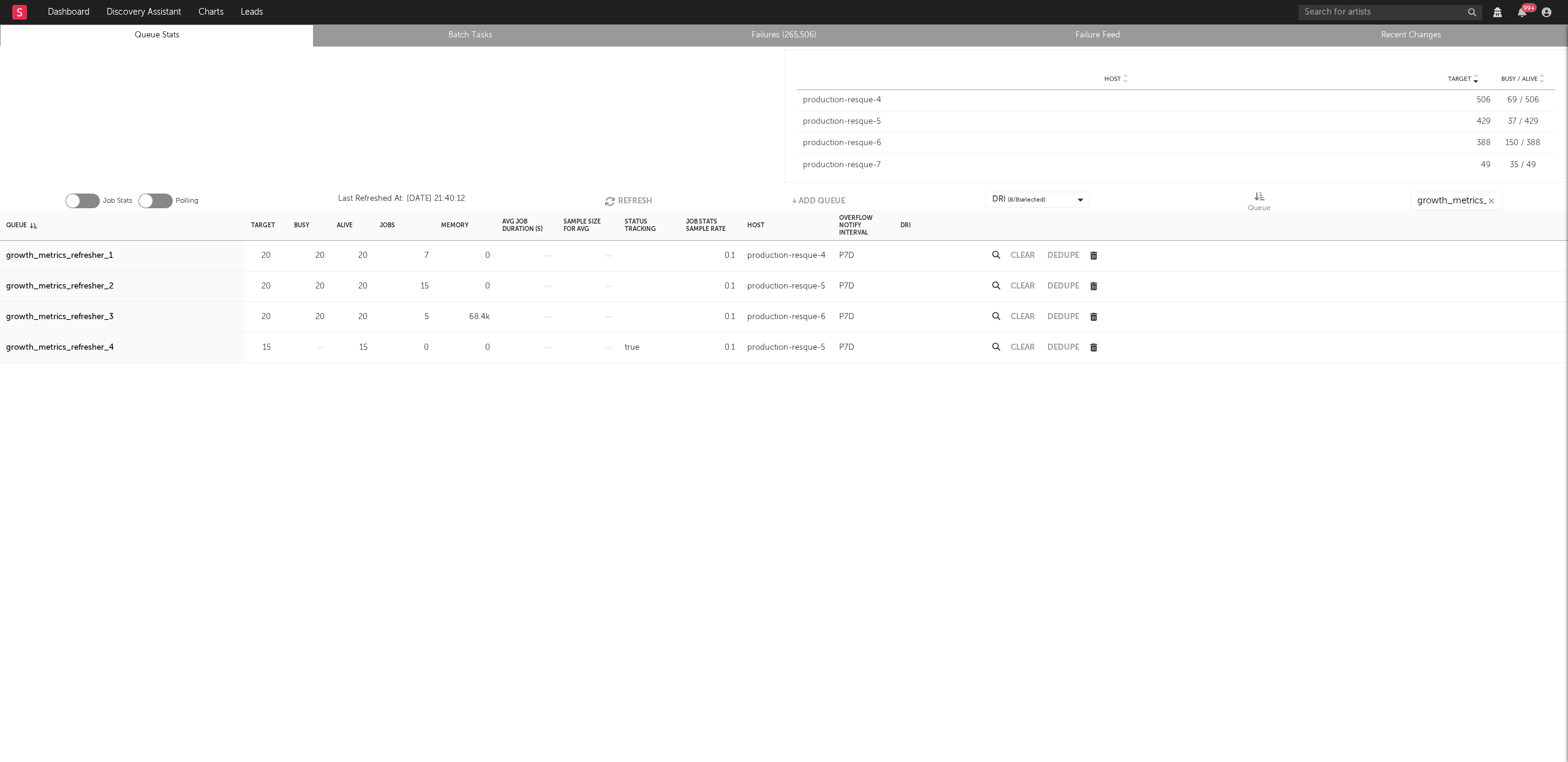
click at [623, 201] on button "Refresh" at bounding box center [629, 200] width 48 height 18
click at [607, 200] on icon "button" at bounding box center [612, 201] width 13 height 11
click at [1020, 314] on button "Clear" at bounding box center [1024, 317] width 25 height 8
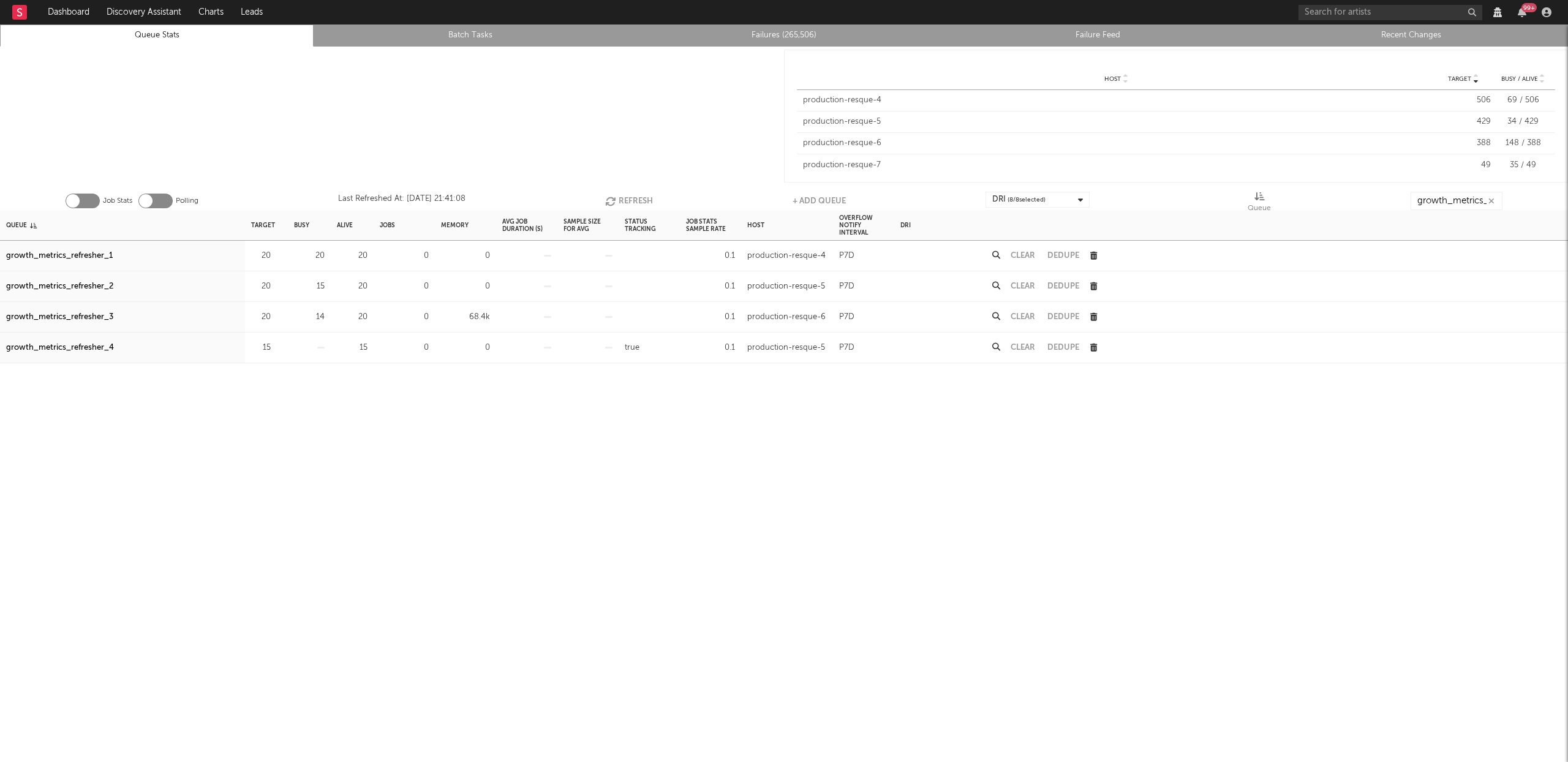
click at [630, 200] on button "Refresh" at bounding box center [629, 200] width 48 height 18
click at [619, 196] on button "Refresh" at bounding box center [628, 200] width 48 height 18
click at [637, 196] on button "Refresh" at bounding box center [629, 200] width 48 height 18
click at [637, 197] on button "Refresh" at bounding box center [629, 200] width 48 height 18
click at [637, 196] on button "Refresh" at bounding box center [629, 200] width 48 height 18
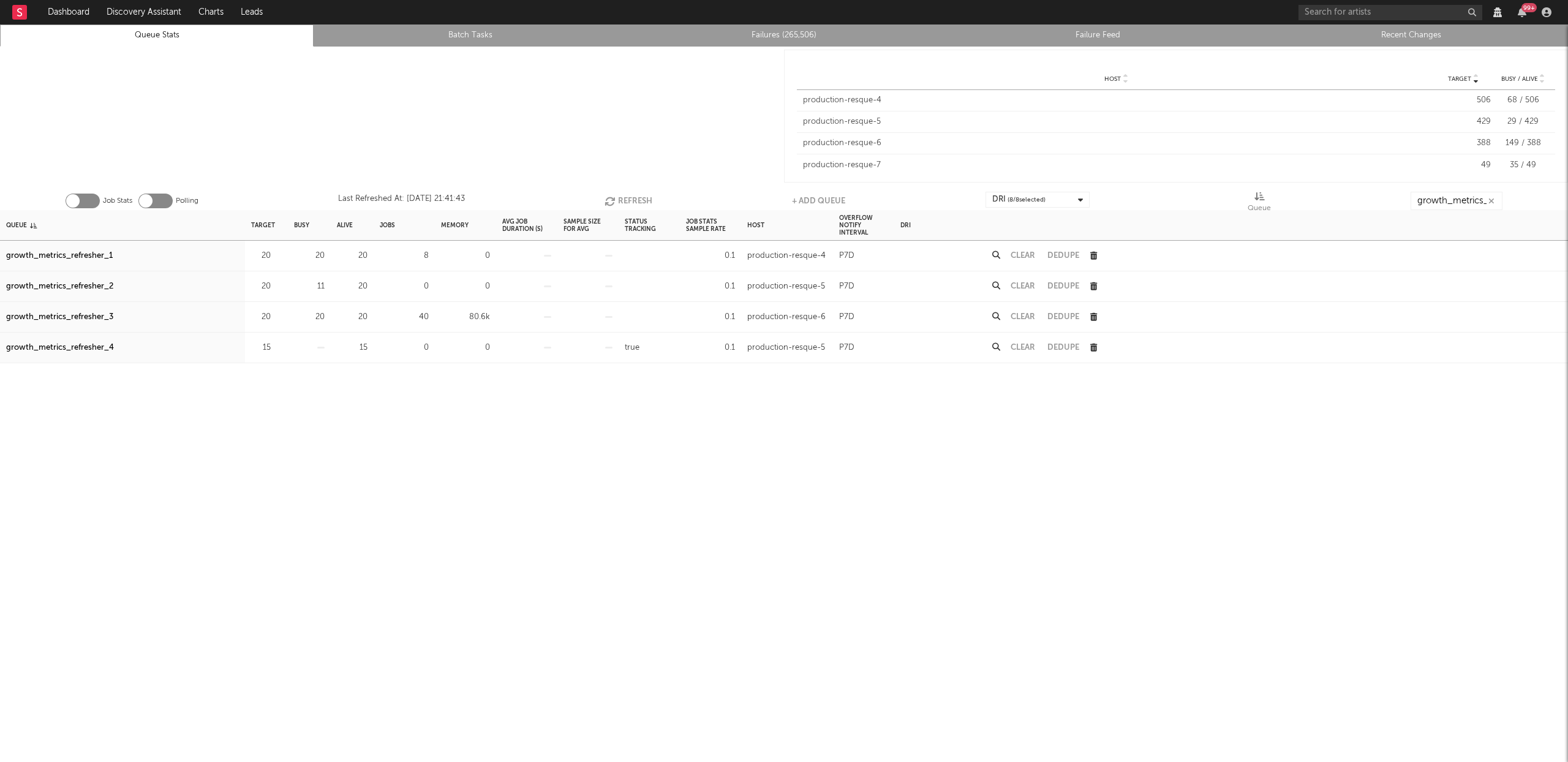
click at [637, 196] on button "Refresh" at bounding box center [629, 200] width 48 height 18
click at [1022, 316] on button "Clear" at bounding box center [1024, 317] width 25 height 8
click at [618, 201] on icon "button" at bounding box center [612, 201] width 13 height 11
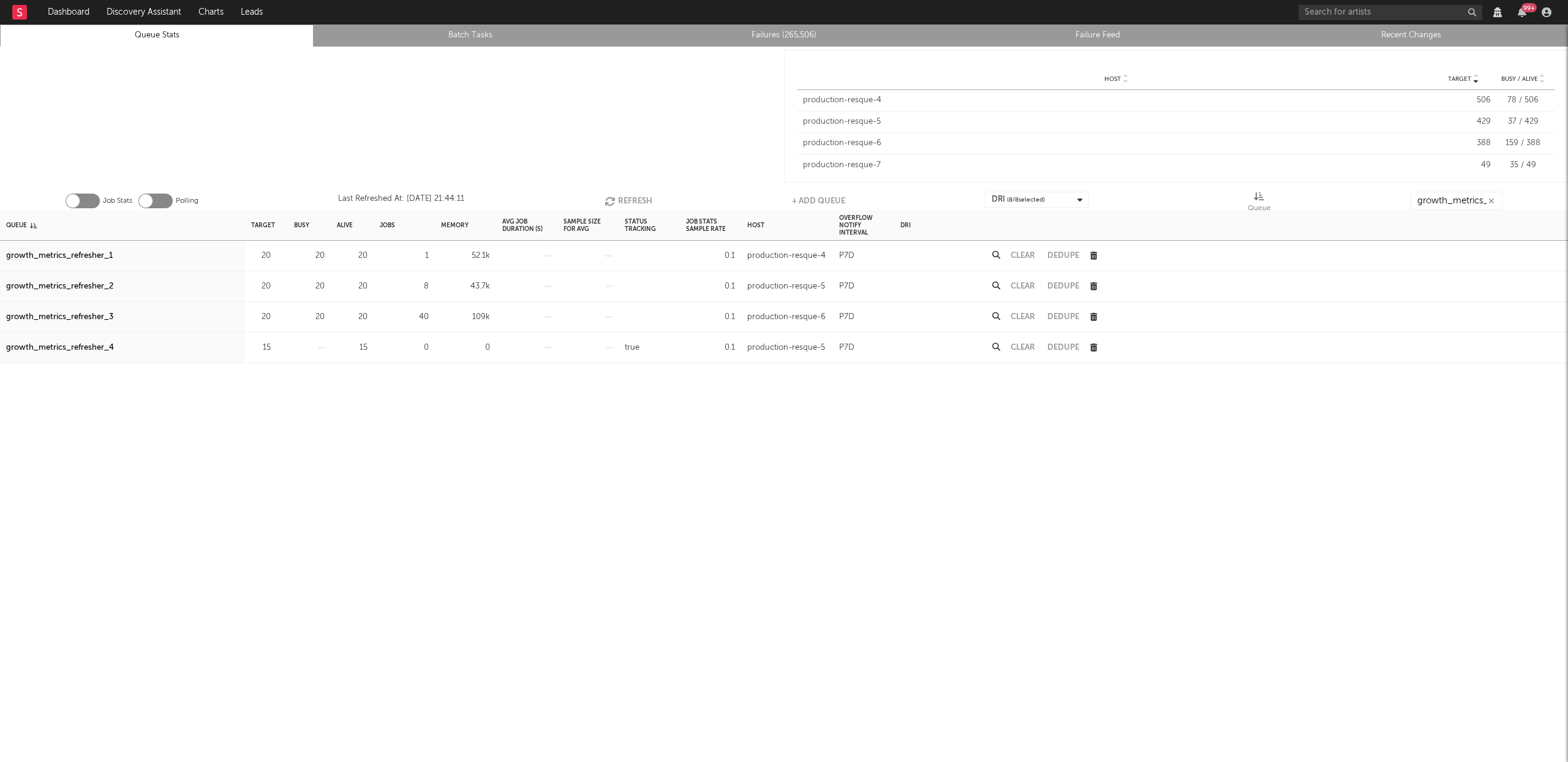
click at [618, 200] on button "Refresh" at bounding box center [629, 200] width 48 height 18
click at [1028, 316] on button "Clear" at bounding box center [1024, 317] width 25 height 8
click at [635, 192] on button "Refresh" at bounding box center [629, 200] width 48 height 18
click at [640, 205] on button "Refresh" at bounding box center [629, 200] width 48 height 18
click at [640, 205] on button "Refresh" at bounding box center [629, 200] width 48 height 18
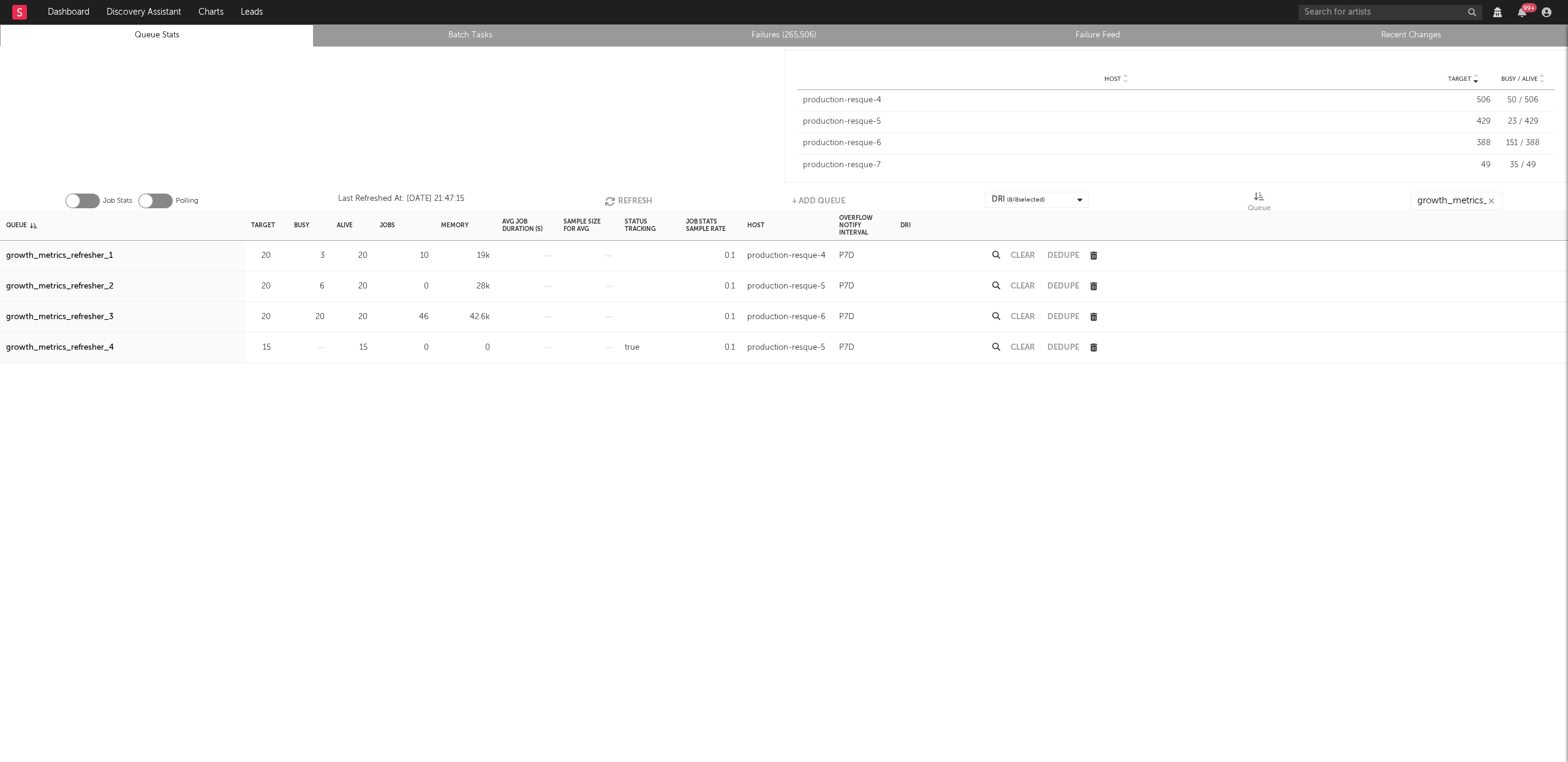
click at [631, 196] on button "Refresh" at bounding box center [629, 200] width 48 height 18
click at [634, 195] on button "Refresh" at bounding box center [629, 200] width 48 height 18
click at [635, 195] on button "Refresh" at bounding box center [630, 200] width 48 height 18
click at [642, 203] on button "Refresh" at bounding box center [629, 200] width 48 height 18
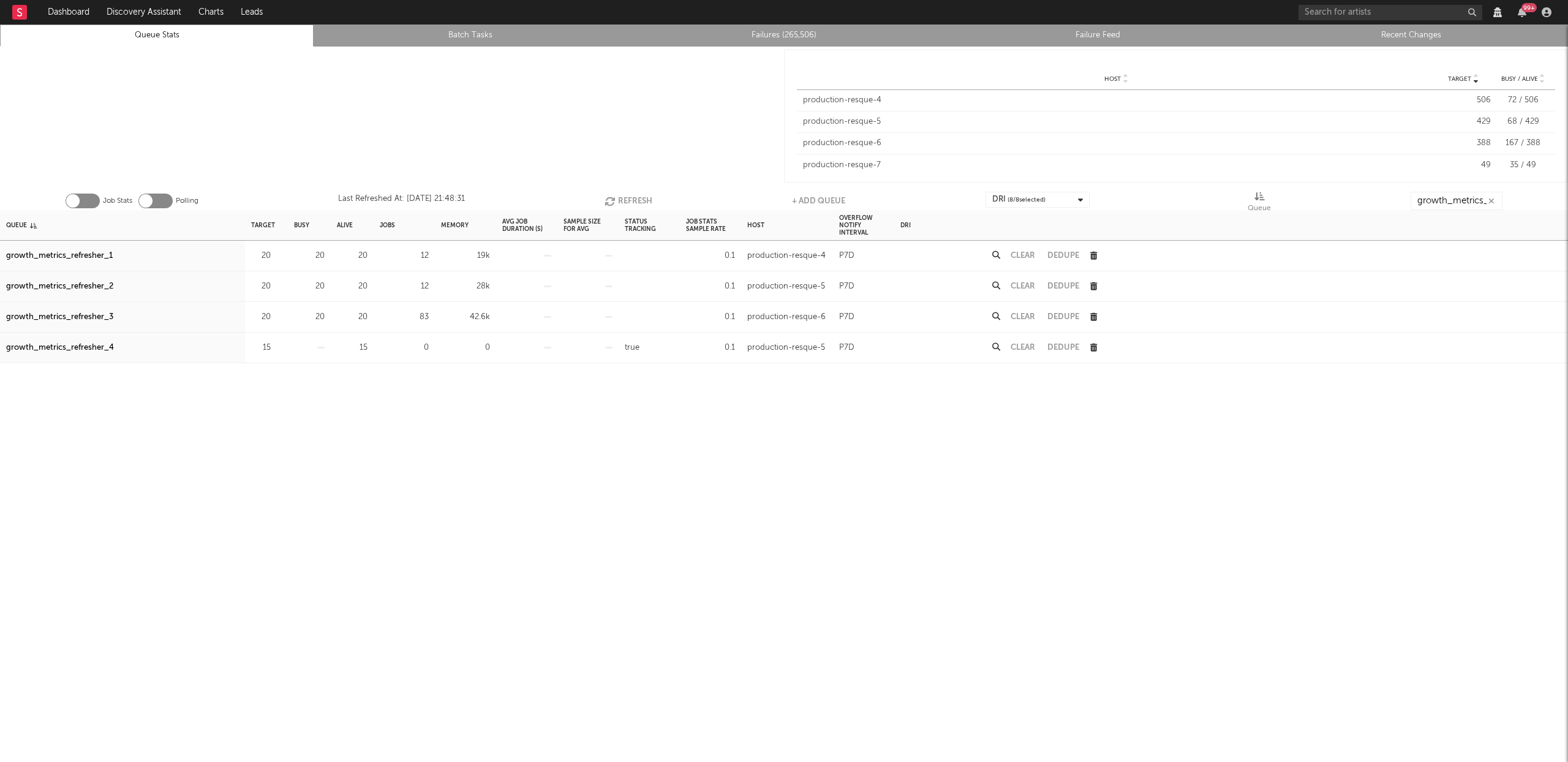
click at [1032, 317] on button "Clear" at bounding box center [1024, 317] width 25 height 8
click at [644, 203] on button "Refresh" at bounding box center [630, 200] width 48 height 18
click at [642, 205] on button "Refresh" at bounding box center [630, 200] width 48 height 18
click at [628, 199] on button "Refresh" at bounding box center [630, 200] width 48 height 18
click at [628, 200] on button "Refresh" at bounding box center [629, 200] width 48 height 18
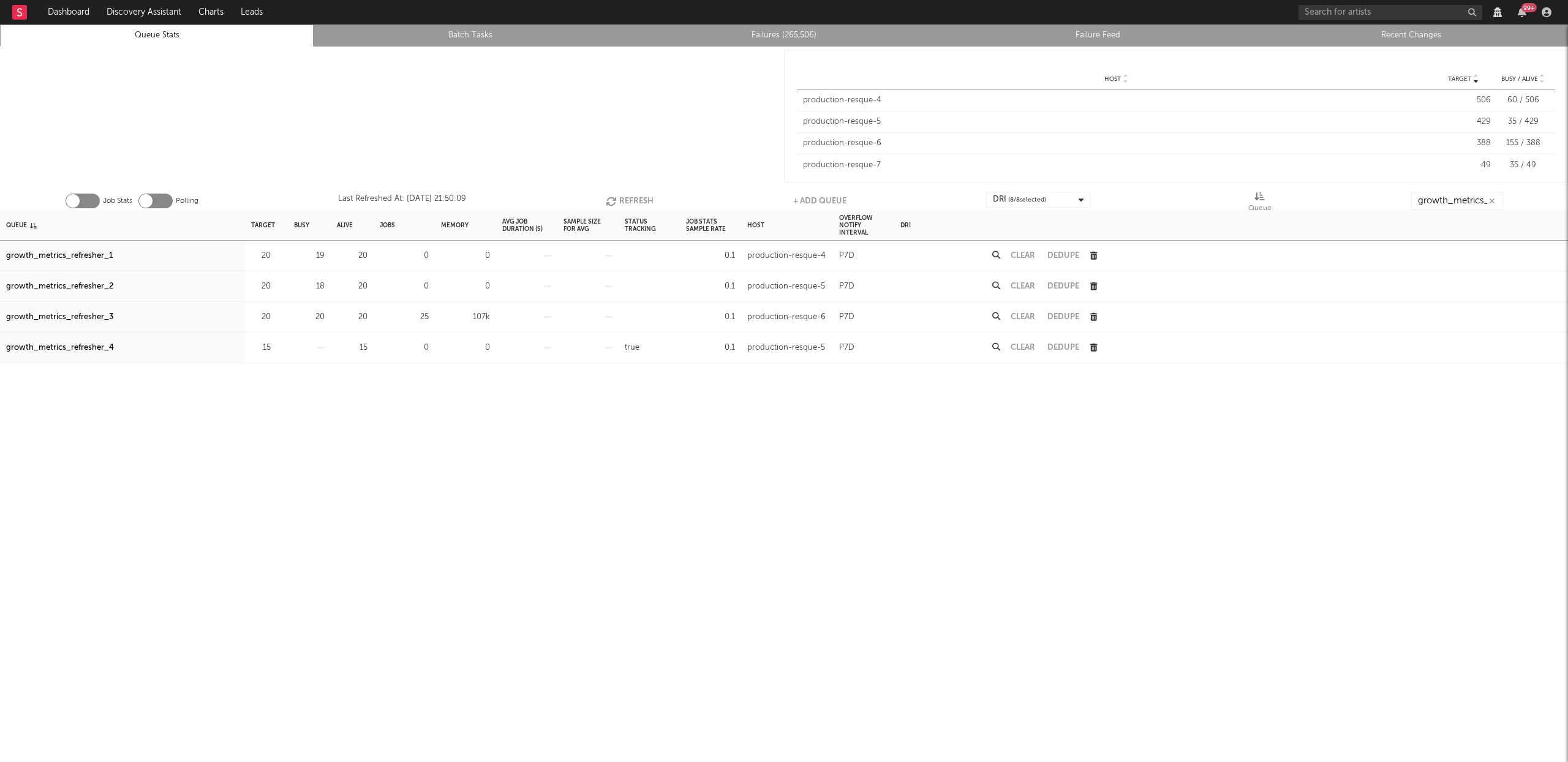
click at [628, 197] on button "Refresh" at bounding box center [630, 200] width 48 height 18
click at [632, 193] on button "Refresh" at bounding box center [629, 200] width 48 height 18
click at [1019, 315] on button "Clear" at bounding box center [1024, 317] width 25 height 8
click at [624, 194] on button "Refresh" at bounding box center [629, 200] width 48 height 18
click at [634, 198] on button "Refresh" at bounding box center [629, 200] width 48 height 18
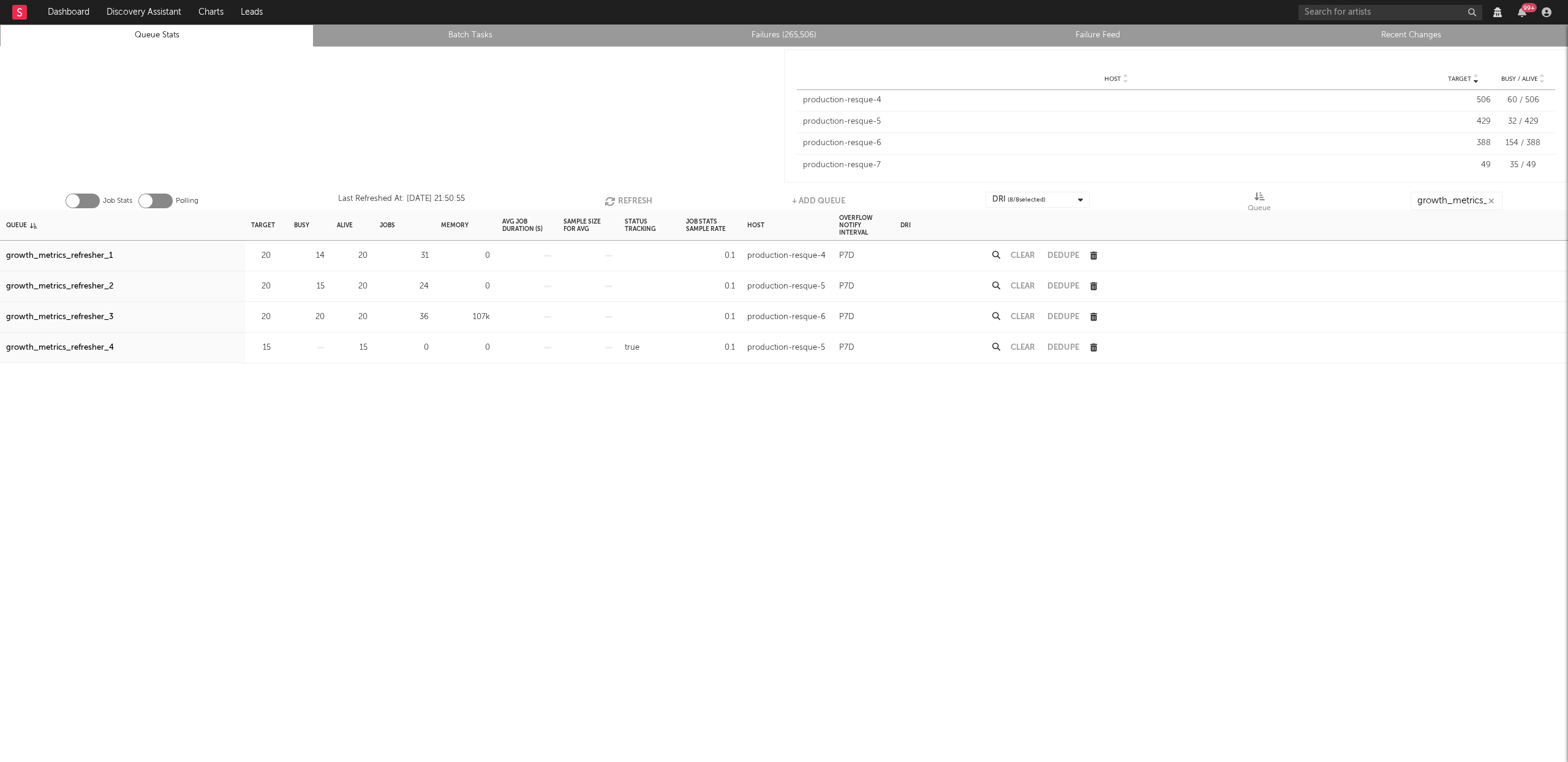
click at [634, 198] on button "Refresh" at bounding box center [629, 200] width 48 height 18
click at [1028, 316] on button "Clear" at bounding box center [1024, 317] width 25 height 8
click at [626, 201] on button "Refresh" at bounding box center [629, 200] width 48 height 18
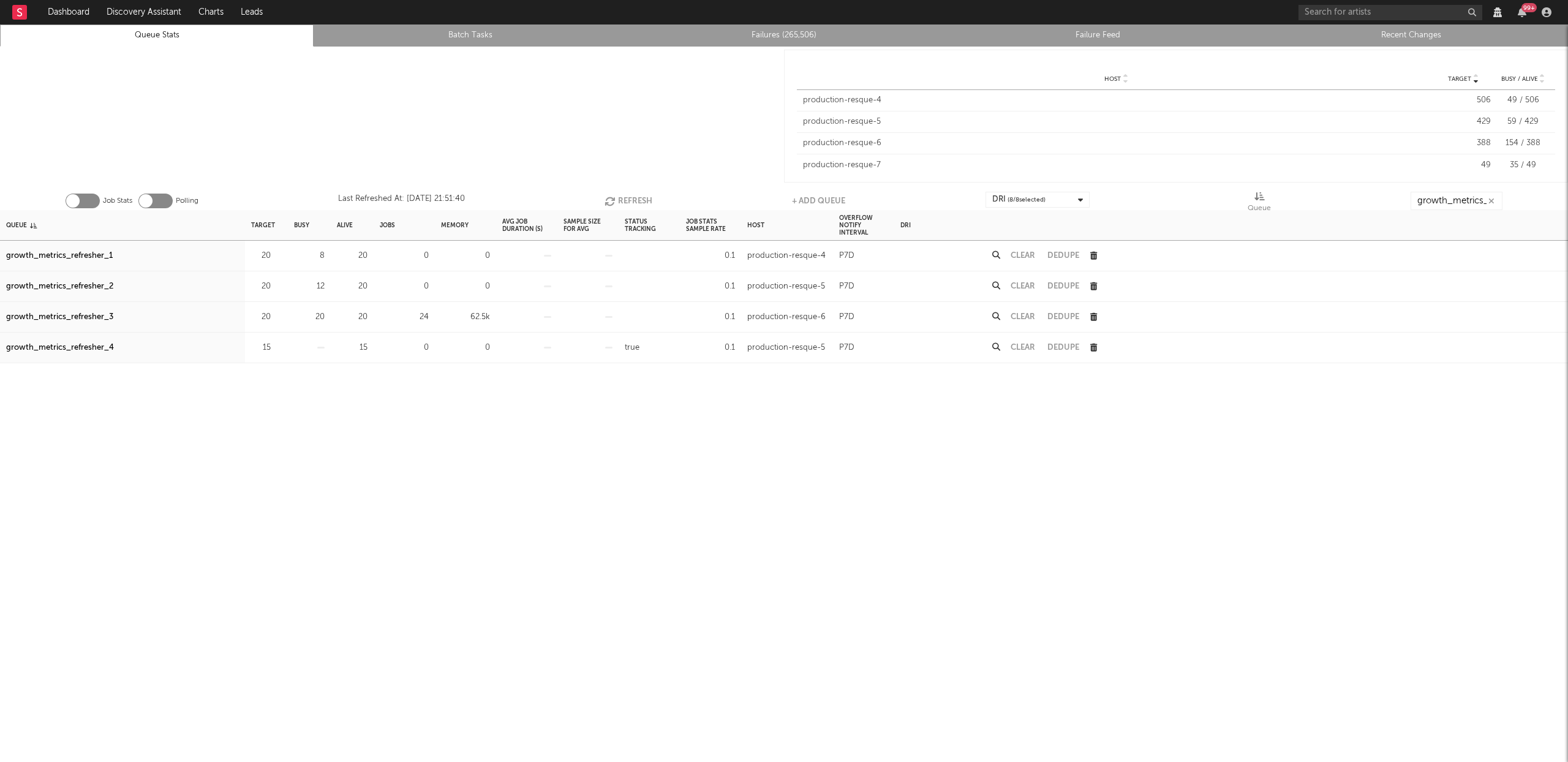
click at [626, 201] on button "Refresh" at bounding box center [629, 200] width 48 height 18
click at [1032, 316] on button "Clear" at bounding box center [1024, 317] width 25 height 8
click at [639, 205] on button "Refresh" at bounding box center [628, 200] width 48 height 18
click at [636, 199] on button "Refresh" at bounding box center [628, 200] width 48 height 18
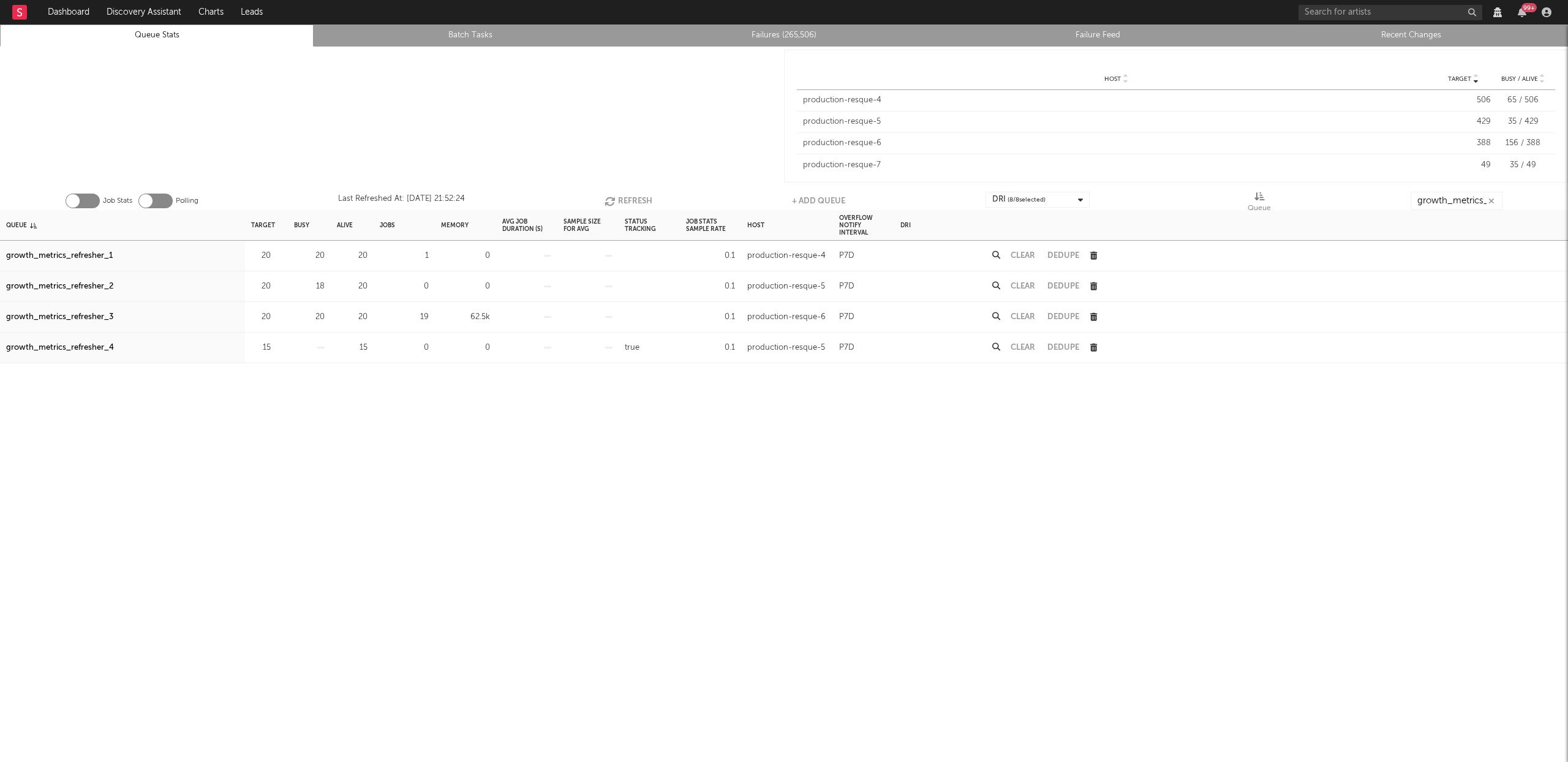
click at [635, 205] on button "Refresh" at bounding box center [629, 200] width 48 height 18
click at [639, 200] on button "Refresh" at bounding box center [628, 200] width 48 height 18
click at [638, 201] on button "Refresh" at bounding box center [629, 200] width 48 height 18
click at [1025, 313] on button "Clear" at bounding box center [1024, 317] width 25 height 8
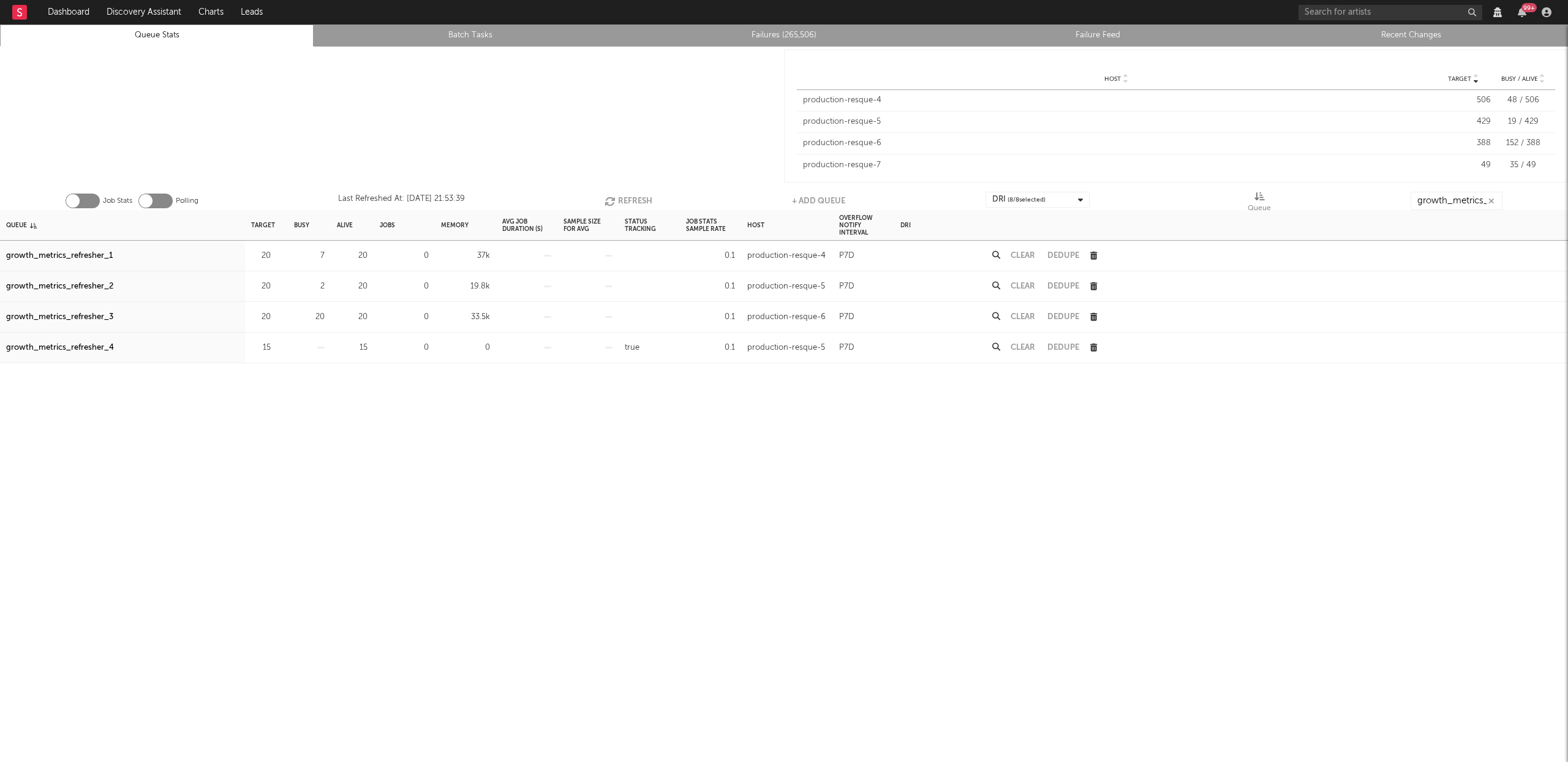
click at [640, 199] on button "Refresh" at bounding box center [629, 200] width 48 height 18
click at [635, 195] on button "Refresh" at bounding box center [629, 200] width 48 height 18
click at [621, 199] on button "Refresh" at bounding box center [629, 200] width 48 height 18
click at [635, 199] on button "Refresh" at bounding box center [629, 200] width 48 height 18
click at [635, 199] on button "Refresh" at bounding box center [628, 200] width 48 height 18
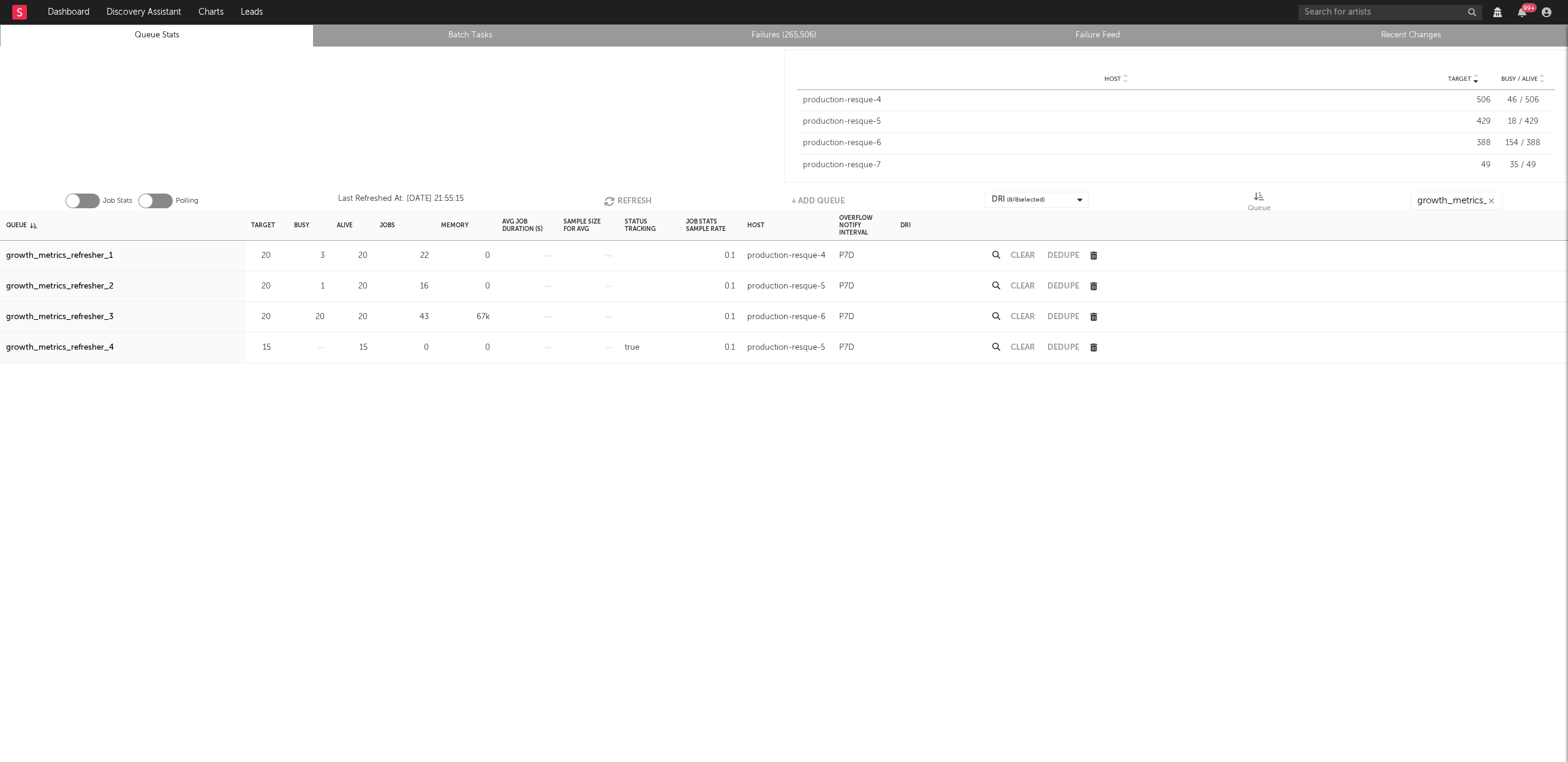
click at [634, 200] on button "Refresh" at bounding box center [628, 200] width 48 height 18
click at [638, 195] on button "Refresh" at bounding box center [629, 200] width 48 height 18
click at [628, 200] on button "Refresh" at bounding box center [629, 200] width 48 height 18
click at [631, 199] on button "Refresh" at bounding box center [630, 200] width 48 height 18
click at [22, 226] on div "Queue" at bounding box center [16, 225] width 21 height 27
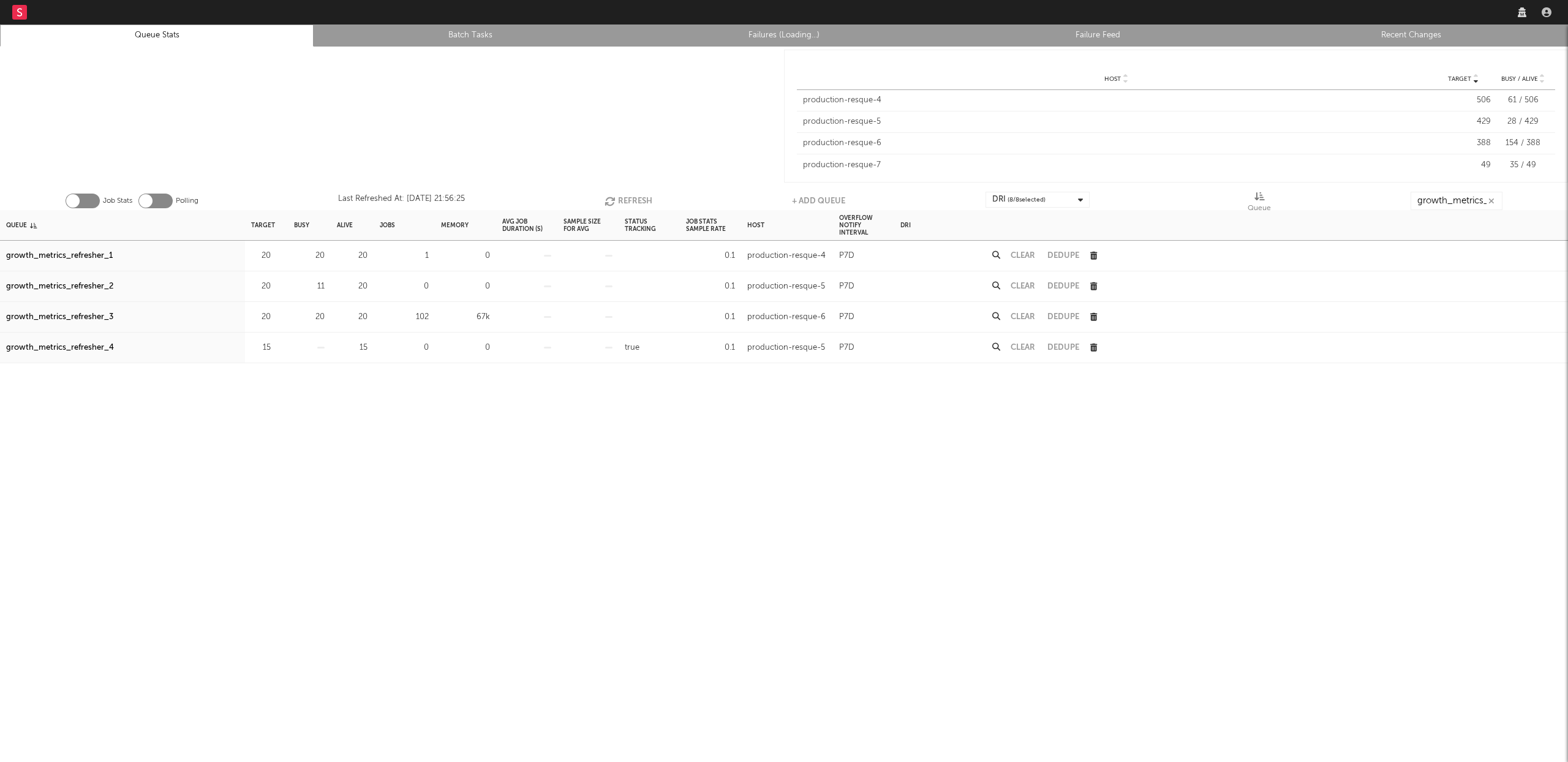
click at [1009, 318] on div "Clear" at bounding box center [1023, 316] width 36 height 31
click at [1016, 316] on button "Clear" at bounding box center [1024, 317] width 25 height 8
click at [634, 190] on div "Job Stats Polling Last Refreshed At: Aug 29 21:56:37 Refresh + Add Queue DRI ( …" at bounding box center [784, 198] width 1568 height 25
click at [633, 193] on button "Refresh" at bounding box center [629, 200] width 48 height 18
click at [641, 193] on button "Refresh" at bounding box center [629, 200] width 48 height 18
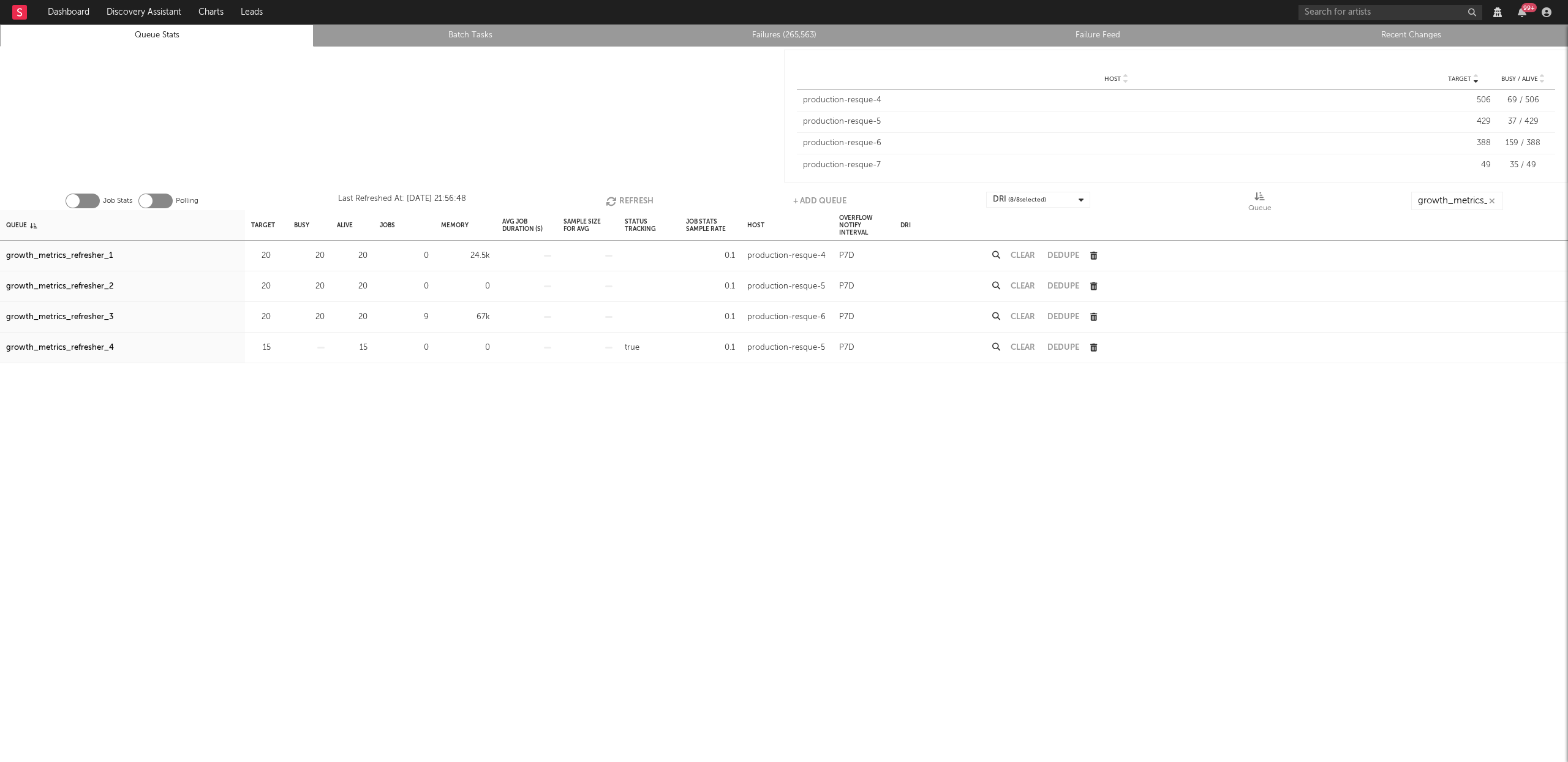
click at [621, 198] on button "Refresh" at bounding box center [630, 200] width 48 height 18
click at [619, 200] on button "Refresh" at bounding box center [629, 200] width 48 height 18
click at [619, 200] on button "Refresh" at bounding box center [628, 200] width 48 height 18
click at [1023, 315] on button "Clear" at bounding box center [1024, 317] width 25 height 8
click at [632, 199] on button "Refresh" at bounding box center [629, 200] width 48 height 18
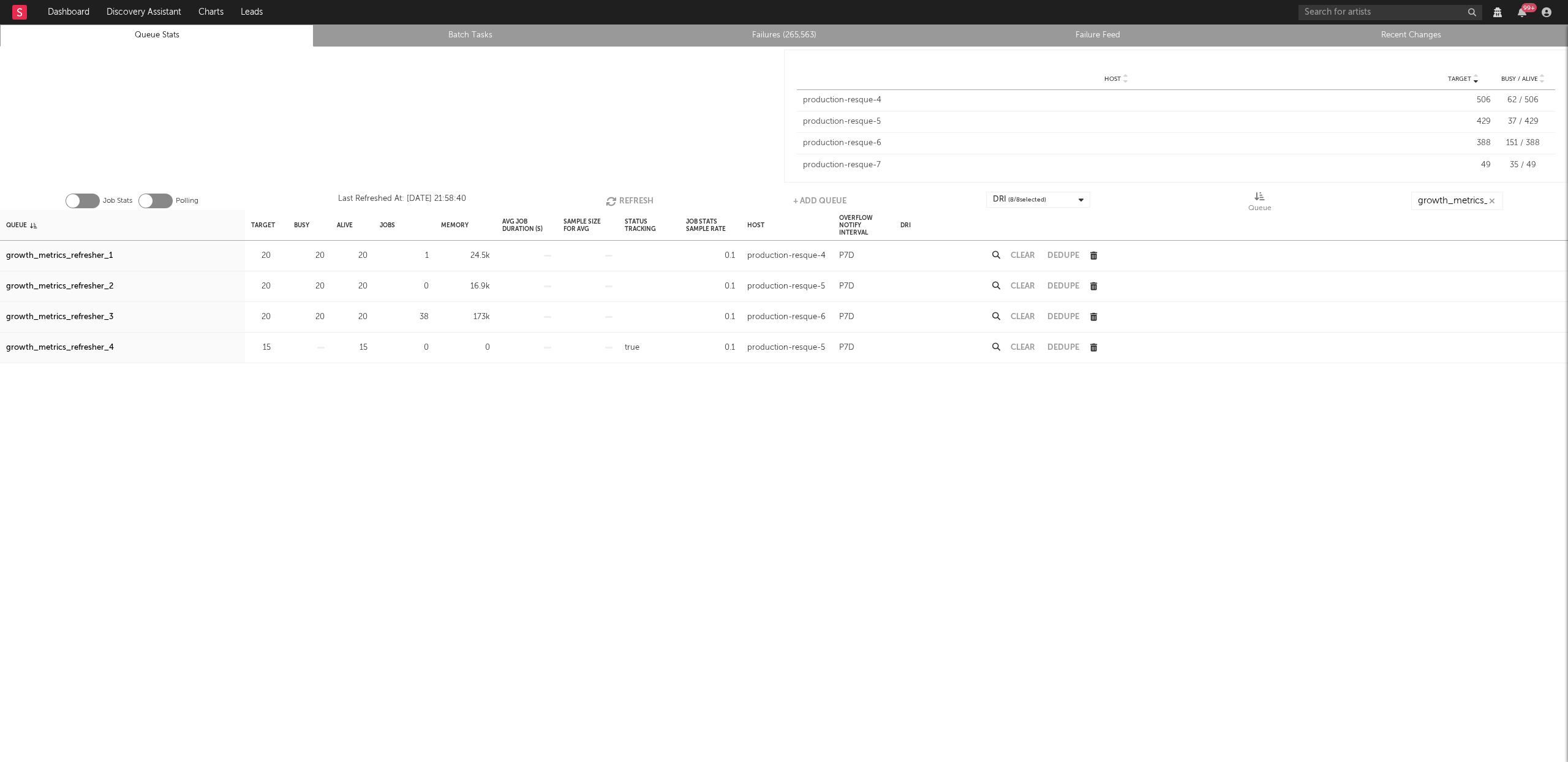
click at [632, 199] on button "Refresh" at bounding box center [630, 200] width 48 height 18
click at [617, 199] on icon "button" at bounding box center [612, 201] width 13 height 11
click at [625, 199] on button "Refresh" at bounding box center [629, 200] width 48 height 18
click at [622, 201] on button "Refresh" at bounding box center [629, 200] width 48 height 18
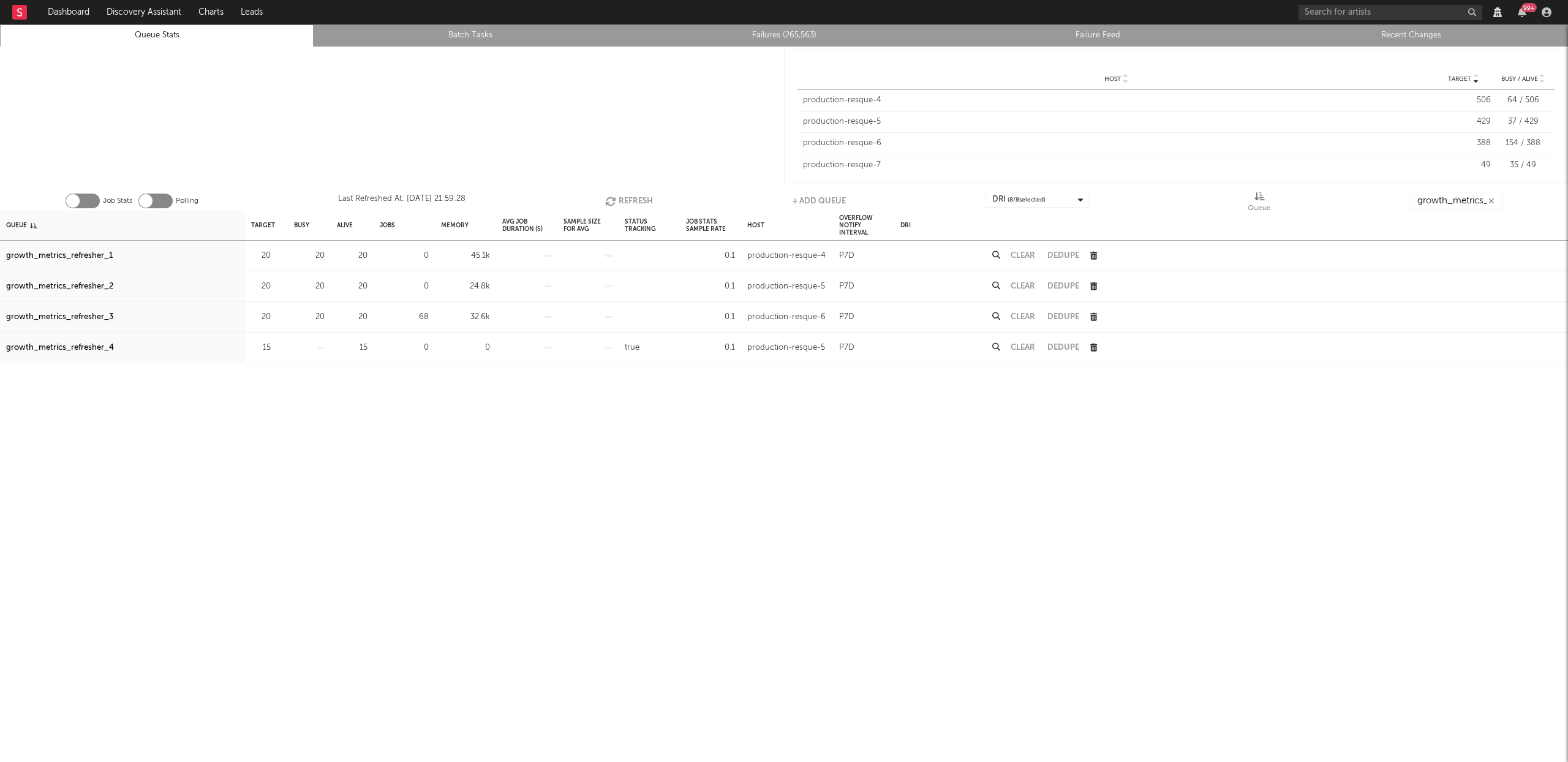
click at [1034, 316] on button "Clear" at bounding box center [1024, 317] width 25 height 8
click at [640, 200] on button "Refresh" at bounding box center [629, 200] width 48 height 18
click at [644, 200] on button "Refresh" at bounding box center [629, 200] width 48 height 18
click at [626, 201] on button "Refresh" at bounding box center [630, 200] width 48 height 18
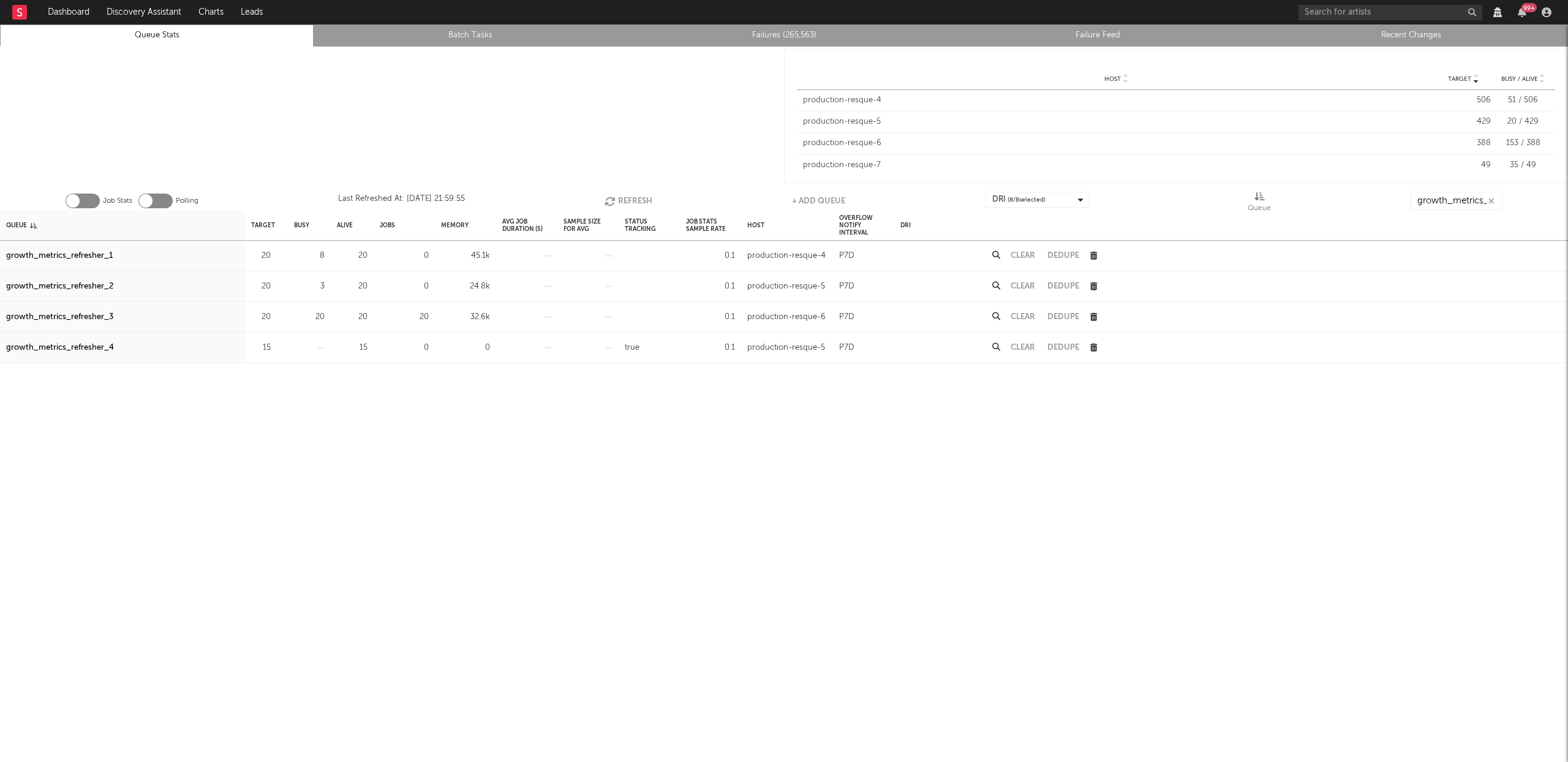
click at [1025, 319] on button "Clear" at bounding box center [1024, 317] width 25 height 8
click at [641, 199] on button "Refresh" at bounding box center [631, 200] width 48 height 18
click at [637, 200] on button "Refresh" at bounding box center [630, 200] width 48 height 18
click at [20, 221] on div "Queue" at bounding box center [16, 225] width 21 height 27
click at [1032, 316] on button "Clear" at bounding box center [1024, 317] width 25 height 8
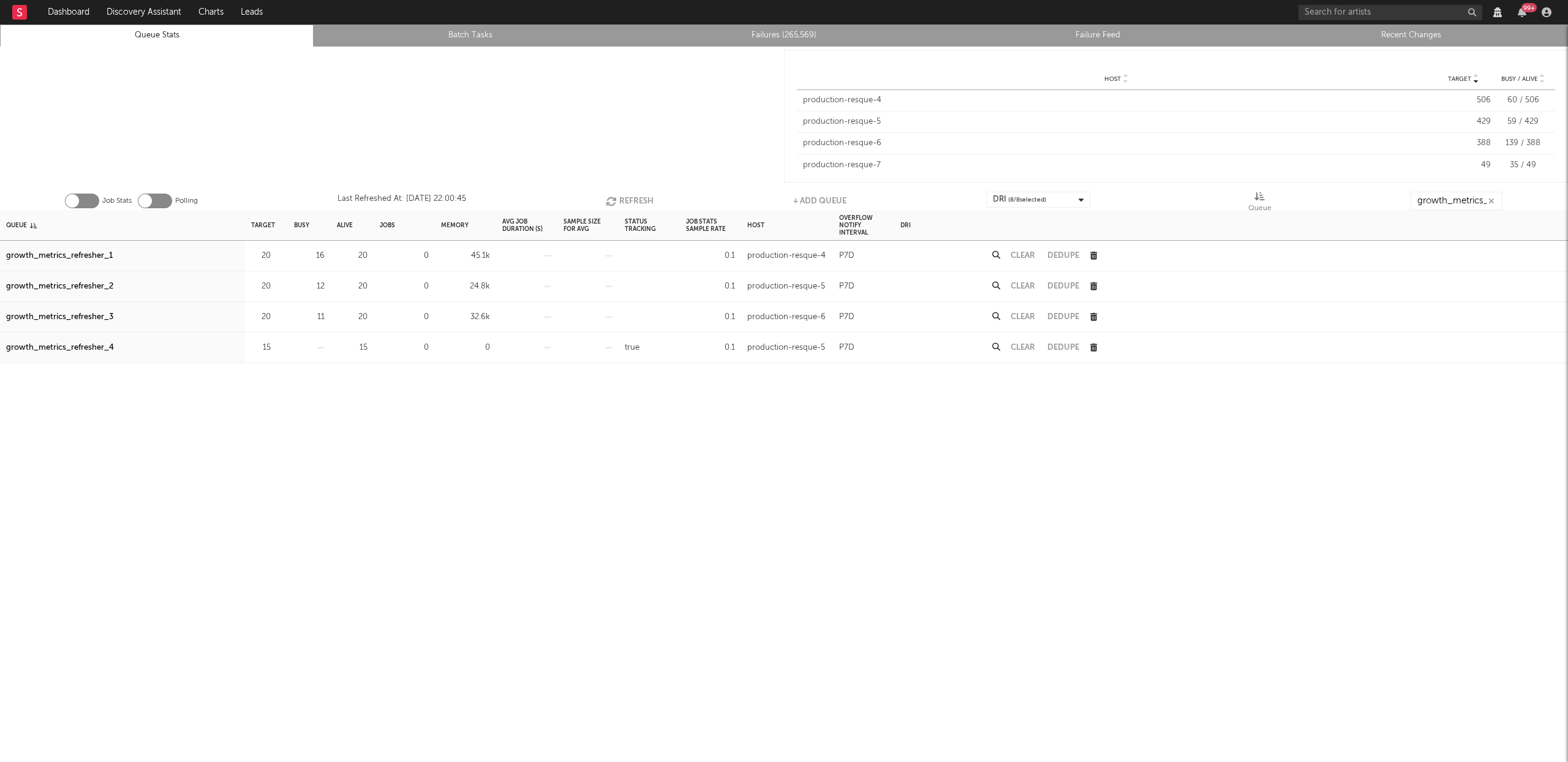
click at [622, 198] on button "Refresh" at bounding box center [630, 200] width 48 height 18
click at [626, 201] on button "Refresh" at bounding box center [630, 200] width 48 height 18
click at [627, 202] on button "Refresh" at bounding box center [629, 200] width 48 height 18
click at [1030, 313] on button "Clear" at bounding box center [1024, 317] width 25 height 8
click at [642, 193] on button "Refresh" at bounding box center [629, 200] width 48 height 18
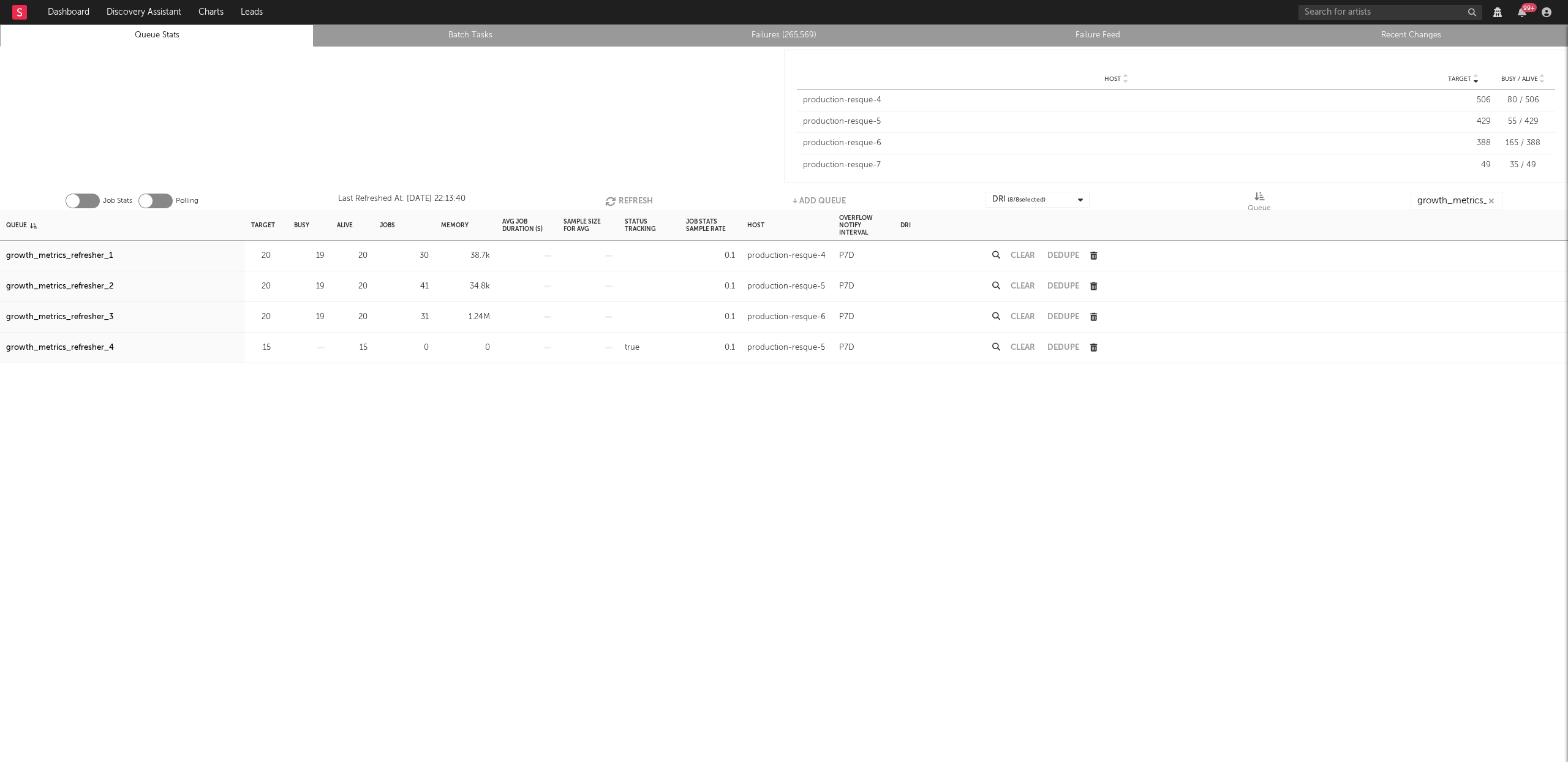
click at [631, 198] on button "Refresh" at bounding box center [629, 200] width 48 height 18
click at [1022, 318] on button "Clear" at bounding box center [1024, 317] width 25 height 8
click at [628, 194] on button "Refresh" at bounding box center [629, 200] width 48 height 18
click at [617, 200] on icon "button" at bounding box center [612, 201] width 13 height 11
click at [1019, 316] on button "Clear" at bounding box center [1024, 317] width 25 height 8
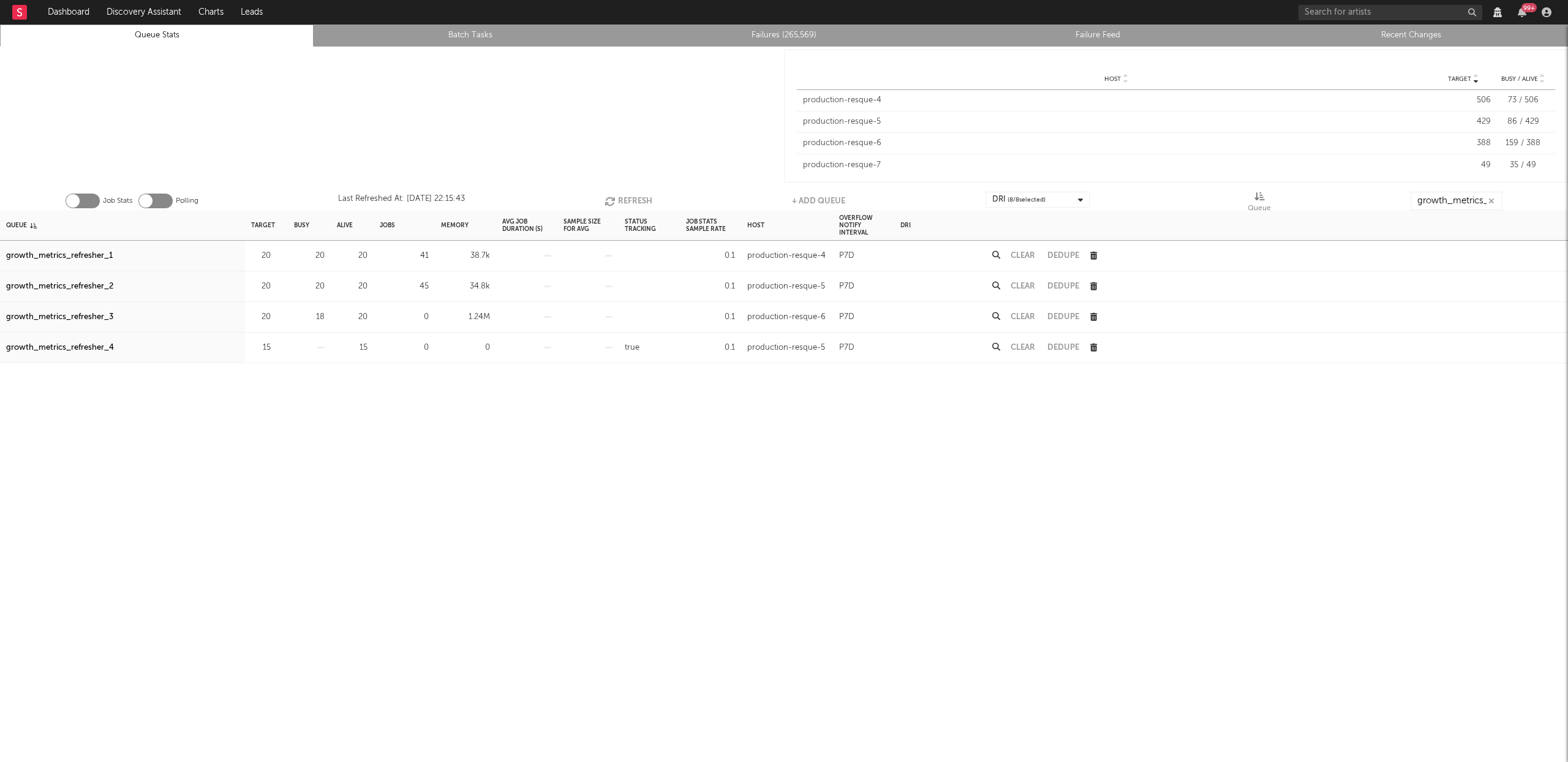
click at [617, 198] on icon "button" at bounding box center [612, 201] width 13 height 11
click at [1024, 292] on div "Clear" at bounding box center [1023, 286] width 36 height 31
click at [1021, 283] on button "Clear" at bounding box center [1024, 287] width 25 height 8
click at [1027, 254] on button "Clear" at bounding box center [1024, 256] width 25 height 8
click at [626, 195] on button "Refresh" at bounding box center [629, 200] width 48 height 18
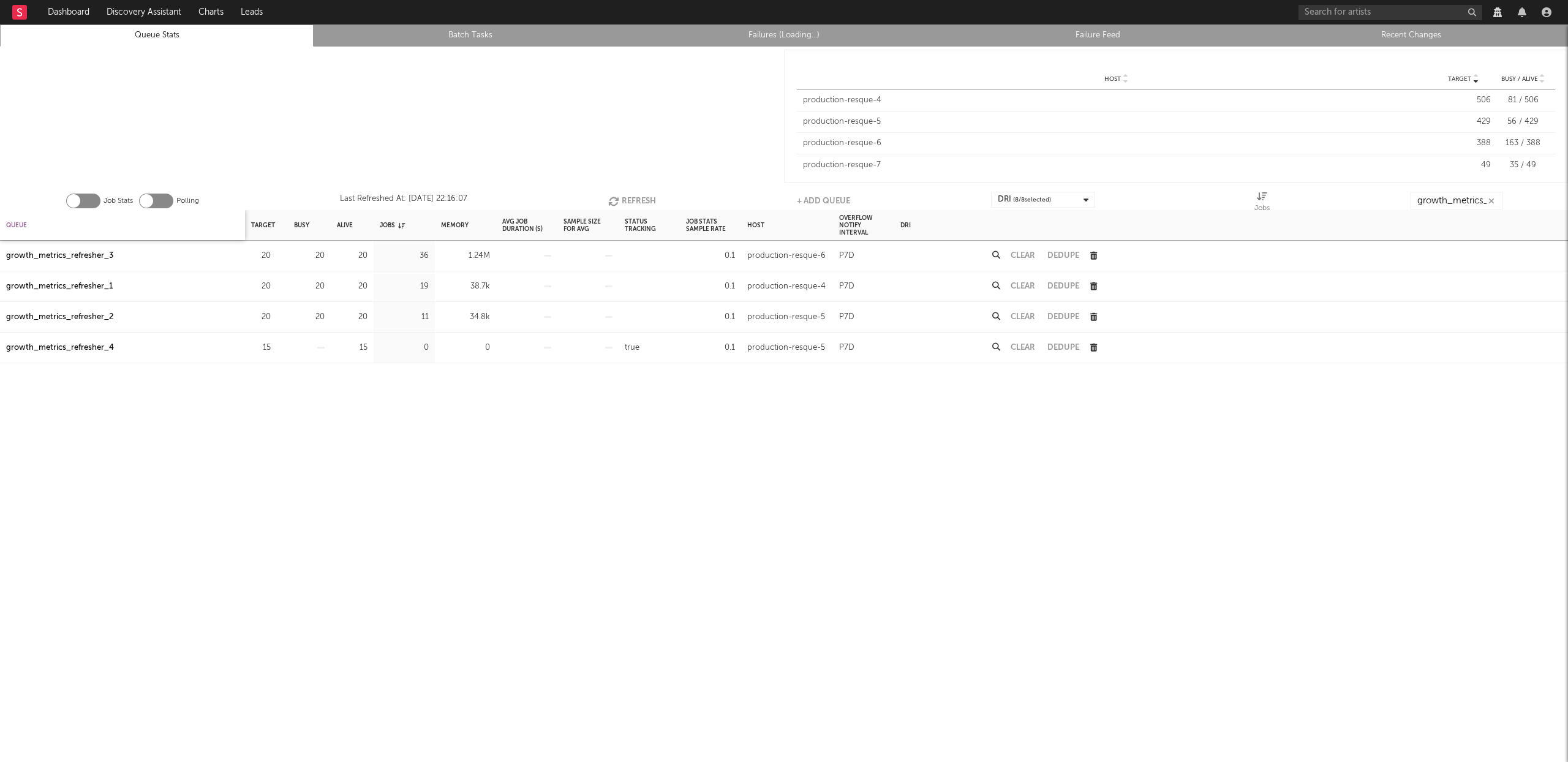
click at [26, 226] on div "Queue" at bounding box center [16, 225] width 21 height 27
click at [638, 197] on button "Refresh" at bounding box center [629, 200] width 48 height 18
click at [618, 205] on button "Refresh" at bounding box center [629, 200] width 48 height 18
click at [1029, 316] on button "Clear" at bounding box center [1024, 317] width 25 height 8
click at [13, 223] on div "Queue" at bounding box center [16, 225] width 21 height 27
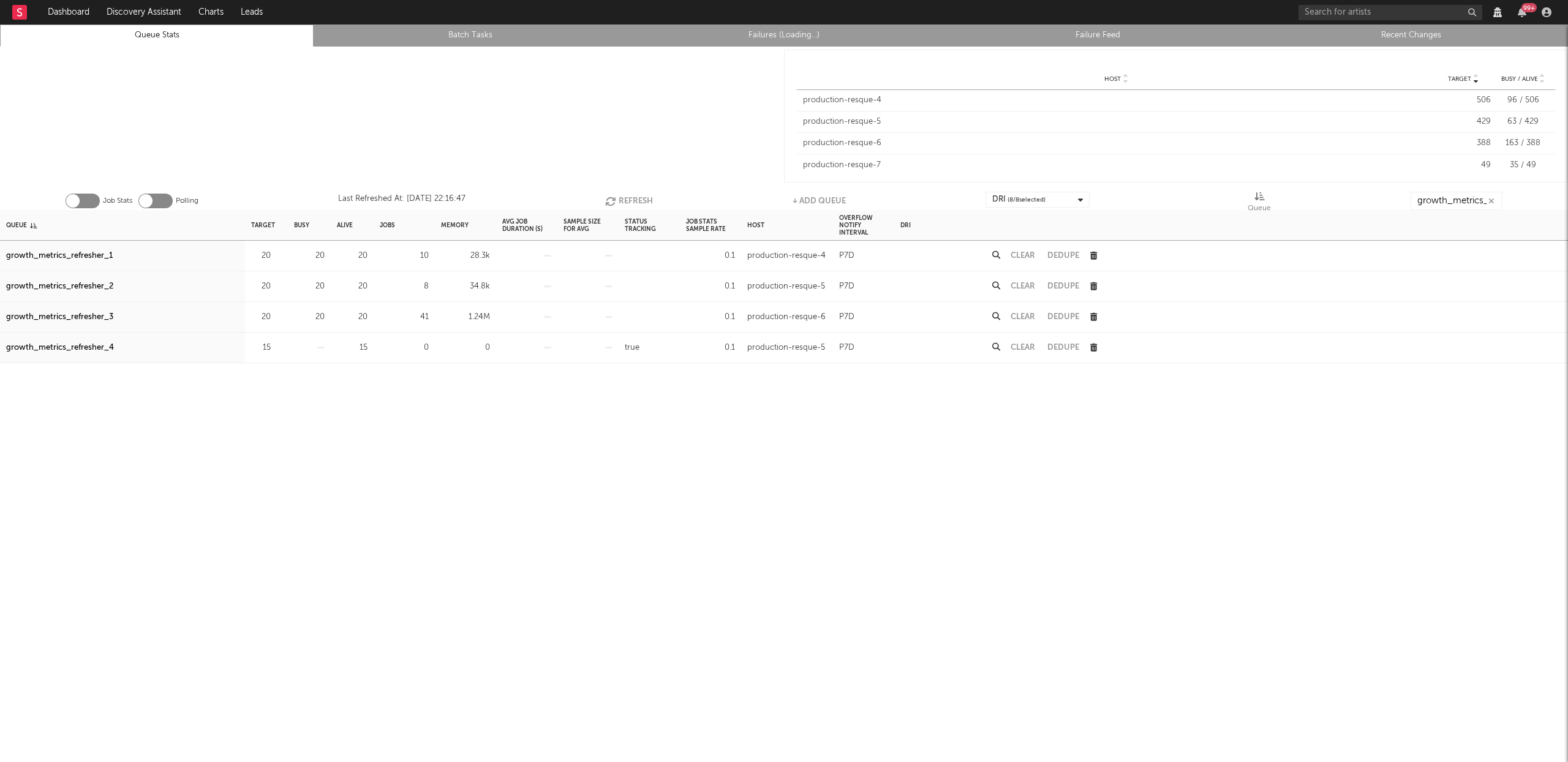
click at [624, 200] on button "Refresh" at bounding box center [629, 200] width 48 height 18
click at [1028, 313] on button "Clear" at bounding box center [1024, 317] width 25 height 8
click at [627, 201] on button "Refresh" at bounding box center [629, 200] width 48 height 18
click at [631, 202] on button "Refresh" at bounding box center [629, 200] width 48 height 18
click at [633, 202] on button "Refresh" at bounding box center [629, 200] width 48 height 18
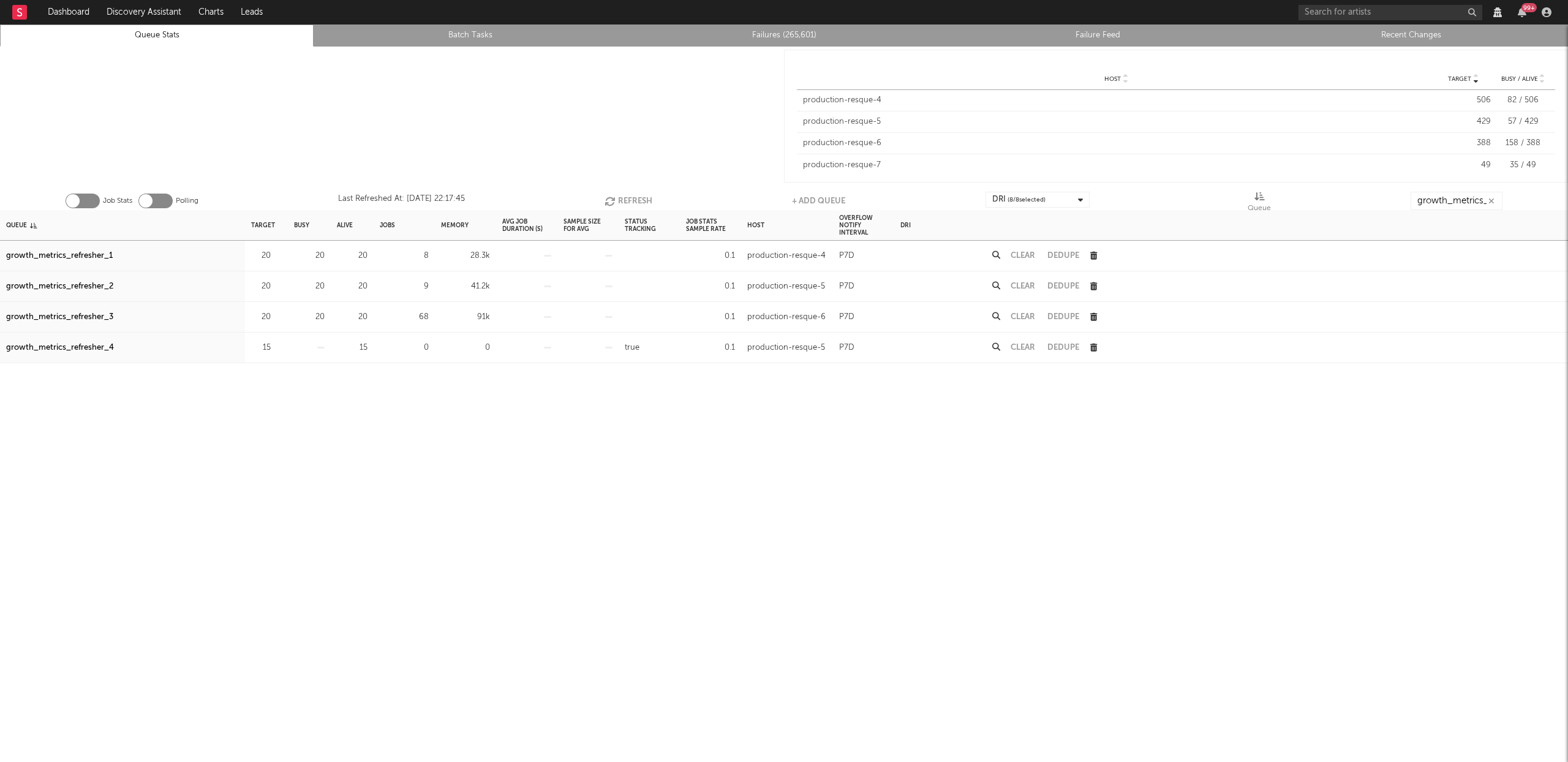
click at [1030, 313] on button "Clear" at bounding box center [1024, 317] width 25 height 8
click at [20, 224] on div "Queue" at bounding box center [16, 225] width 21 height 27
click at [1020, 258] on button "Clear" at bounding box center [1024, 256] width 25 height 8
click at [1029, 318] on button "Clear" at bounding box center [1024, 317] width 25 height 8
click at [635, 197] on button "Refresh" at bounding box center [629, 200] width 48 height 18
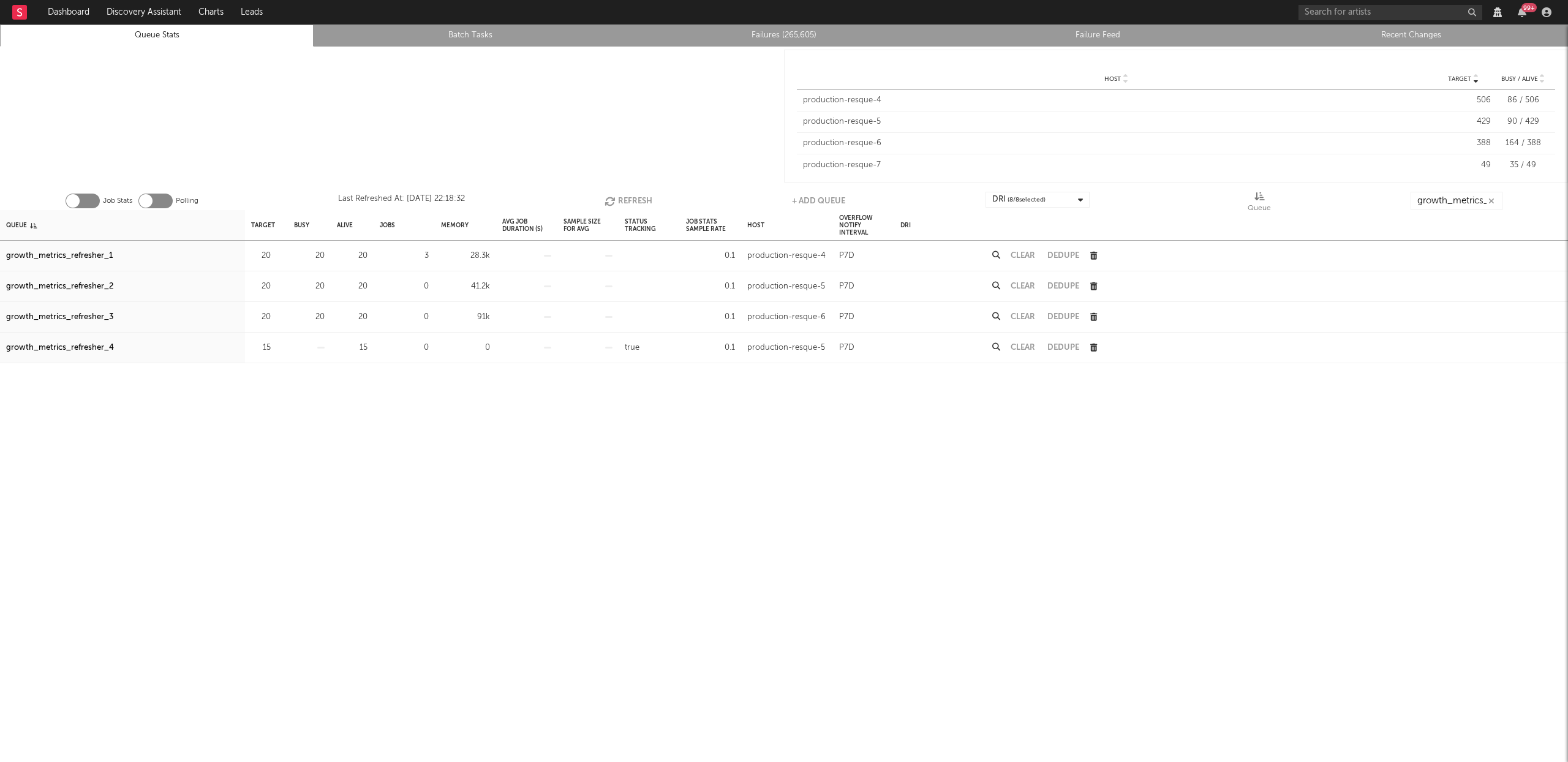
click at [601, 191] on div "Job Stats Polling Last Refreshed At: [DATE] 22:18:32 Refresh + Add Queue DRI ( …" at bounding box center [784, 198] width 1568 height 25
click at [656, 207] on div "Job Stats Polling Last Refreshed At: [DATE] 22:18:32 Refresh + Add Queue DRI ( …" at bounding box center [784, 198] width 1568 height 25
click at [646, 198] on button "Refresh" at bounding box center [629, 200] width 48 height 18
click at [644, 197] on button "Refresh" at bounding box center [629, 200] width 48 height 18
click at [14, 222] on div "Queue" at bounding box center [16, 225] width 21 height 27
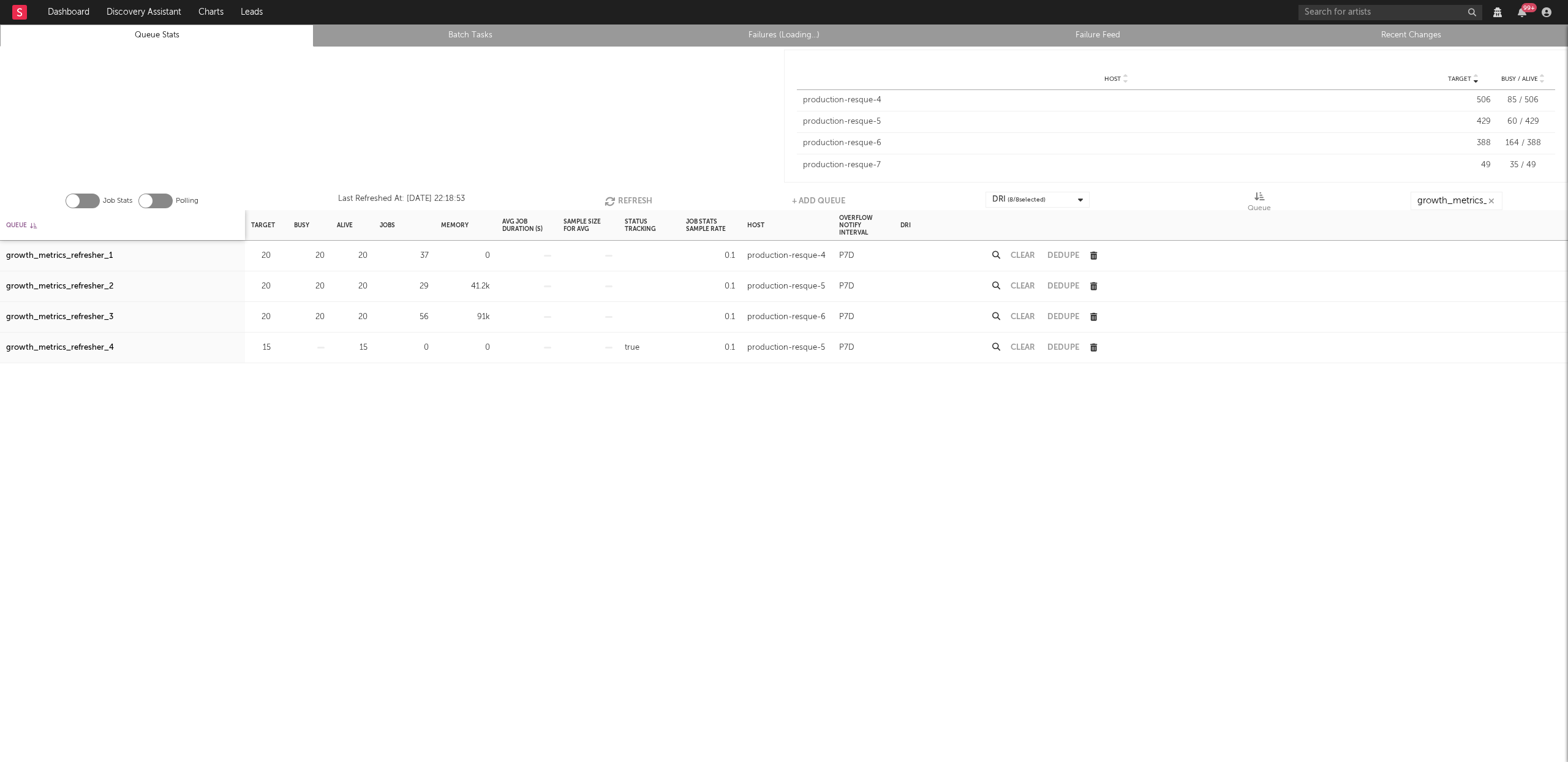
click at [14, 222] on div "Queue" at bounding box center [21, 225] width 31 height 27
click at [13, 224] on div "Queue" at bounding box center [21, 225] width 31 height 27
click at [619, 197] on button "Refresh" at bounding box center [629, 200] width 48 height 18
click at [1019, 313] on button "Clear" at bounding box center [1024, 317] width 25 height 8
click at [621, 197] on button "Refresh" at bounding box center [629, 200] width 48 height 18
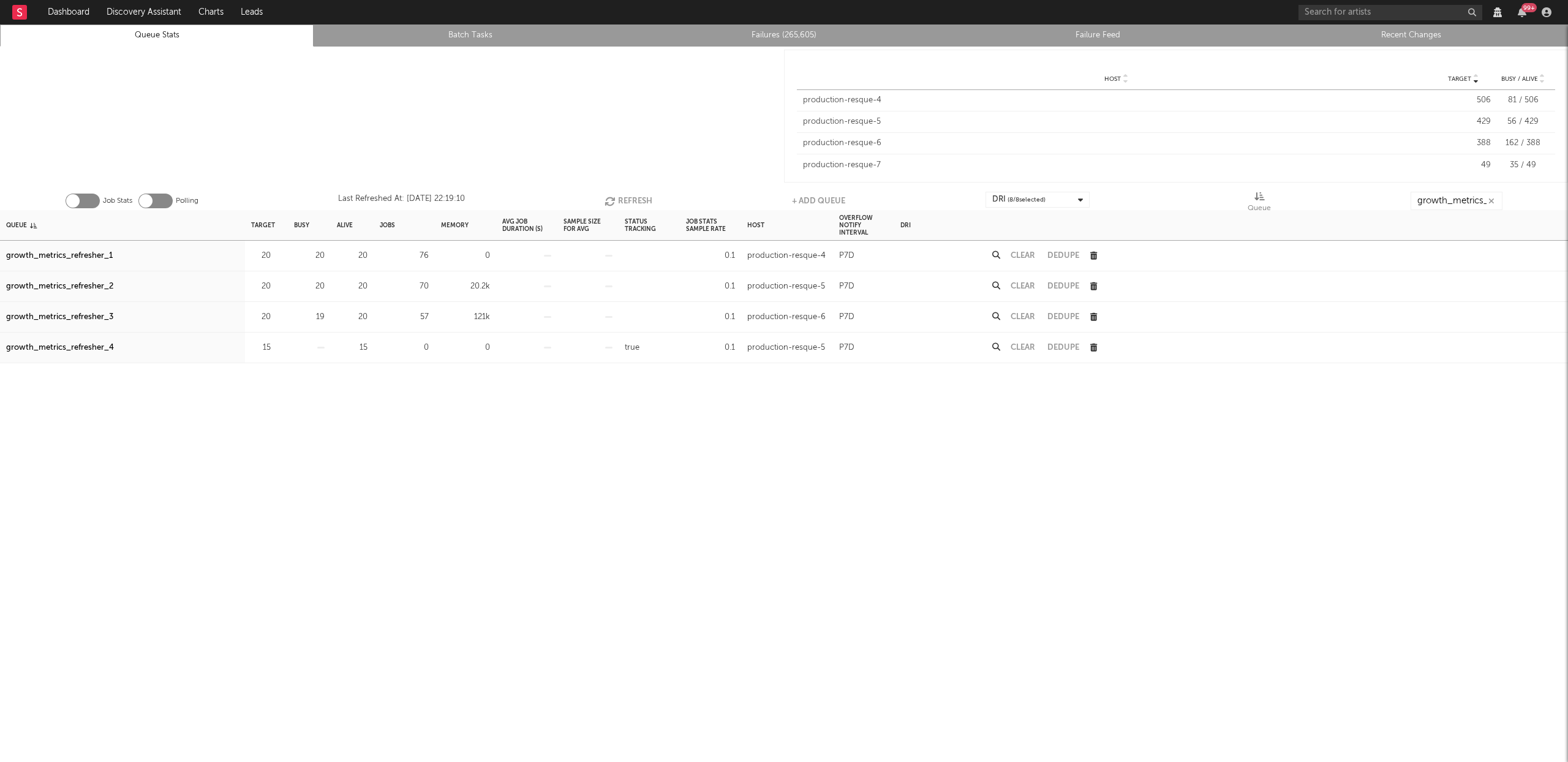
click at [1025, 321] on div "Clear" at bounding box center [1023, 316] width 36 height 31
click at [1025, 320] on button "Clear" at bounding box center [1024, 317] width 25 height 8
click at [1025, 248] on div "Clear" at bounding box center [1023, 255] width 36 height 31
click at [1030, 257] on button "Clear" at bounding box center [1024, 256] width 25 height 8
click at [1024, 281] on div "Clear" at bounding box center [1023, 286] width 36 height 31
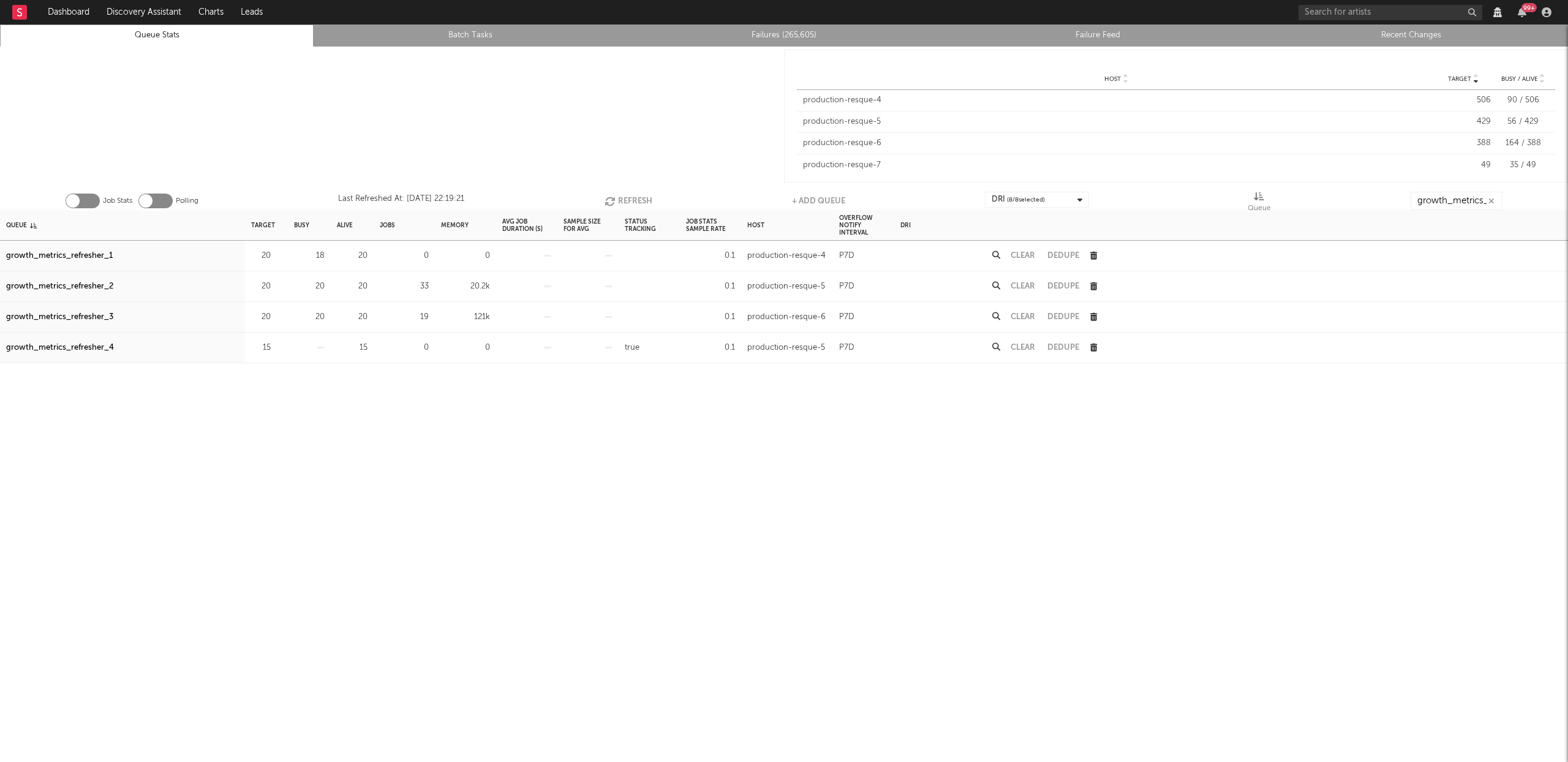
click at [1025, 282] on button "Clear" at bounding box center [1024, 287] width 25 height 8
click at [1023, 321] on div "Clear" at bounding box center [1023, 316] width 36 height 31
click at [1024, 316] on button "Clear" at bounding box center [1024, 317] width 25 height 8
click at [633, 196] on button "Refresh" at bounding box center [629, 200] width 48 height 18
click at [635, 201] on button "Refresh" at bounding box center [629, 200] width 48 height 18
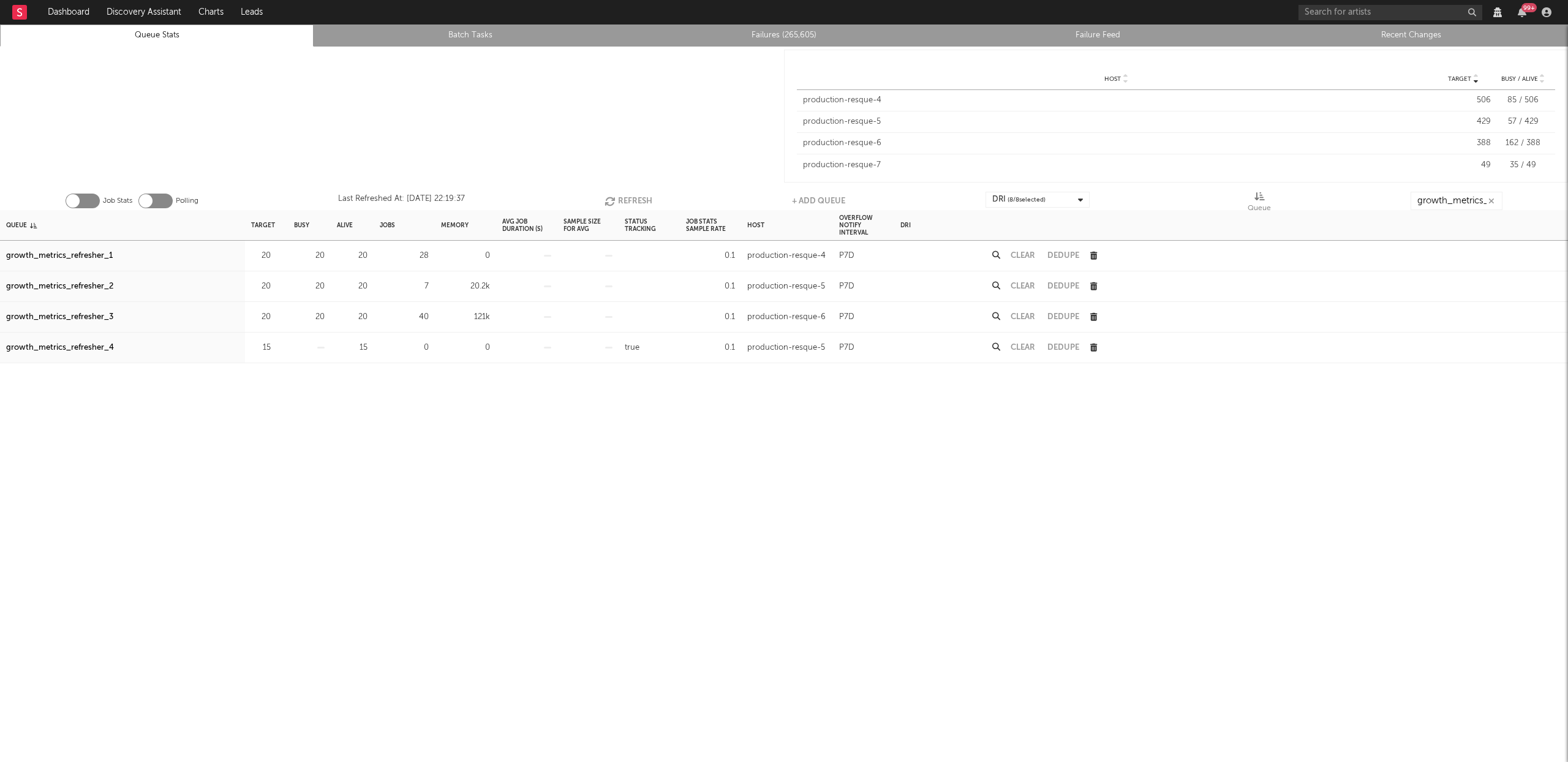
click at [629, 196] on button "Refresh" at bounding box center [629, 200] width 48 height 18
click at [1028, 318] on button "Clear" at bounding box center [1024, 317] width 25 height 8
click at [632, 203] on button "Refresh" at bounding box center [629, 200] width 48 height 18
click at [627, 202] on button "Refresh" at bounding box center [629, 200] width 48 height 18
click at [1024, 316] on button "Clear" at bounding box center [1024, 317] width 25 height 8
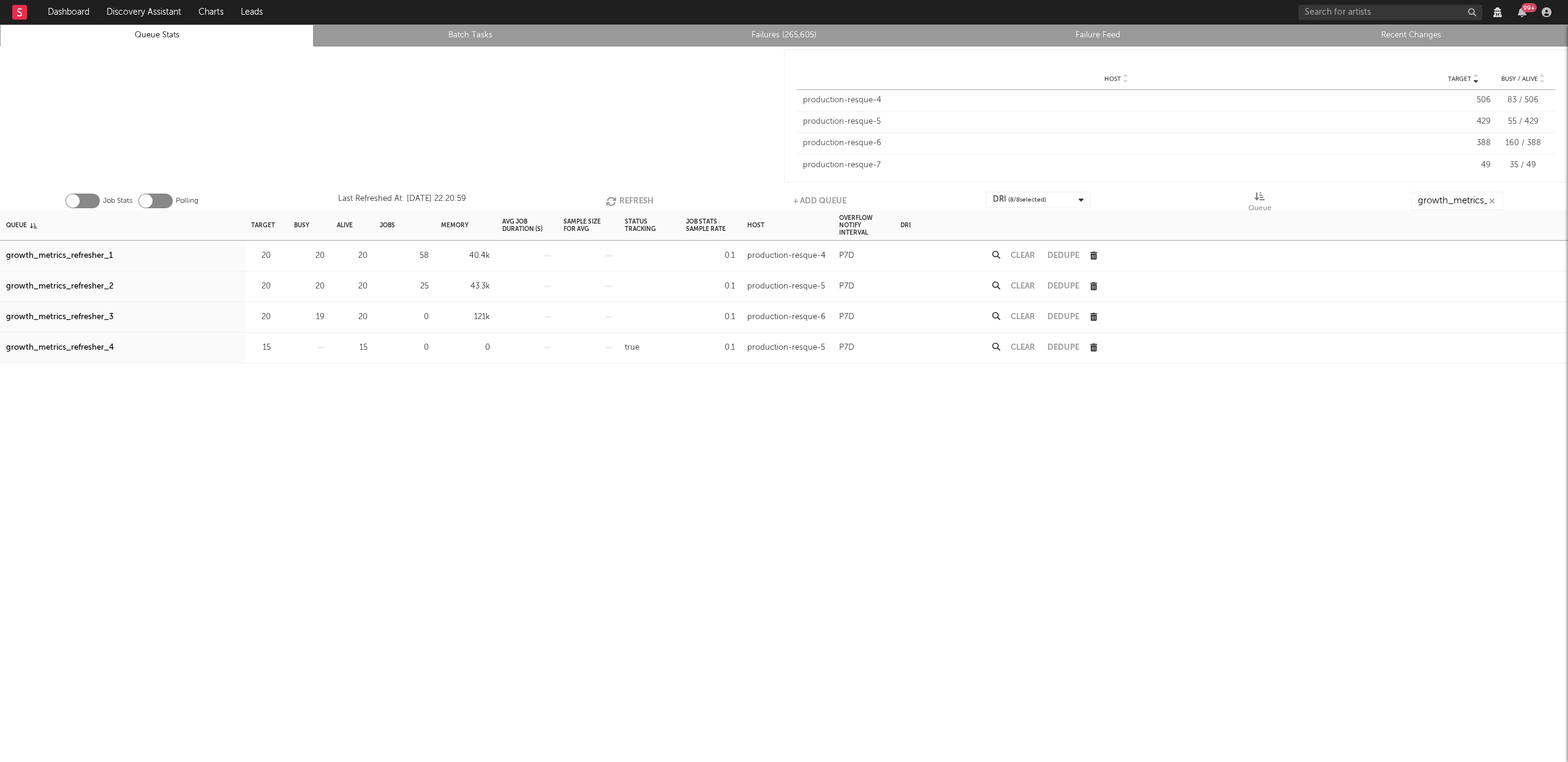
click at [633, 200] on button "Refresh" at bounding box center [630, 200] width 48 height 18
click at [632, 201] on button "Refresh" at bounding box center [629, 200] width 48 height 18
click at [28, 228] on div "Queue" at bounding box center [123, 225] width 245 height 30
click at [21, 224] on div "Queue" at bounding box center [16, 225] width 21 height 27
click at [1011, 313] on button "Clear" at bounding box center [1024, 317] width 25 height 8
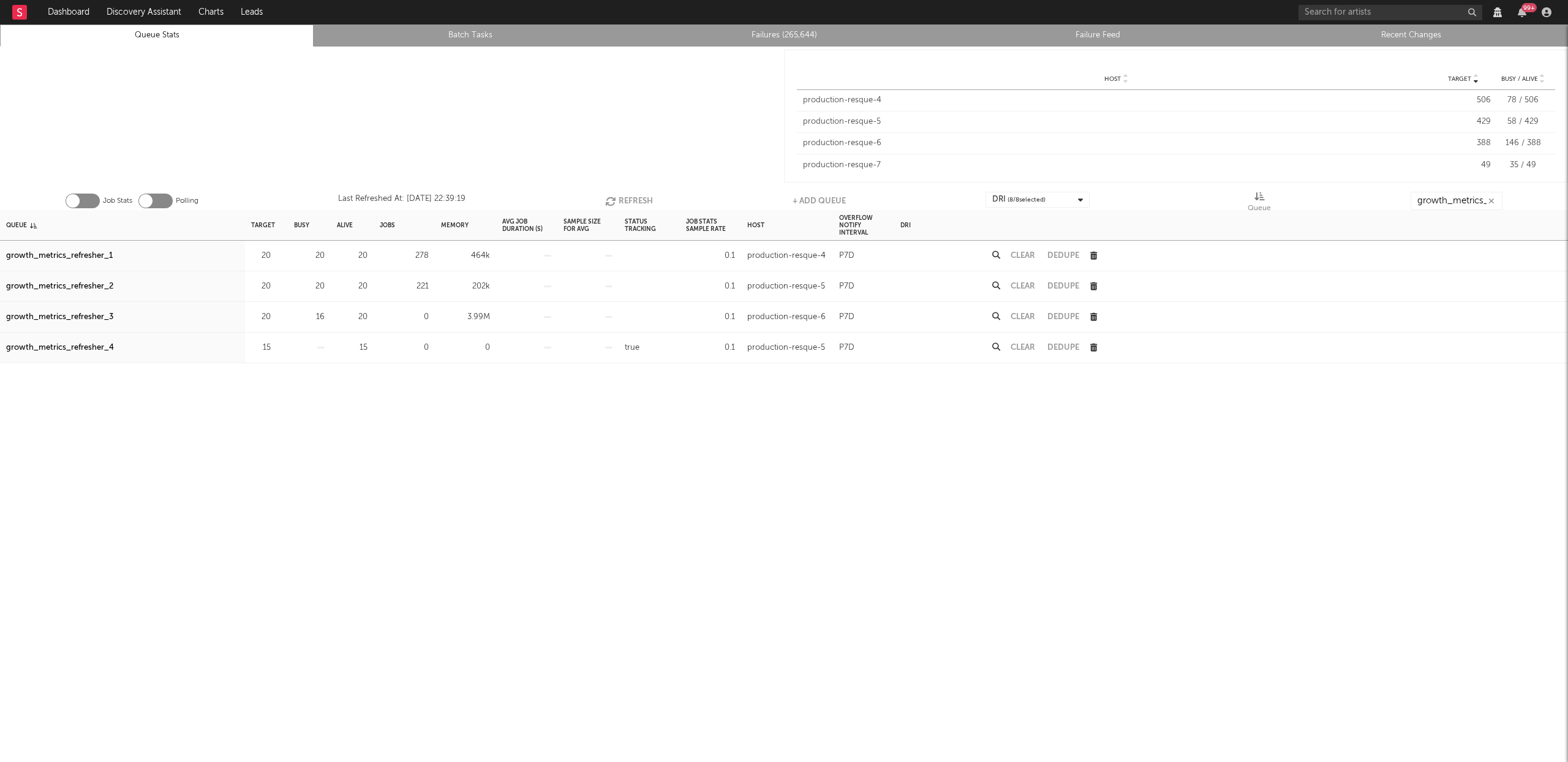
click at [1025, 282] on button "Clear" at bounding box center [1024, 287] width 25 height 8
click at [1028, 254] on button "Clear" at bounding box center [1024, 256] width 25 height 8
click at [11, 219] on div "Queue" at bounding box center [16, 225] width 21 height 27
click at [633, 196] on button "Refresh" at bounding box center [629, 200] width 48 height 18
click at [1056, 323] on div "Dedupe" at bounding box center [1063, 316] width 43 height 31
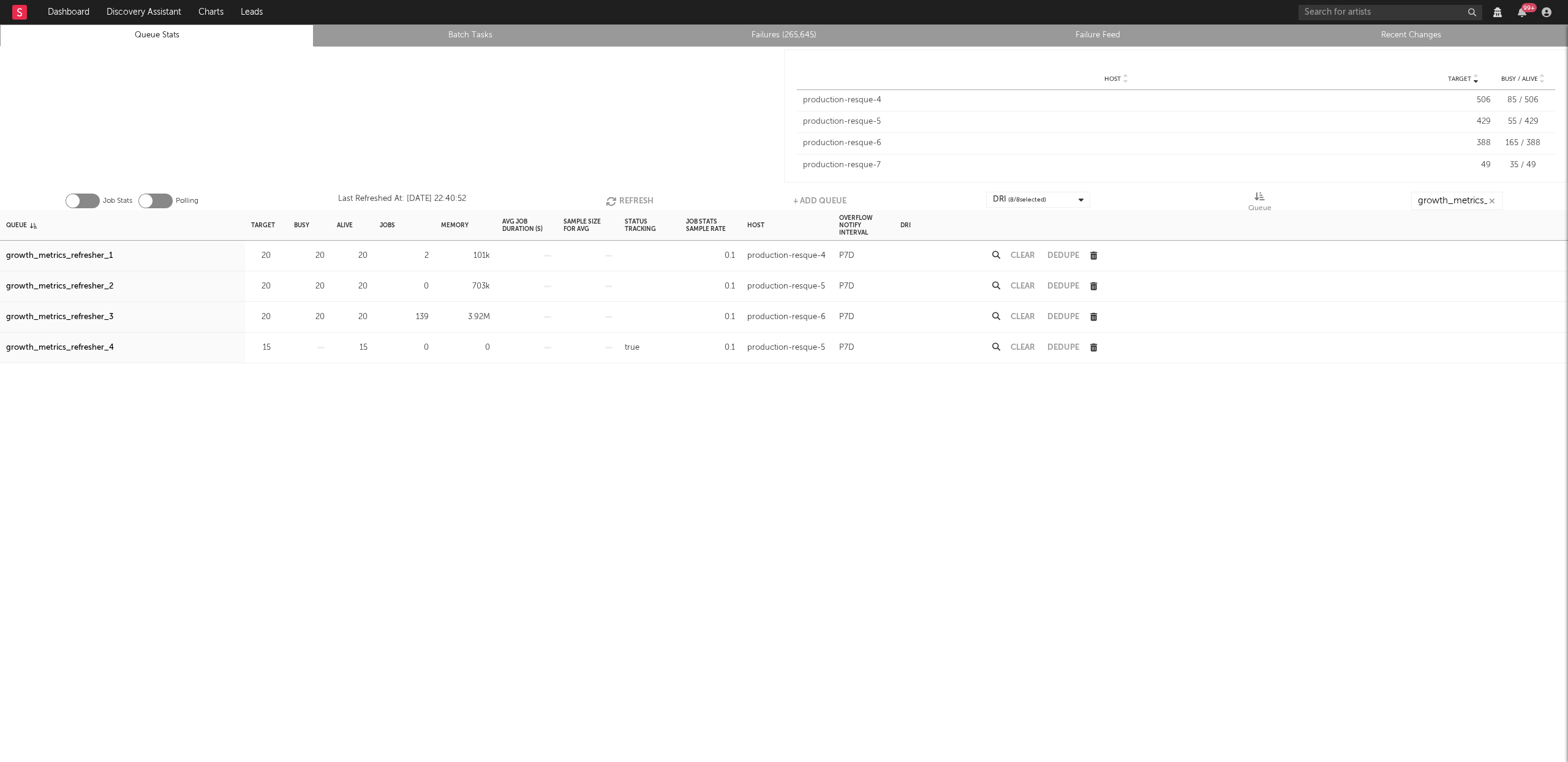
click at [1032, 316] on button "Clear" at bounding box center [1024, 317] width 25 height 8
click at [630, 196] on button "Refresh" at bounding box center [630, 200] width 48 height 18
click at [1016, 313] on button "Clear" at bounding box center [1024, 317] width 25 height 8
click at [637, 202] on button "Refresh" at bounding box center [629, 200] width 48 height 18
click at [1014, 310] on div "Clear" at bounding box center [1023, 316] width 36 height 31
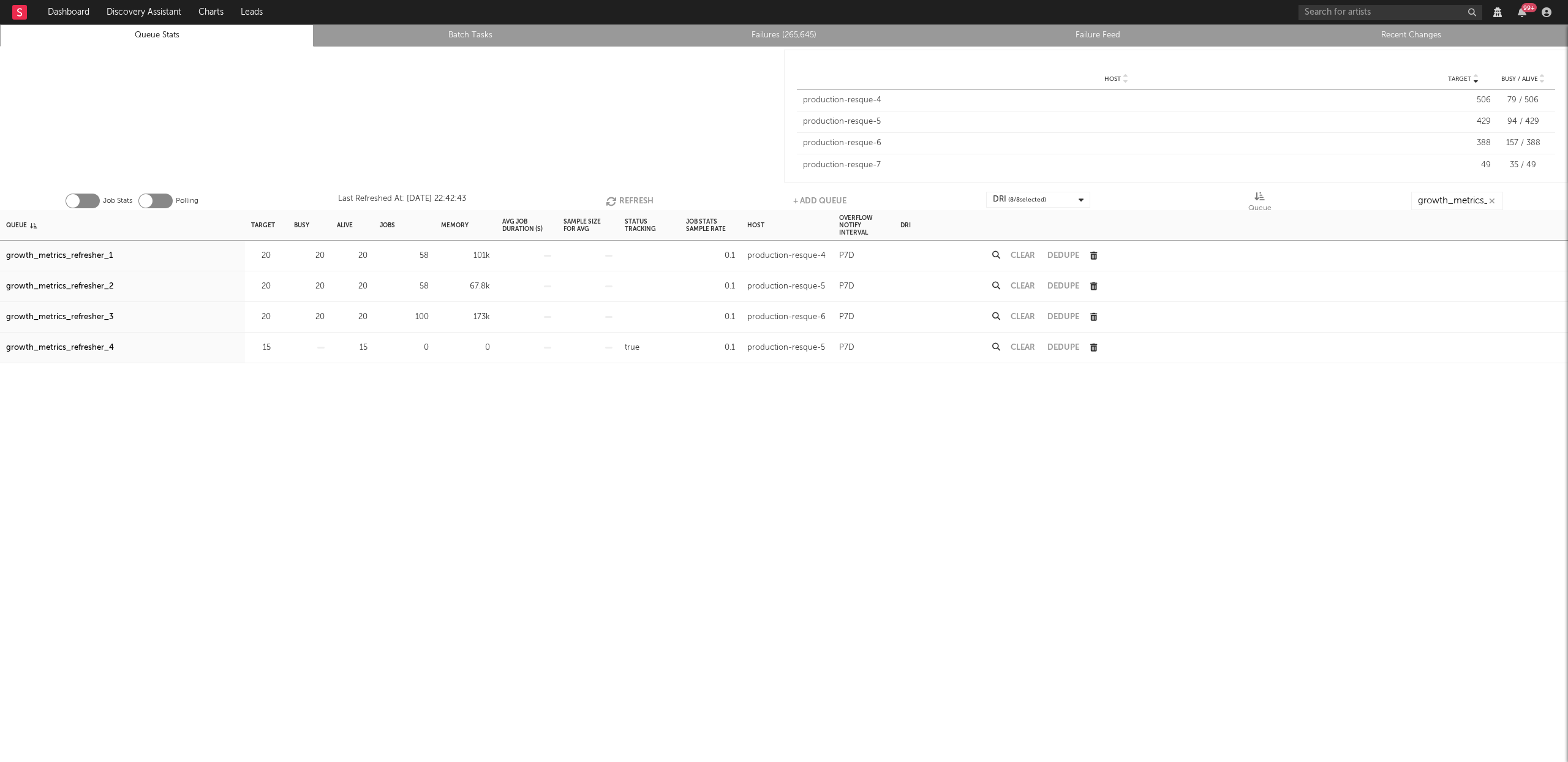
click at [1014, 313] on button "Clear" at bounding box center [1024, 317] width 25 height 8
click at [1028, 287] on button "Clear" at bounding box center [1024, 287] width 25 height 8
click at [1019, 252] on button "Clear" at bounding box center [1024, 256] width 25 height 8
click at [637, 200] on button "Refresh" at bounding box center [630, 200] width 48 height 18
click at [626, 191] on button "Refresh" at bounding box center [630, 200] width 48 height 18
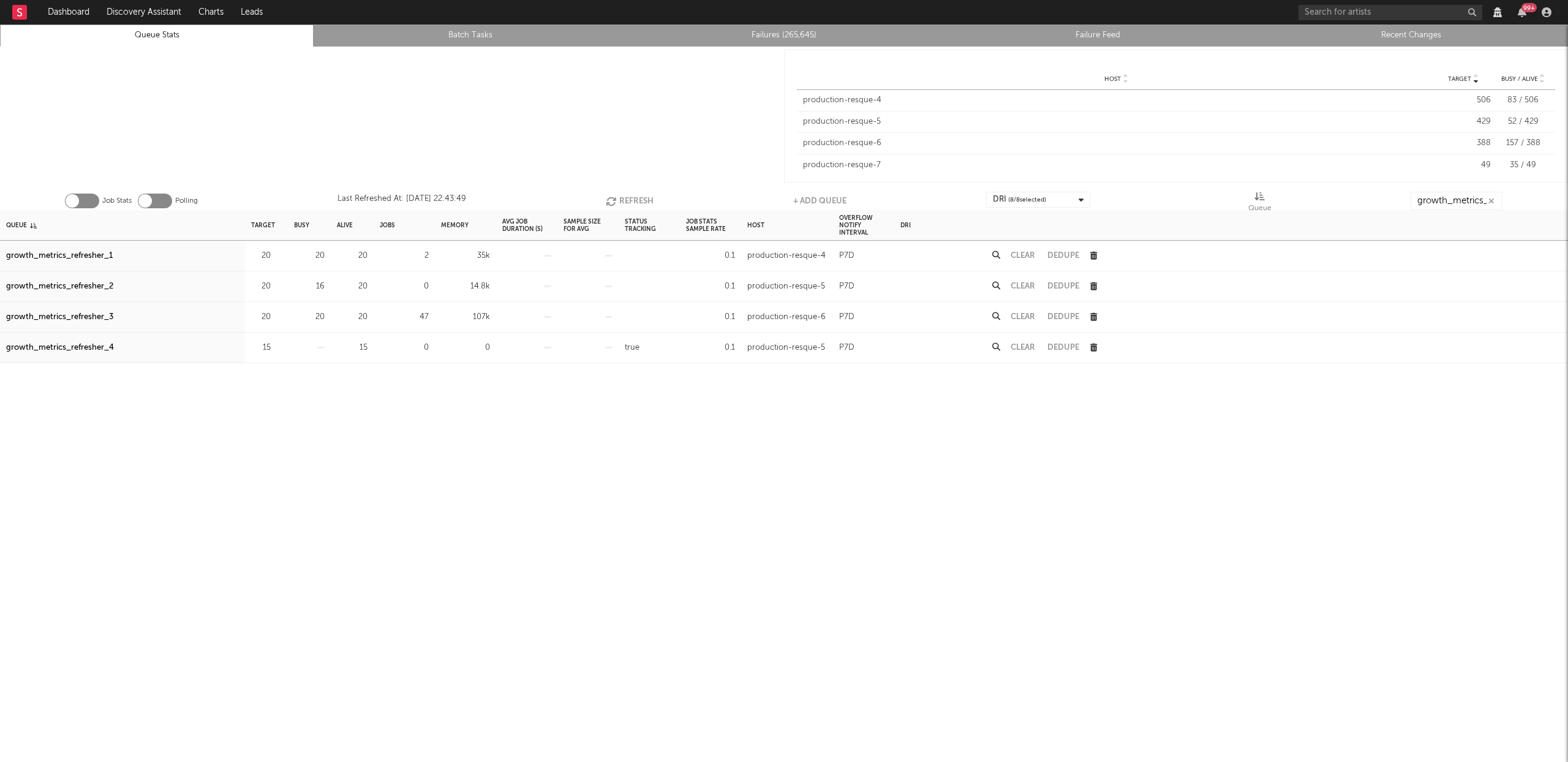
click at [1028, 310] on div "Clear" at bounding box center [1023, 316] width 36 height 31
click at [1027, 313] on button "Clear" at bounding box center [1024, 317] width 25 height 8
click at [621, 202] on button "Refresh" at bounding box center [630, 200] width 48 height 18
click at [623, 199] on button "Refresh" at bounding box center [630, 200] width 48 height 18
click at [1024, 316] on button "Clear" at bounding box center [1024, 317] width 25 height 8
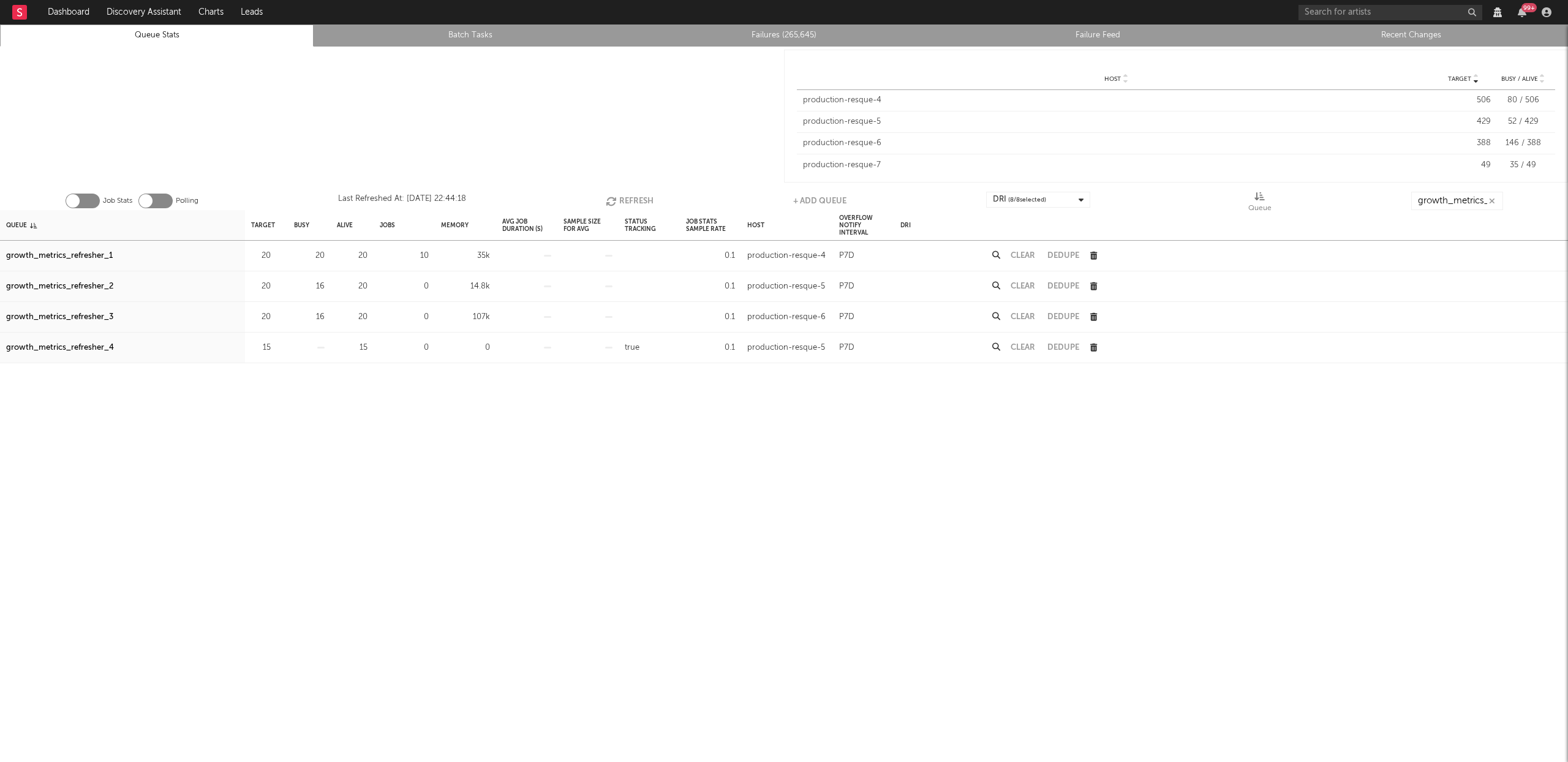
drag, startPoint x: 629, startPoint y: 190, endPoint x: 628, endPoint y: 196, distance: 6.1
click at [629, 190] on div "Job Stats Polling Last Refreshed At: Aug 29 22:44:18 Refresh + Add Queue DRI ( …" at bounding box center [784, 198] width 1568 height 25
click at [628, 197] on button "Refresh" at bounding box center [630, 200] width 48 height 18
click at [637, 202] on button "Refresh" at bounding box center [631, 200] width 48 height 18
click at [1023, 318] on button "Clear" at bounding box center [1024, 317] width 25 height 8
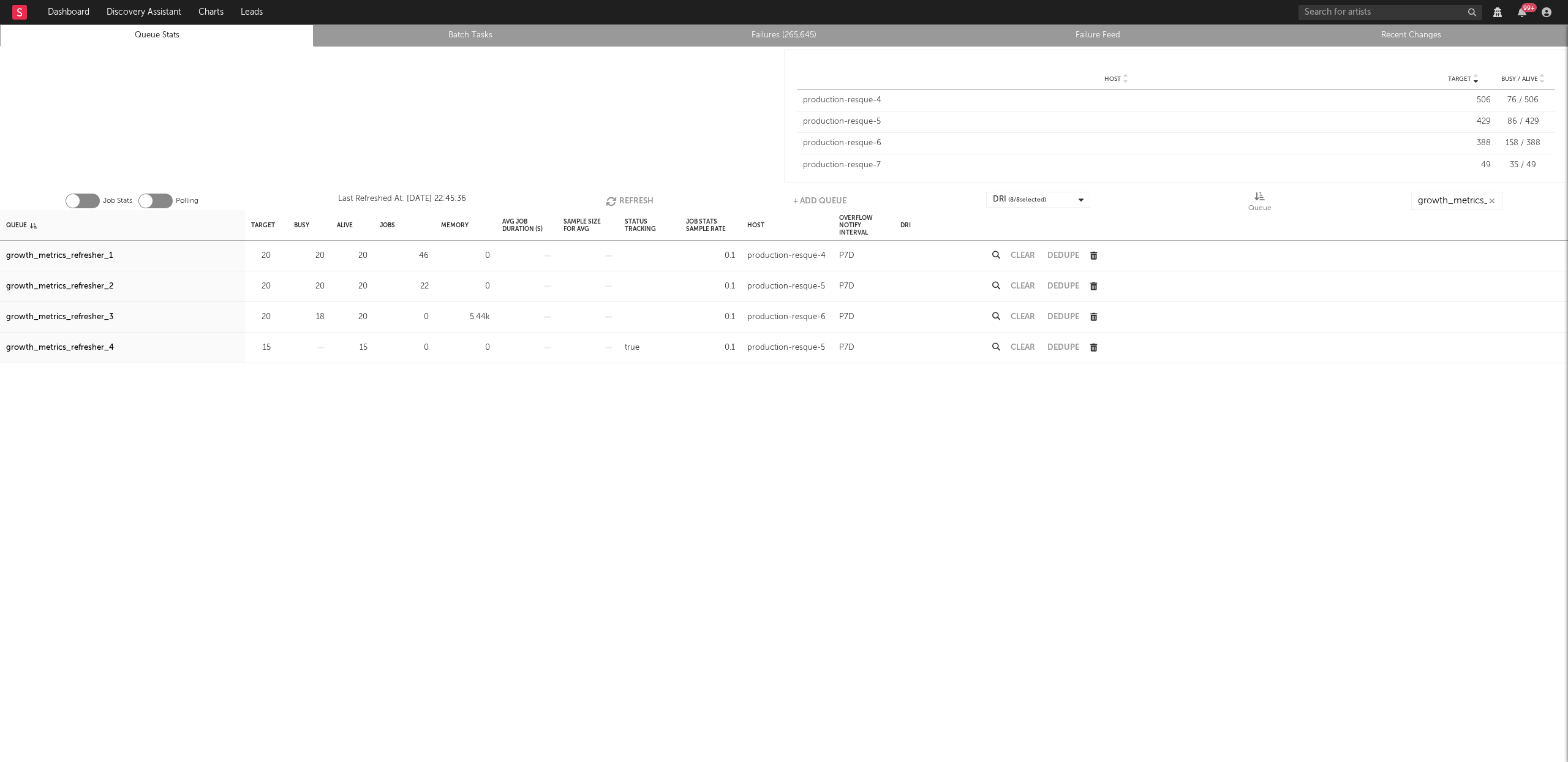
click at [1028, 259] on button "Clear" at bounding box center [1024, 256] width 25 height 8
click at [626, 193] on button "Refresh" at bounding box center [632, 200] width 48 height 18
click at [617, 200] on icon "button" at bounding box center [615, 201] width 13 height 11
click at [16, 226] on div "Queue" at bounding box center [16, 225] width 21 height 27
click at [1037, 312] on div "Clear" at bounding box center [1023, 316] width 36 height 31
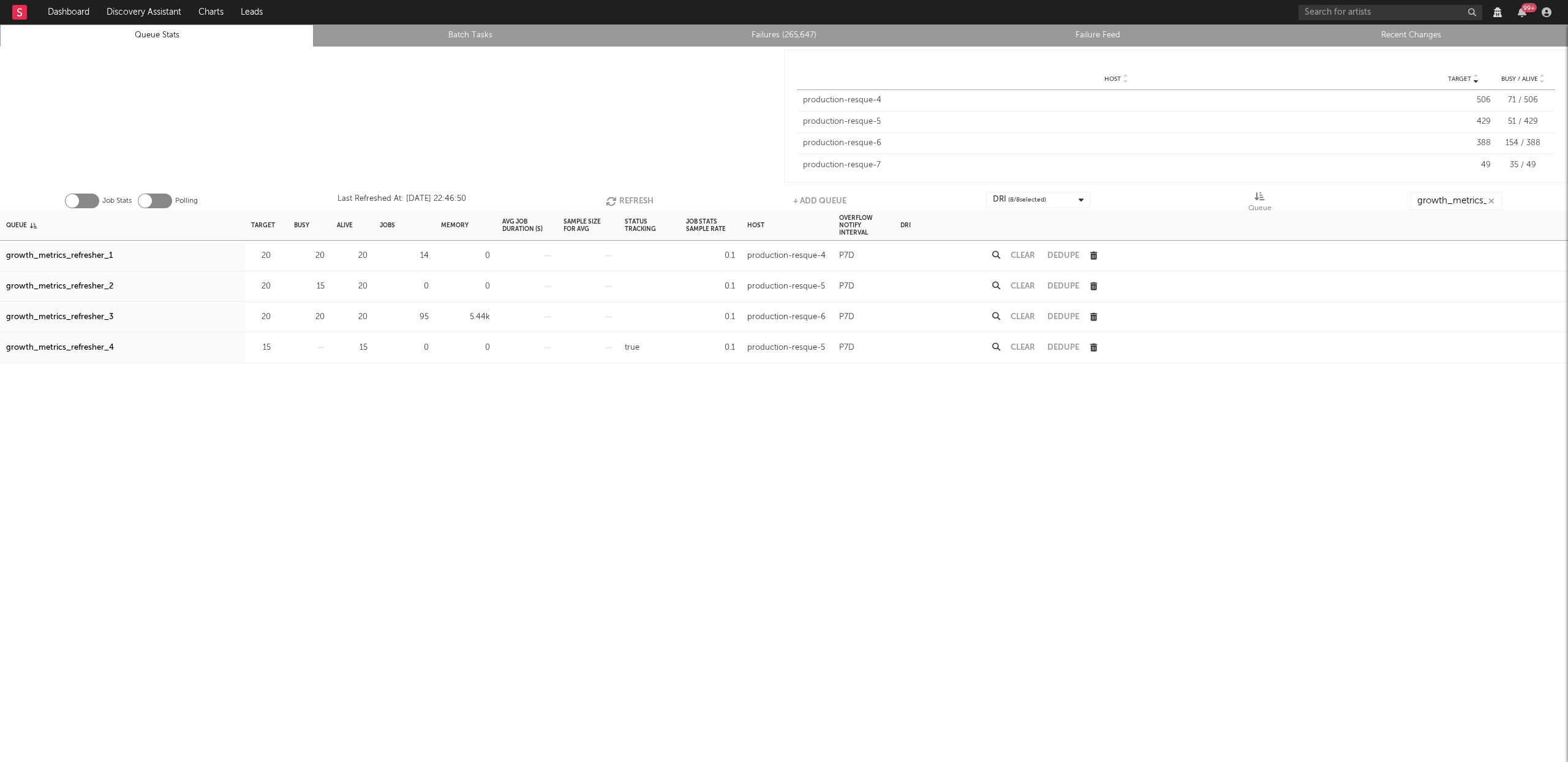
click at [1020, 317] on button "Clear" at bounding box center [1024, 317] width 25 height 8
click at [1024, 257] on button "Clear" at bounding box center [1024, 256] width 25 height 8
